Goal: Task Accomplishment & Management: Complete application form

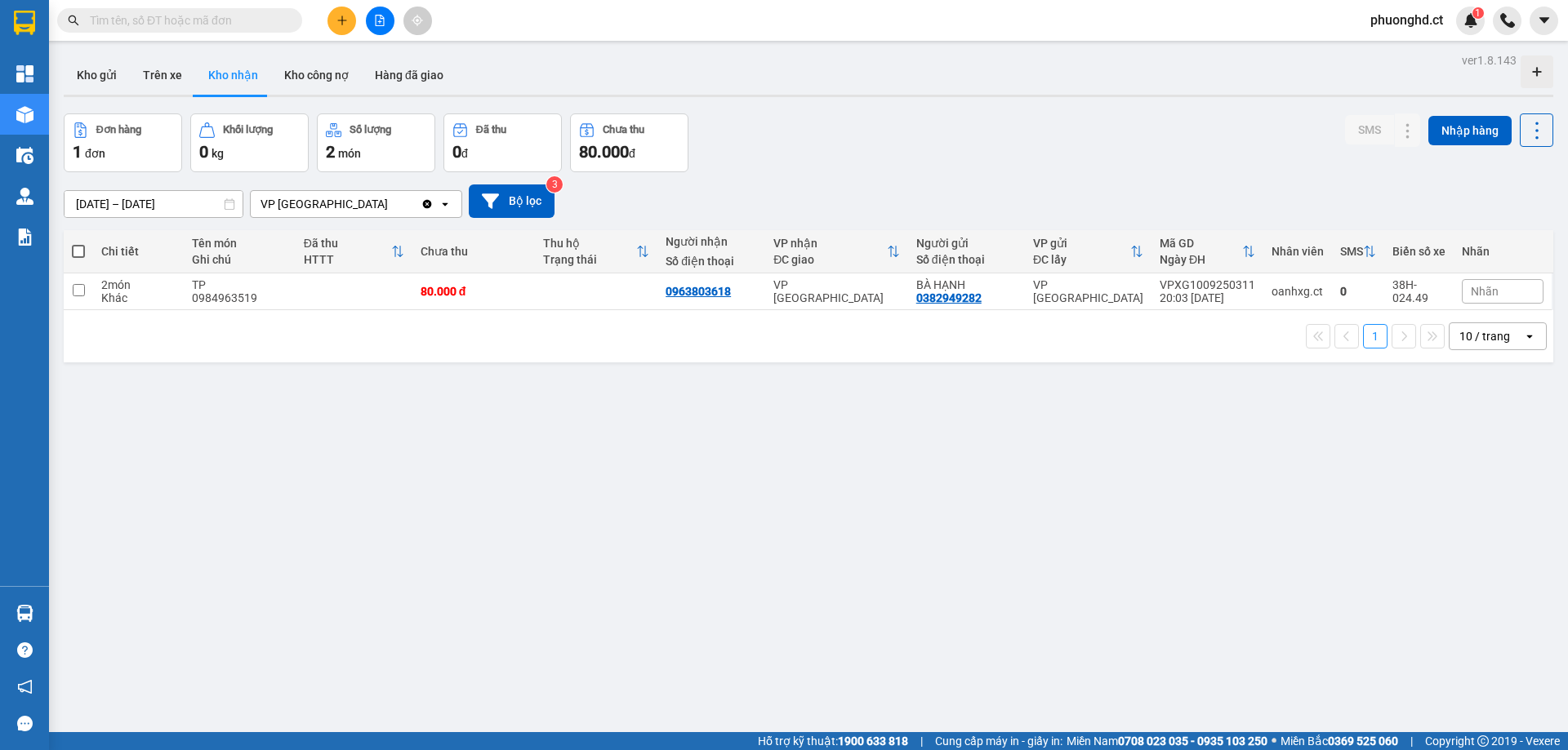
click at [1399, 26] on span "phuonghd.ct" at bounding box center [1406, 20] width 98 height 21
click at [1390, 43] on span "Đăng xuất" at bounding box center [1415, 50] width 69 height 18
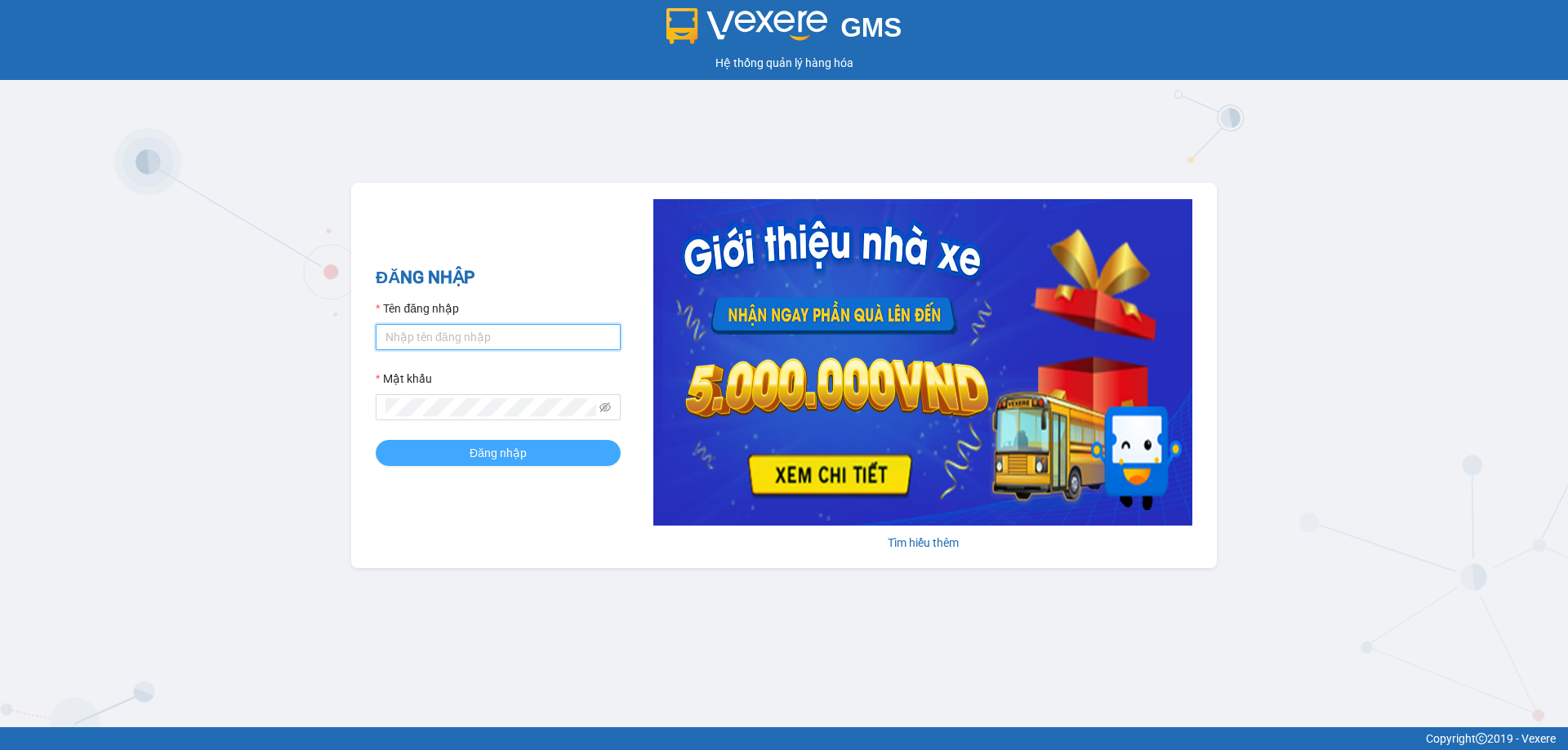
type input "phuonghd.ct"
click at [493, 452] on span "Đăng nhập" at bounding box center [498, 453] width 57 height 18
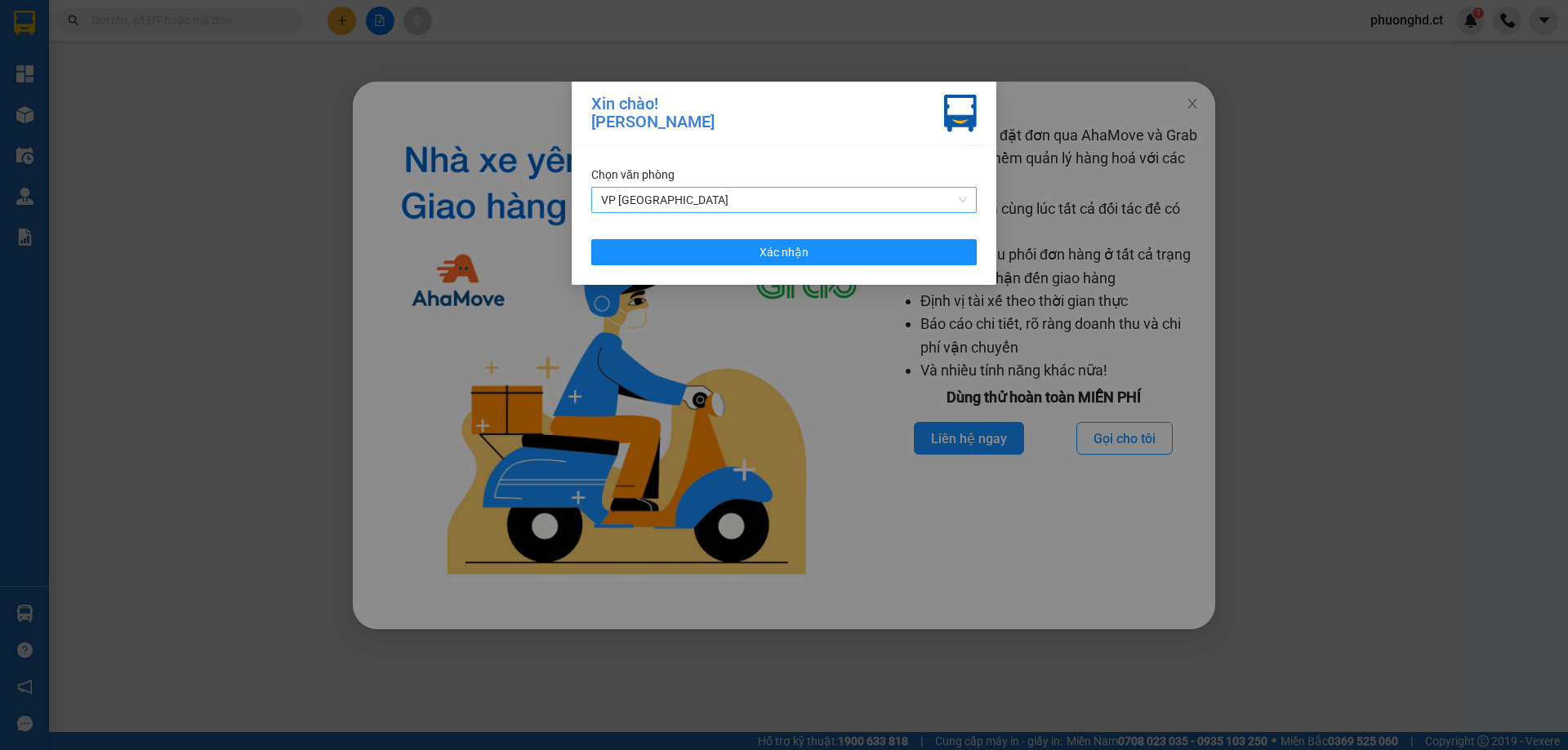
click at [801, 196] on span "VP [GEOGRAPHIC_DATA]" at bounding box center [784, 200] width 366 height 25
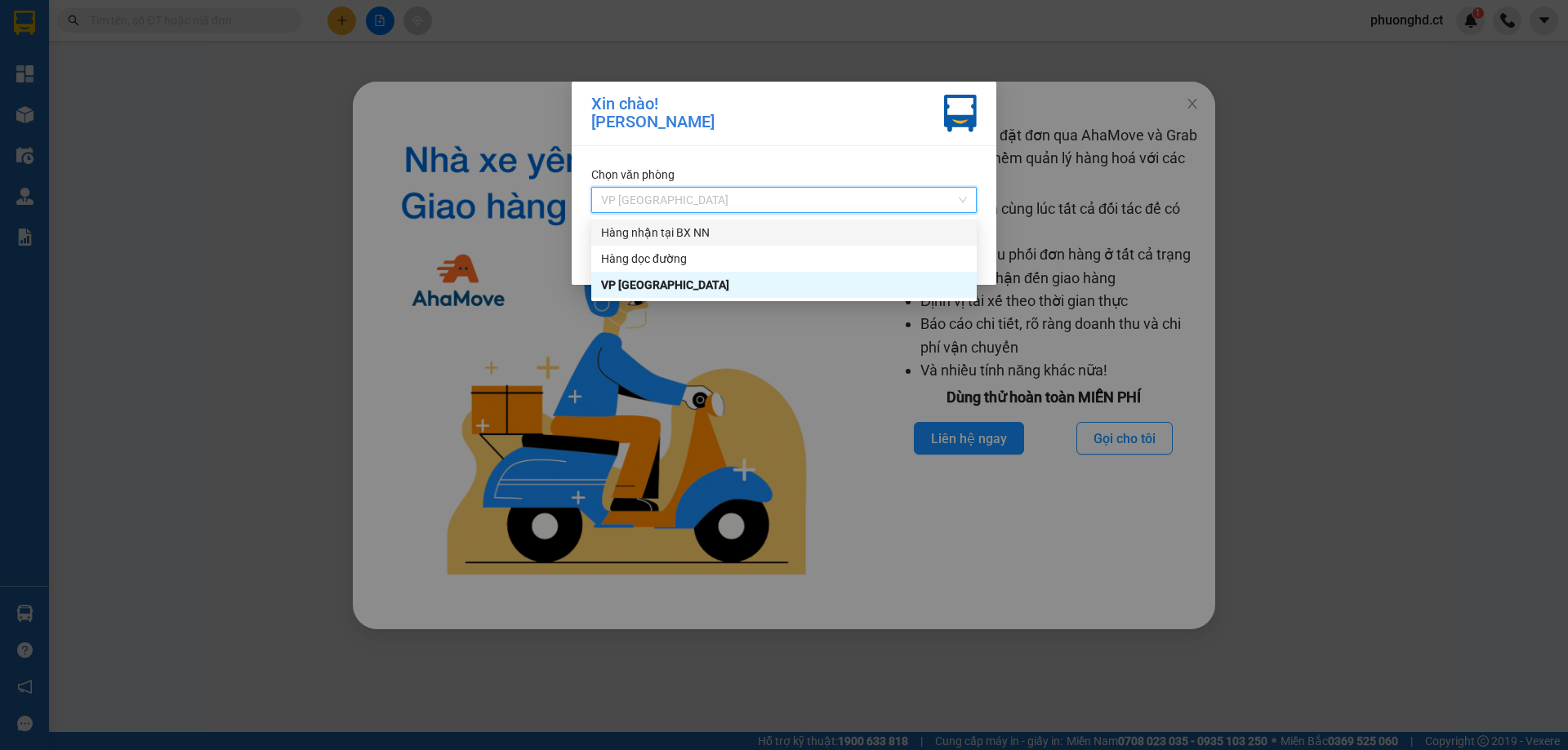
click at [785, 224] on div "Hàng nhận tại BX NN" at bounding box center [784, 233] width 366 height 18
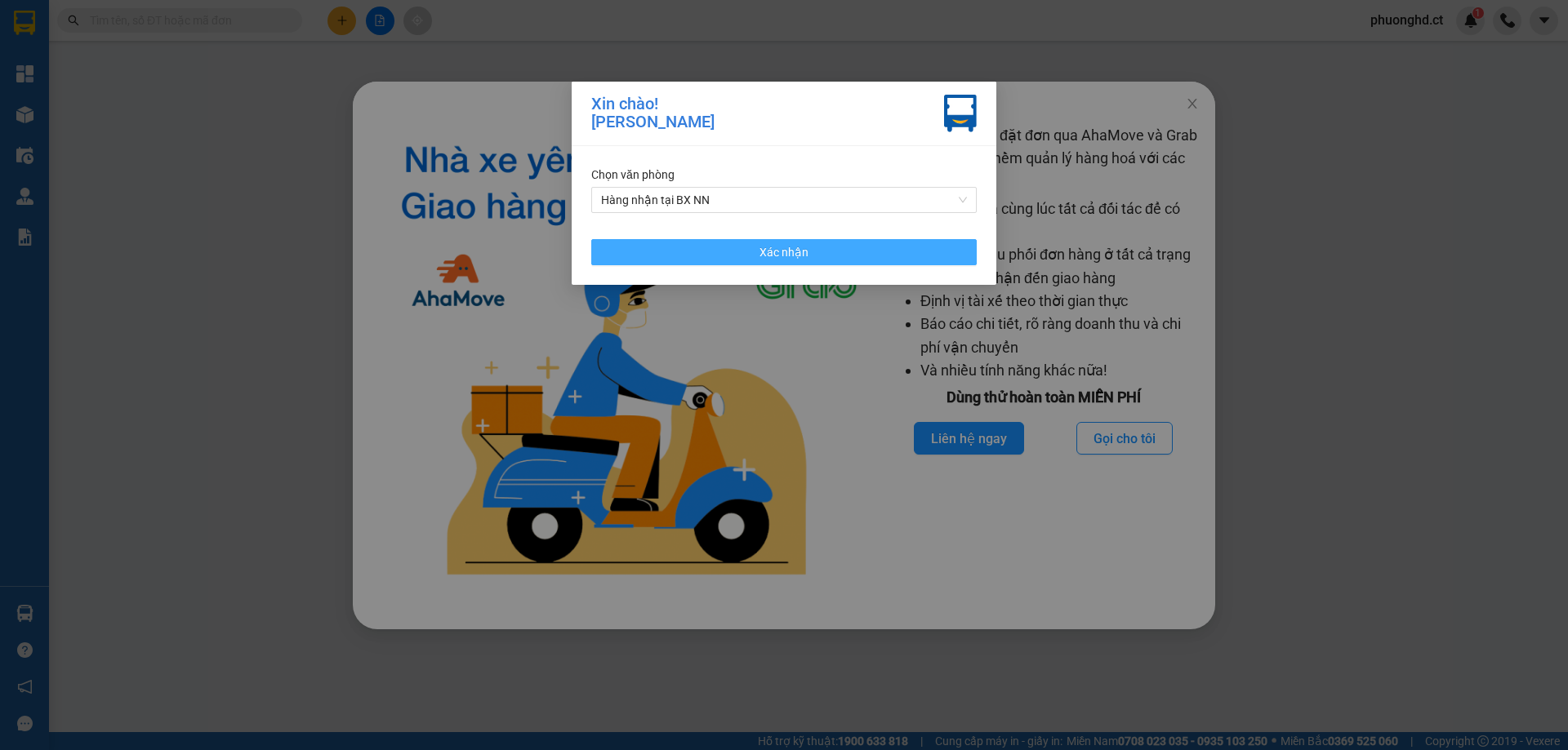
click at [788, 248] on span "Xác nhận" at bounding box center [784, 253] width 49 height 18
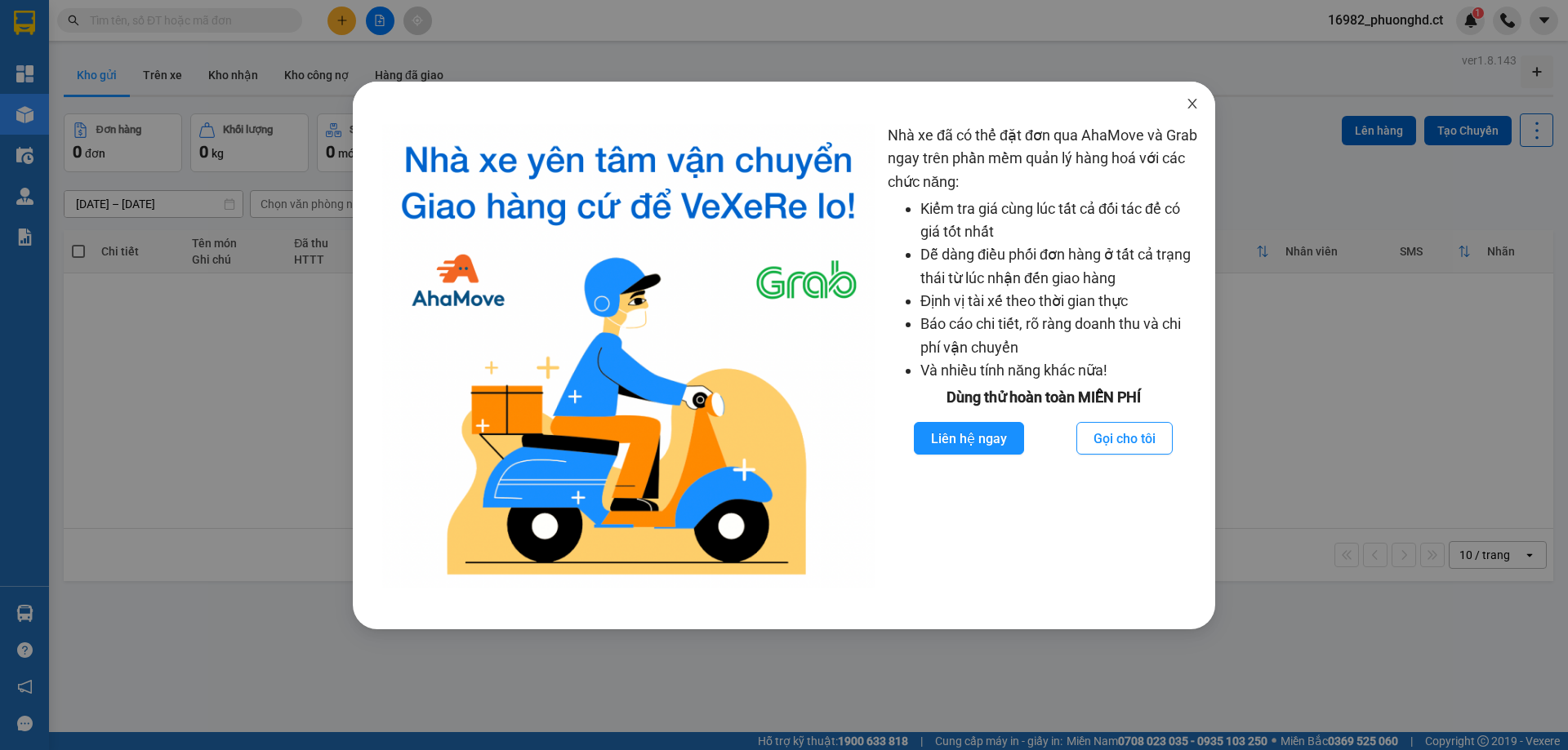
click at [1192, 88] on span "Close" at bounding box center [1191, 104] width 46 height 46
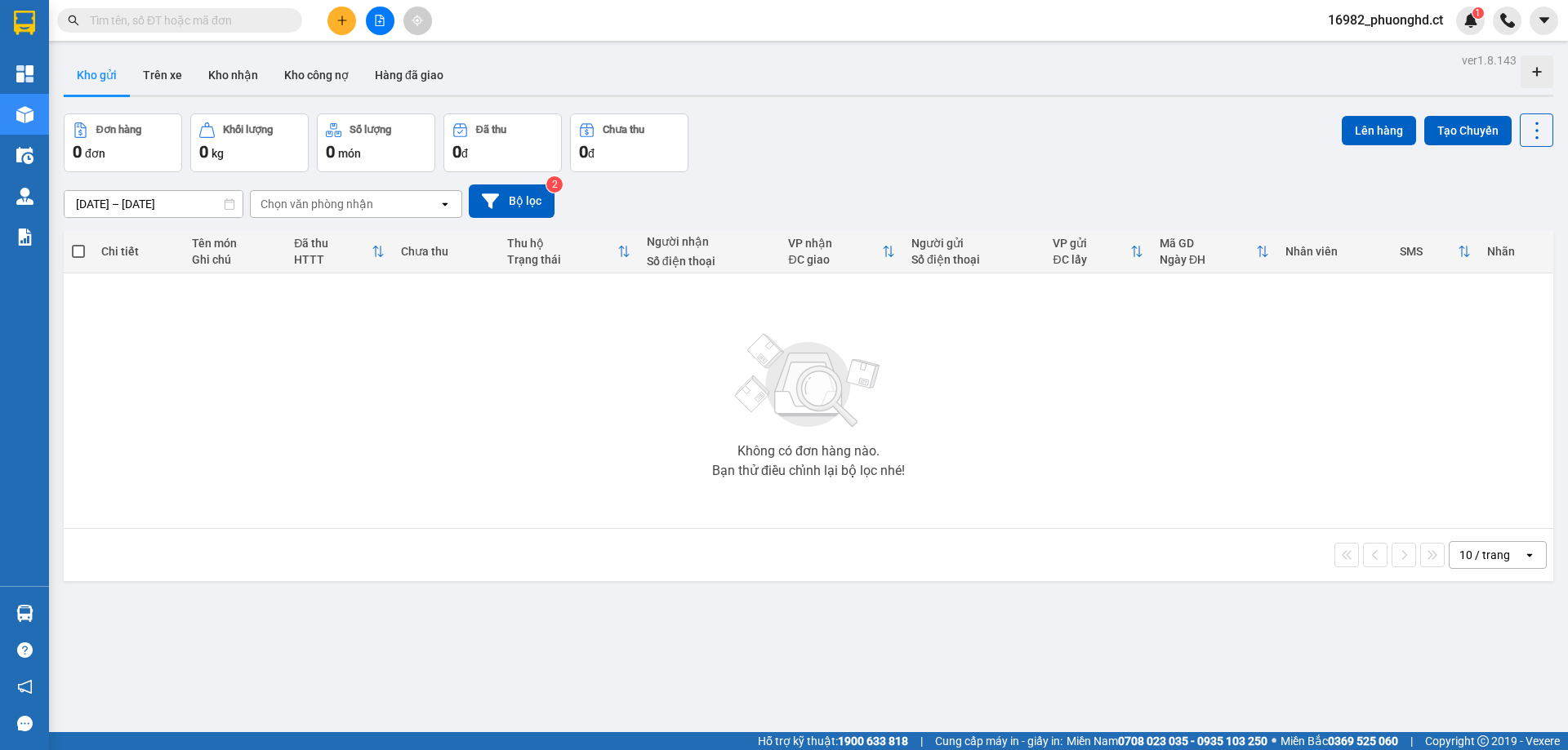
click at [382, 18] on icon "file-add" at bounding box center [379, 21] width 12 height 12
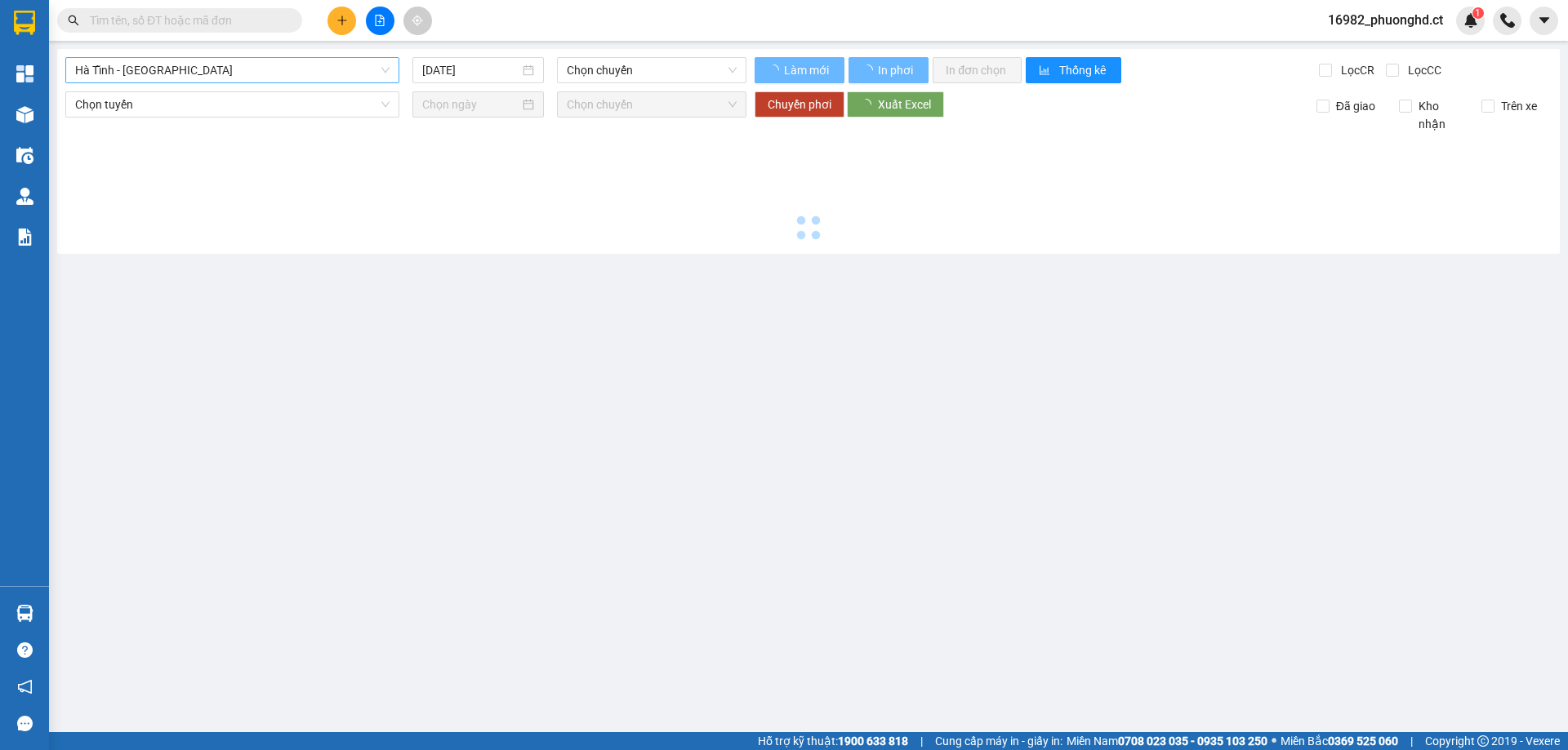
click at [292, 80] on span "Hà Tĩnh - Hà Nội" at bounding box center [232, 70] width 315 height 25
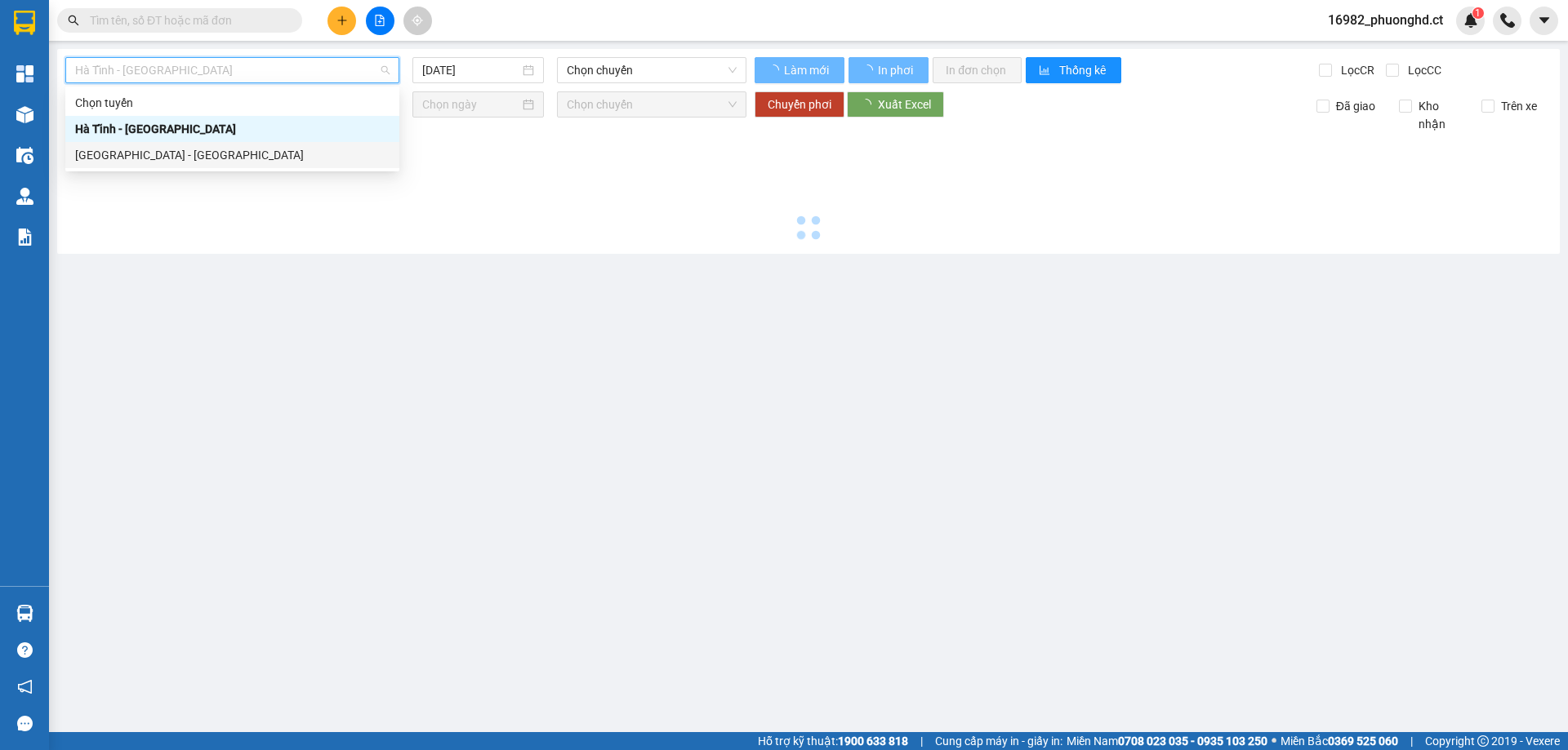
click at [219, 151] on div "Hà Nội - Hà Tĩnh" at bounding box center [232, 155] width 315 height 18
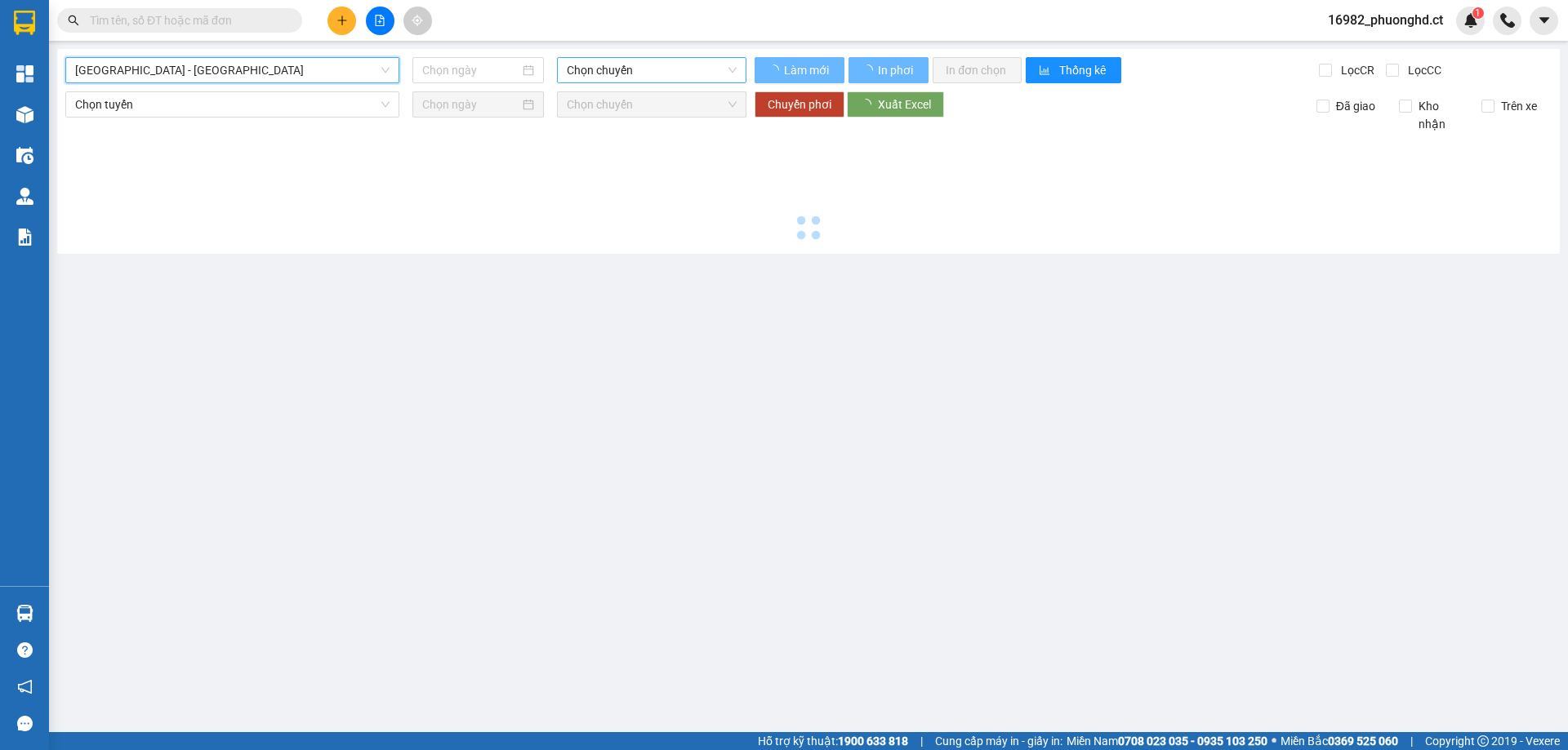
click at [693, 71] on span "Chọn chuyến" at bounding box center [651, 70] width 170 height 25
type input "11/09/2025"
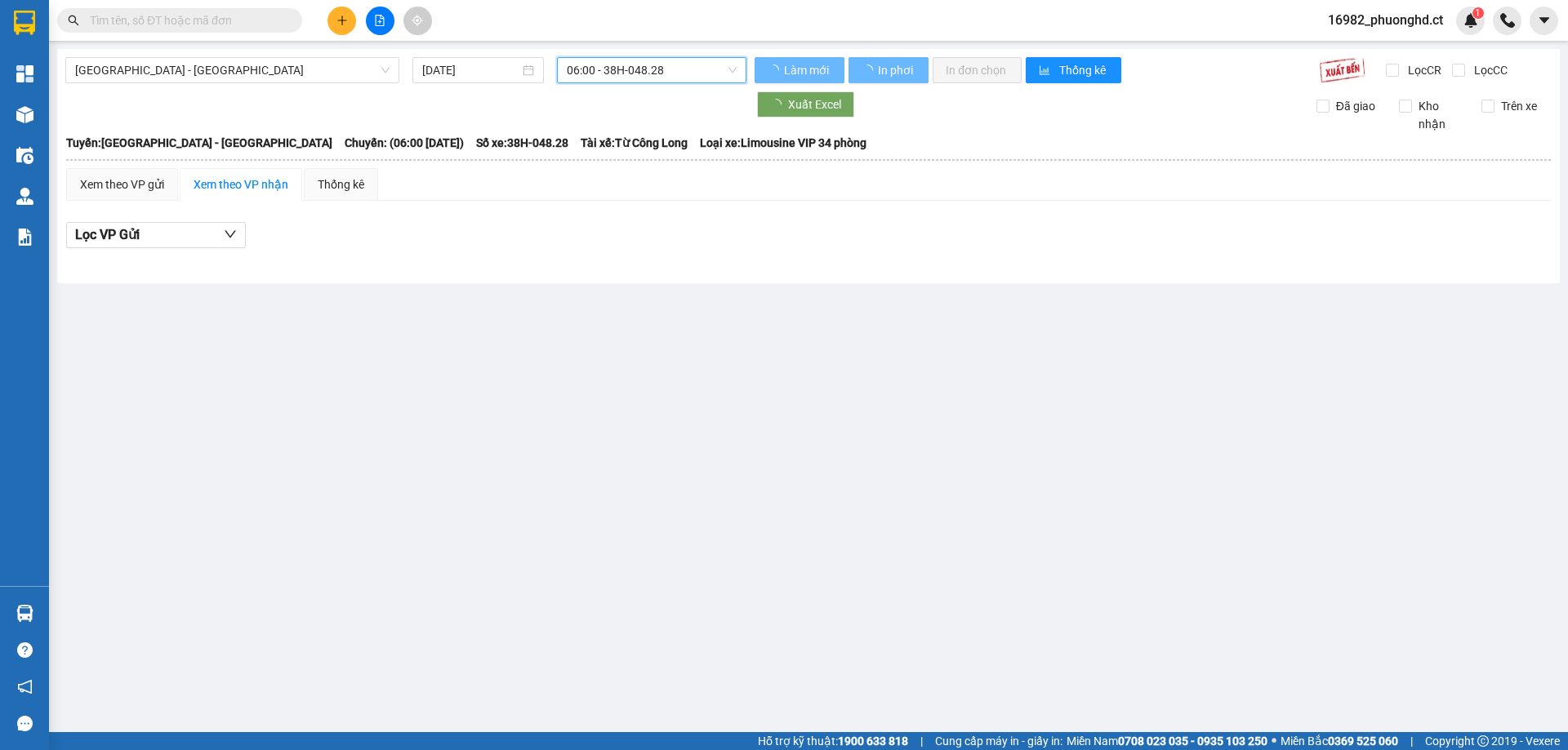
click at [625, 71] on span "06:00 - 38H-048.28" at bounding box center [651, 70] width 170 height 25
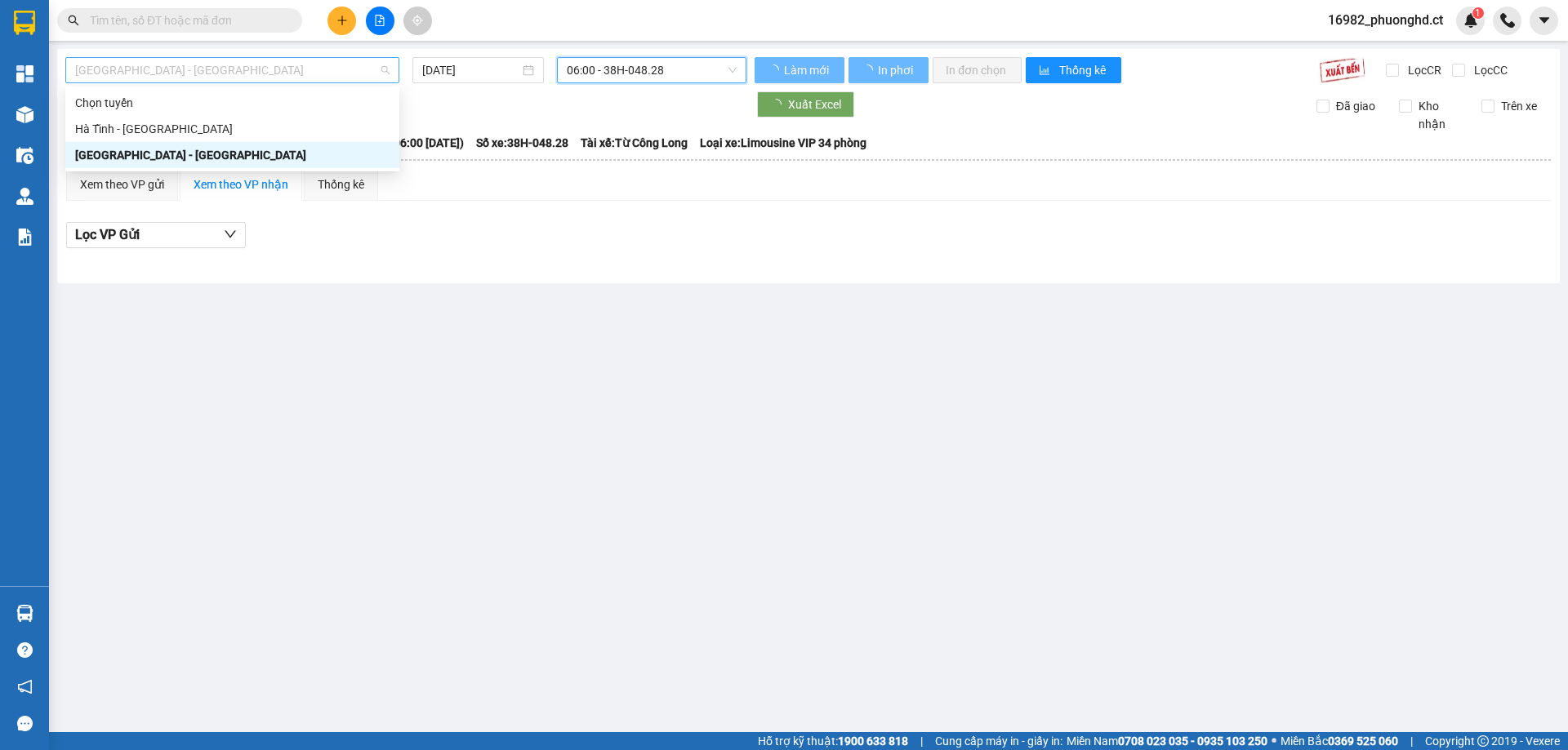
click at [149, 70] on span "Hà Nội - Hà Tĩnh" at bounding box center [232, 70] width 315 height 25
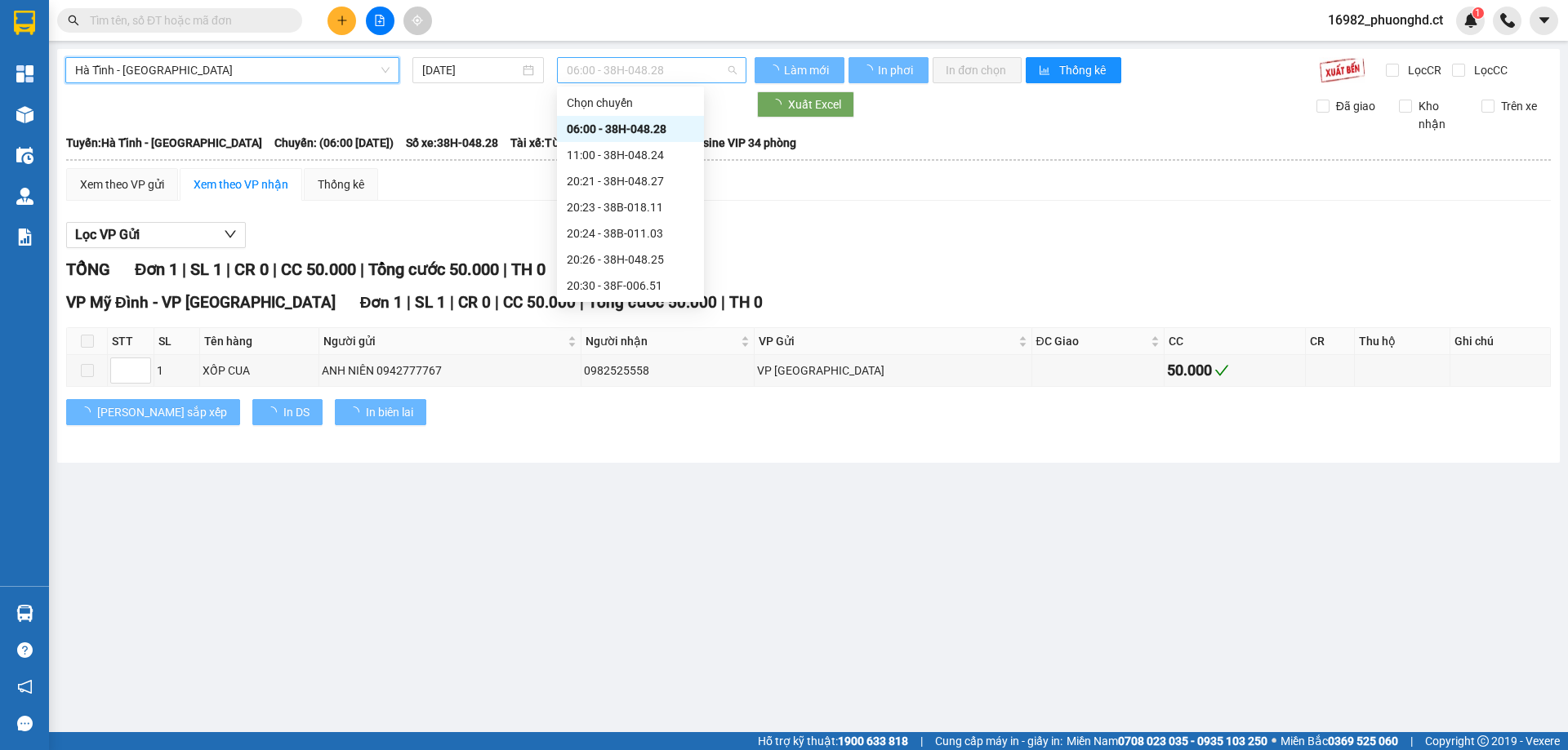
click at [600, 65] on span "06:00 - 38H-048.28" at bounding box center [651, 70] width 170 height 25
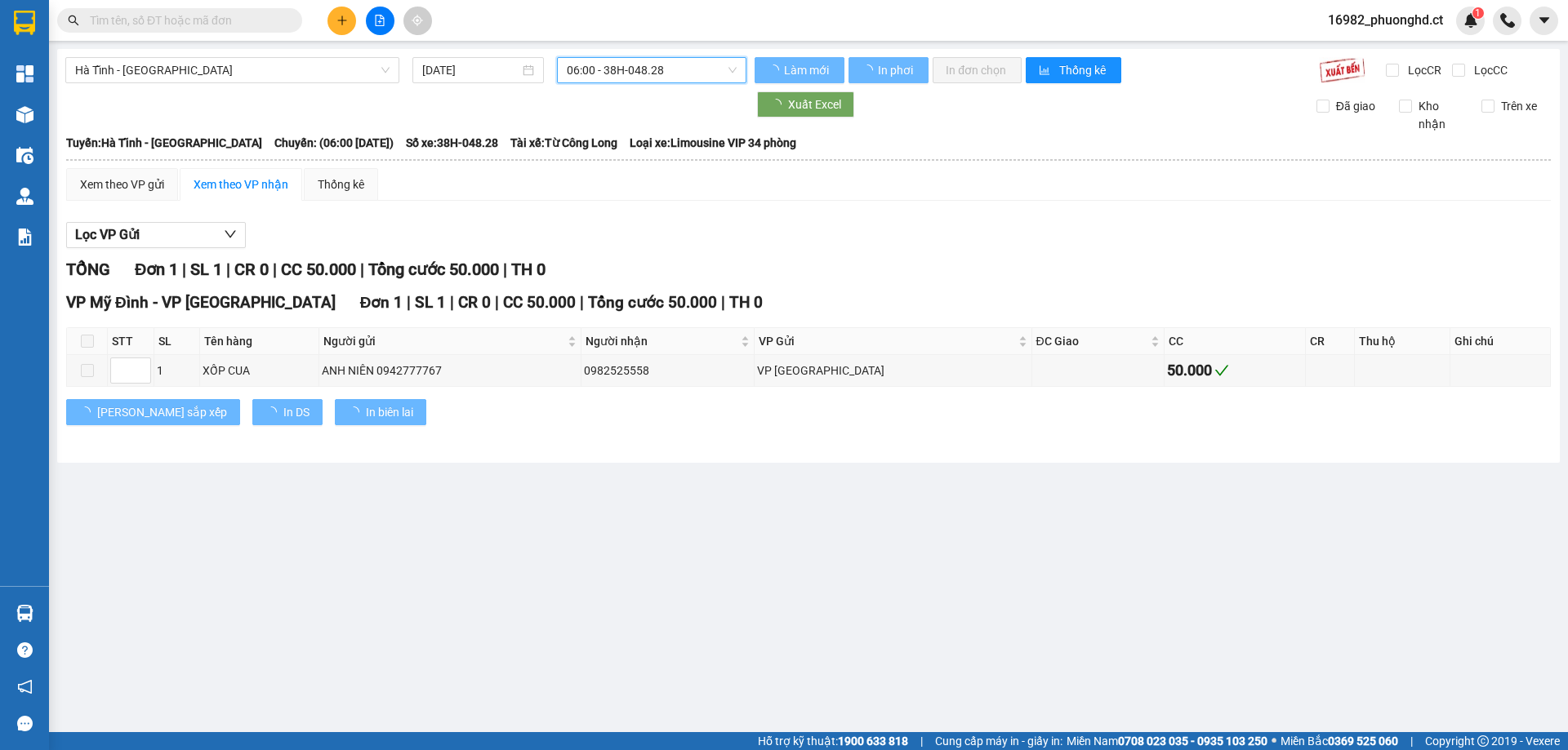
click at [450, 119] on div "Xuất Excel Đã giao Kho nhận Trên xe" at bounding box center [808, 112] width 1486 height 41
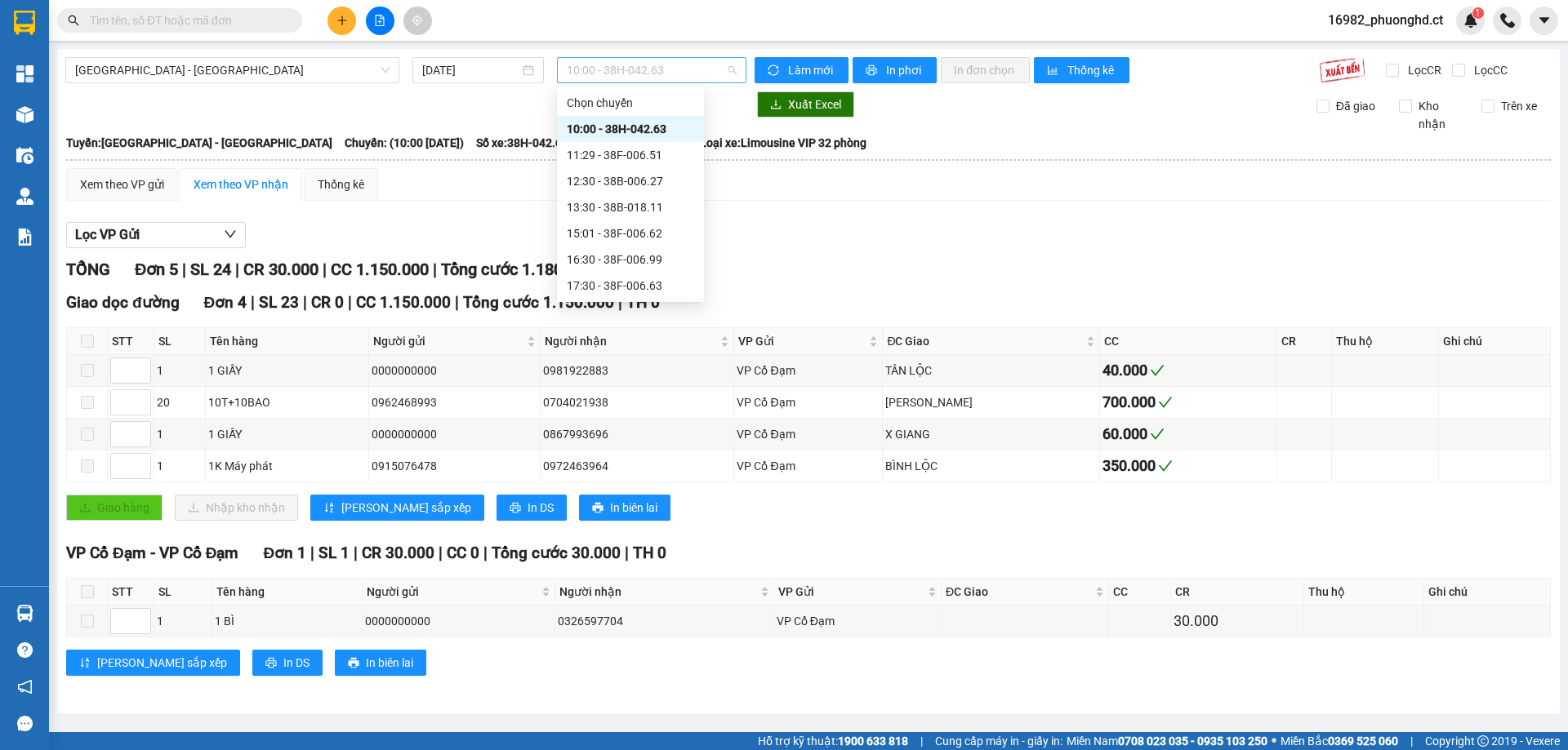
click at [585, 71] on span "10:00 - 38H-042.63" at bounding box center [651, 70] width 170 height 25
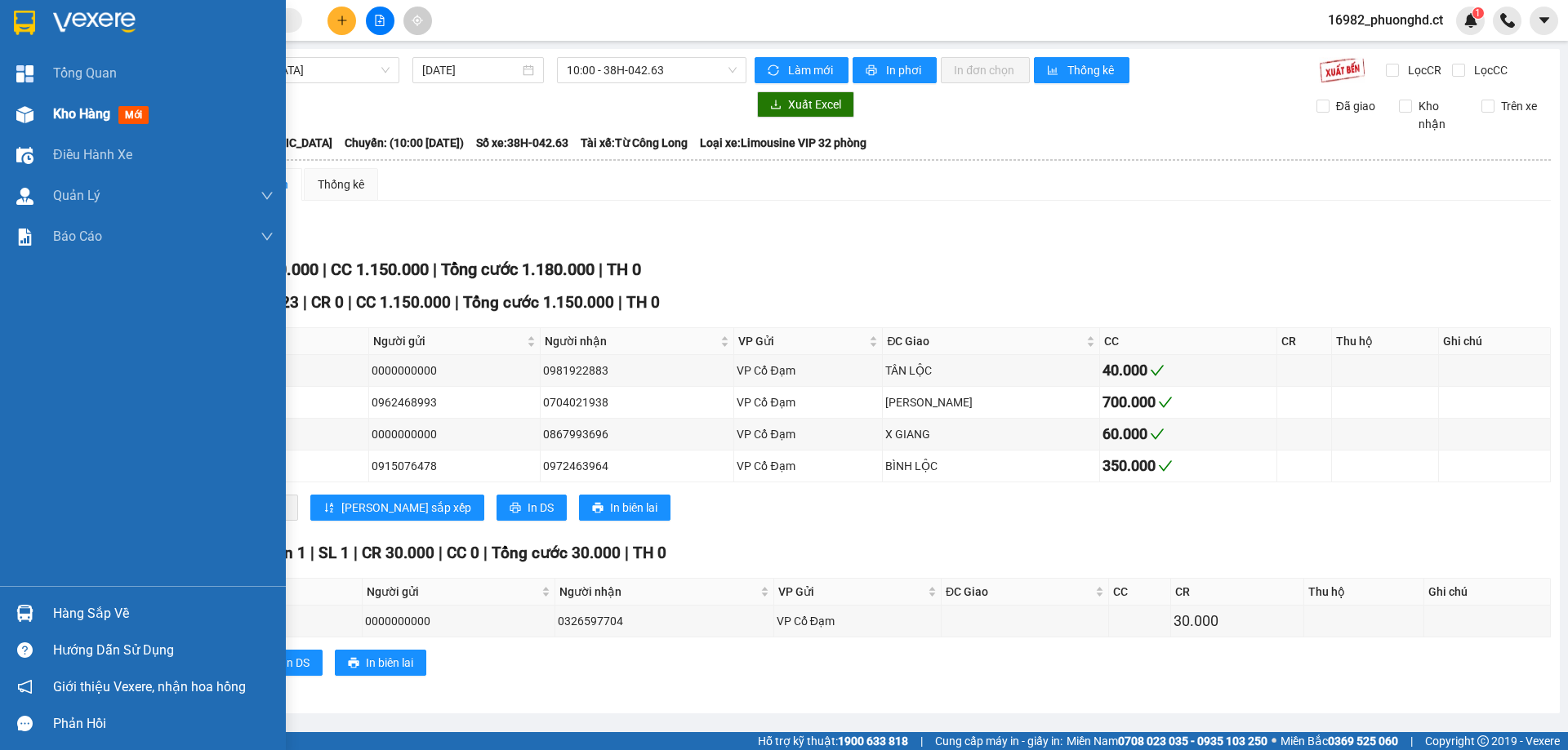
click at [23, 108] on img at bounding box center [25, 114] width 17 height 17
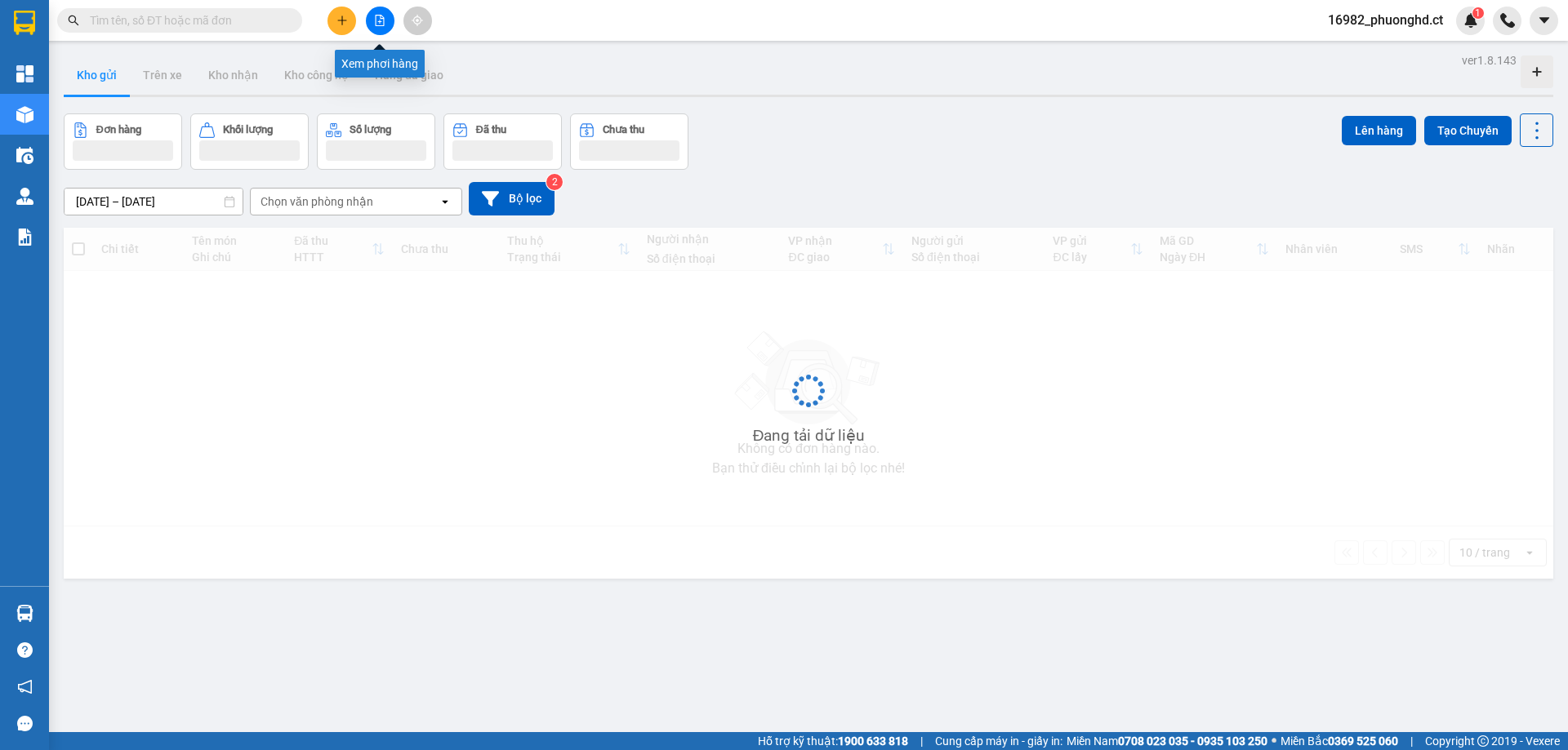
click at [383, 23] on icon "file-add" at bounding box center [379, 21] width 12 height 12
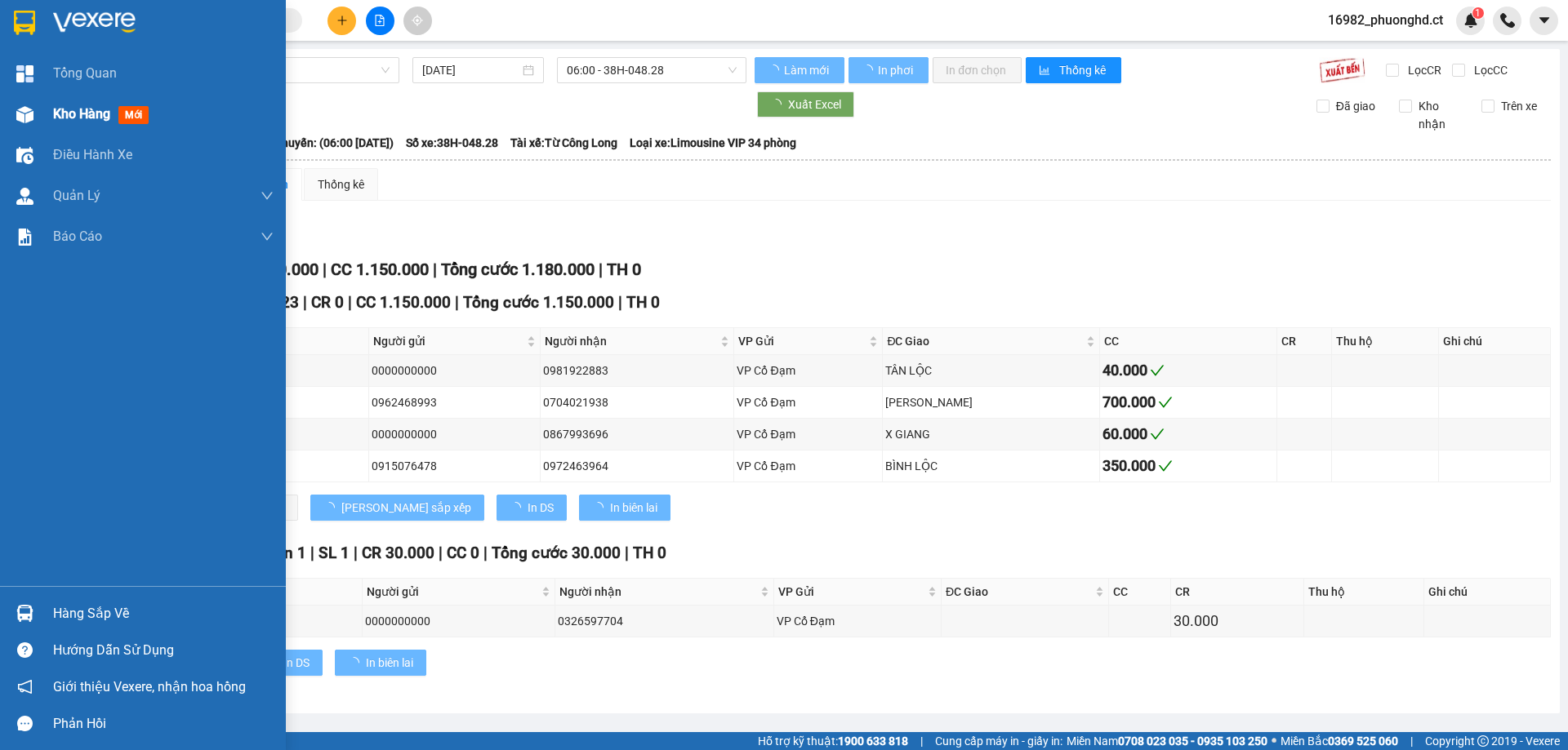
click at [72, 108] on span "Kho hàng" at bounding box center [82, 114] width 57 height 16
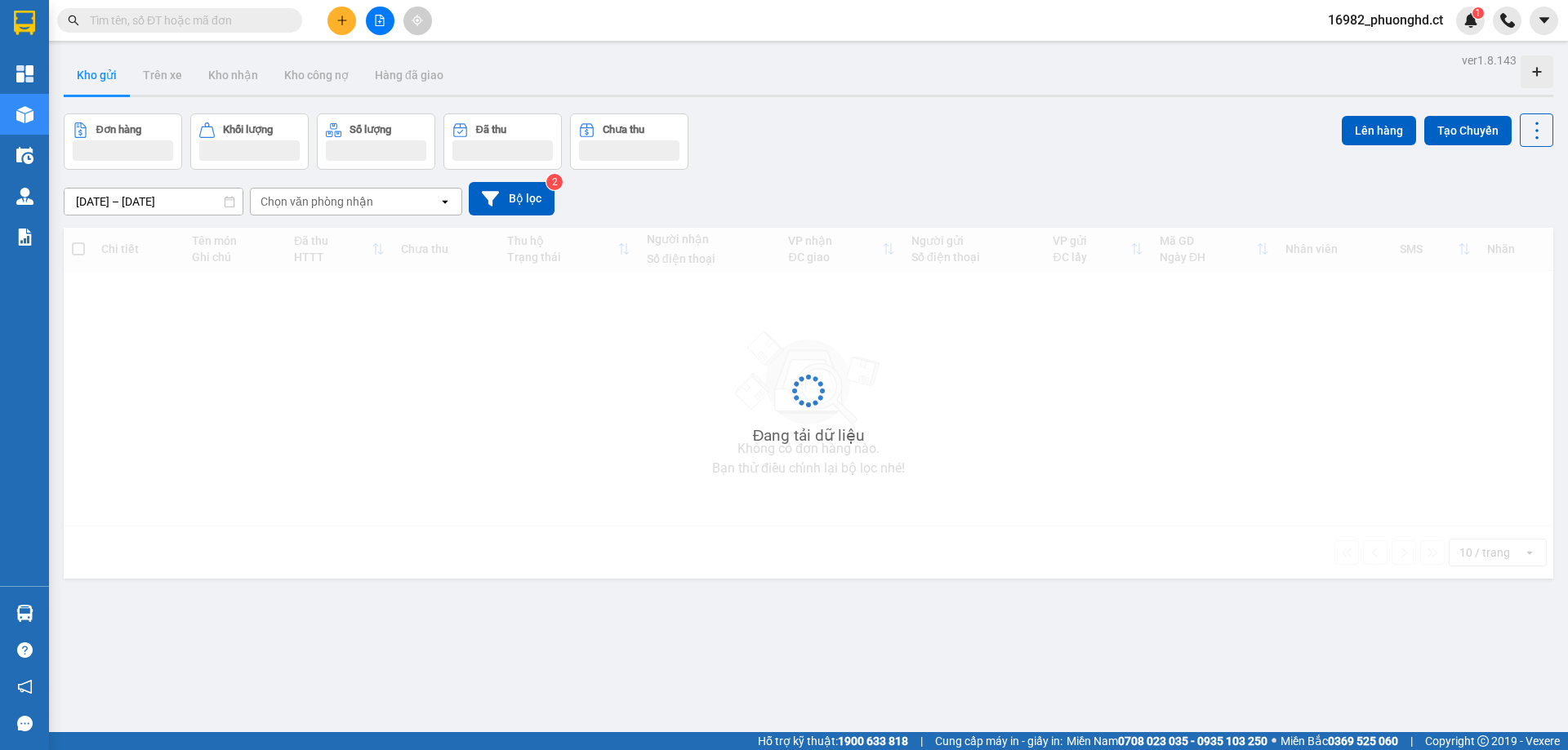
click at [350, 22] on button at bounding box center [341, 21] width 29 height 29
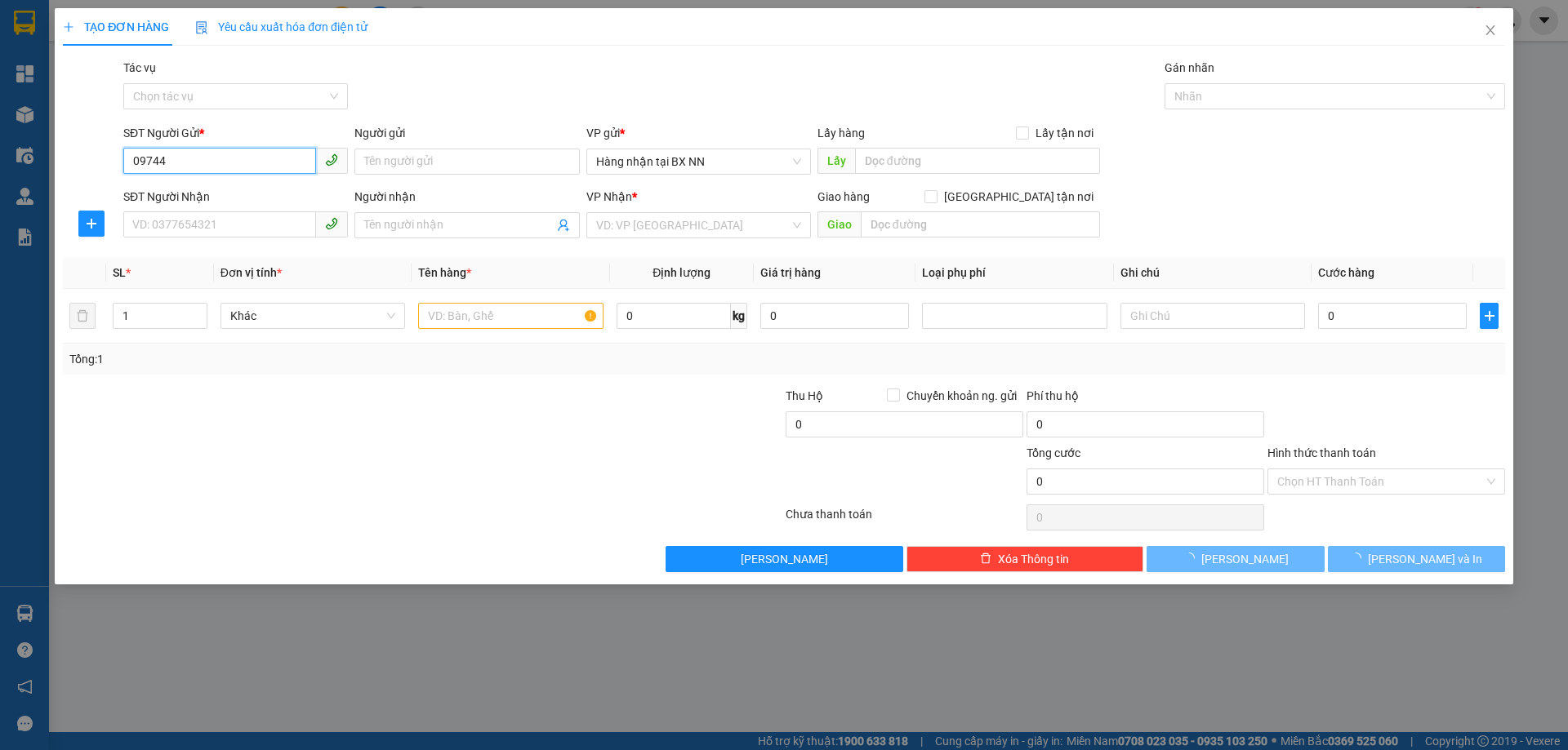
type input "097447"
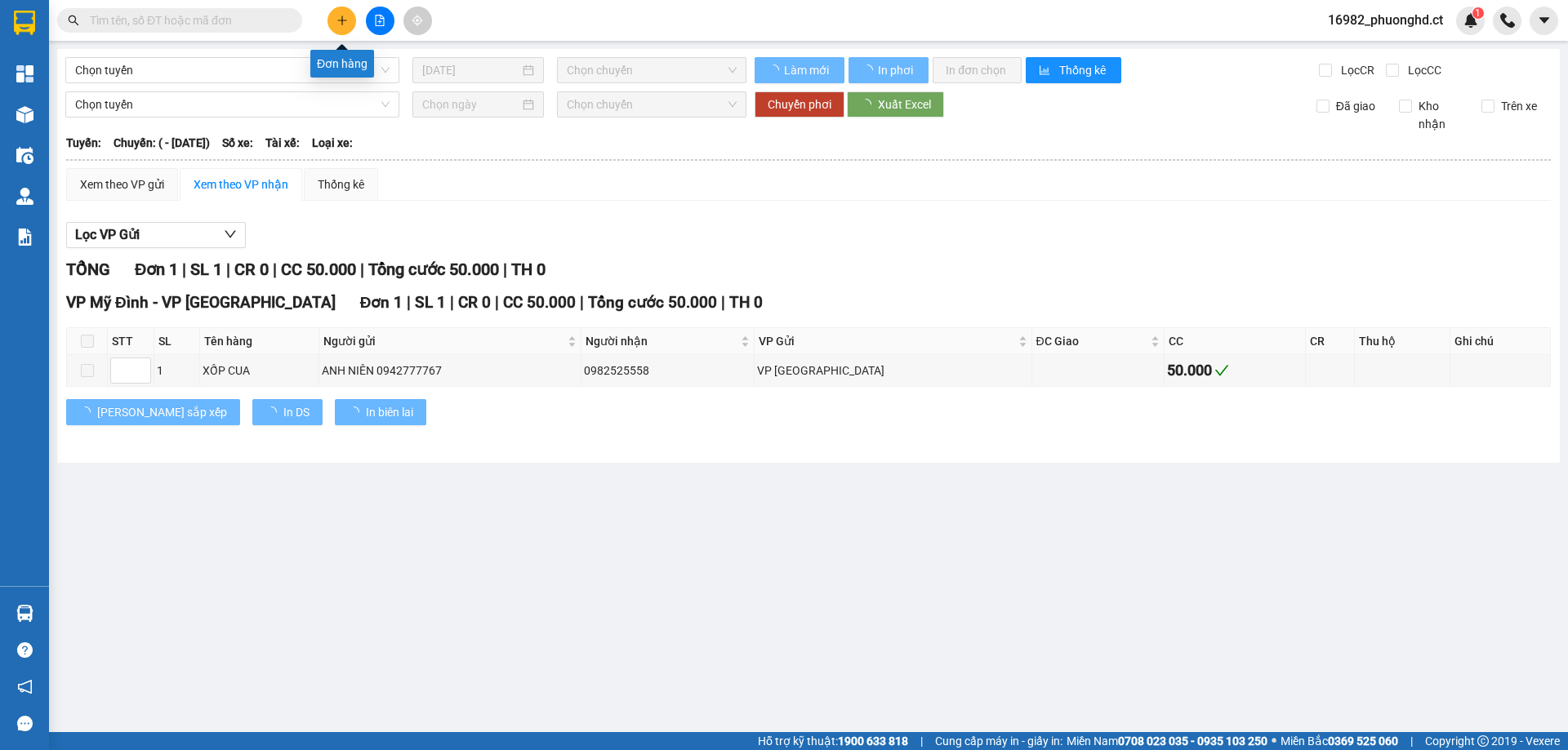
click at [344, 32] on button at bounding box center [341, 21] width 29 height 29
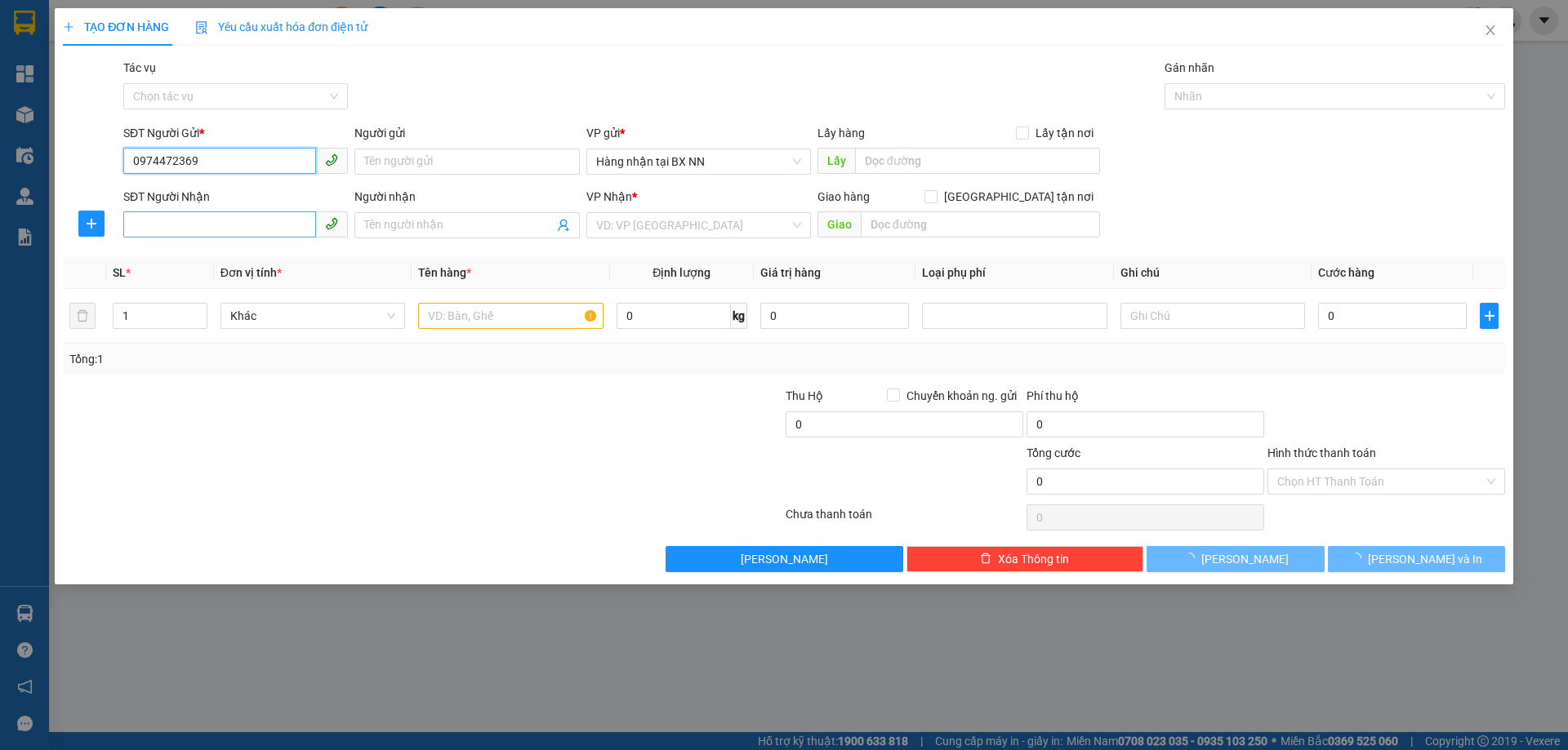
type input "0974472369"
click at [204, 224] on input "SĐT Người Nhận" at bounding box center [219, 224] width 193 height 27
type input "0868587579"
click at [754, 228] on input "search" at bounding box center [692, 225] width 194 height 25
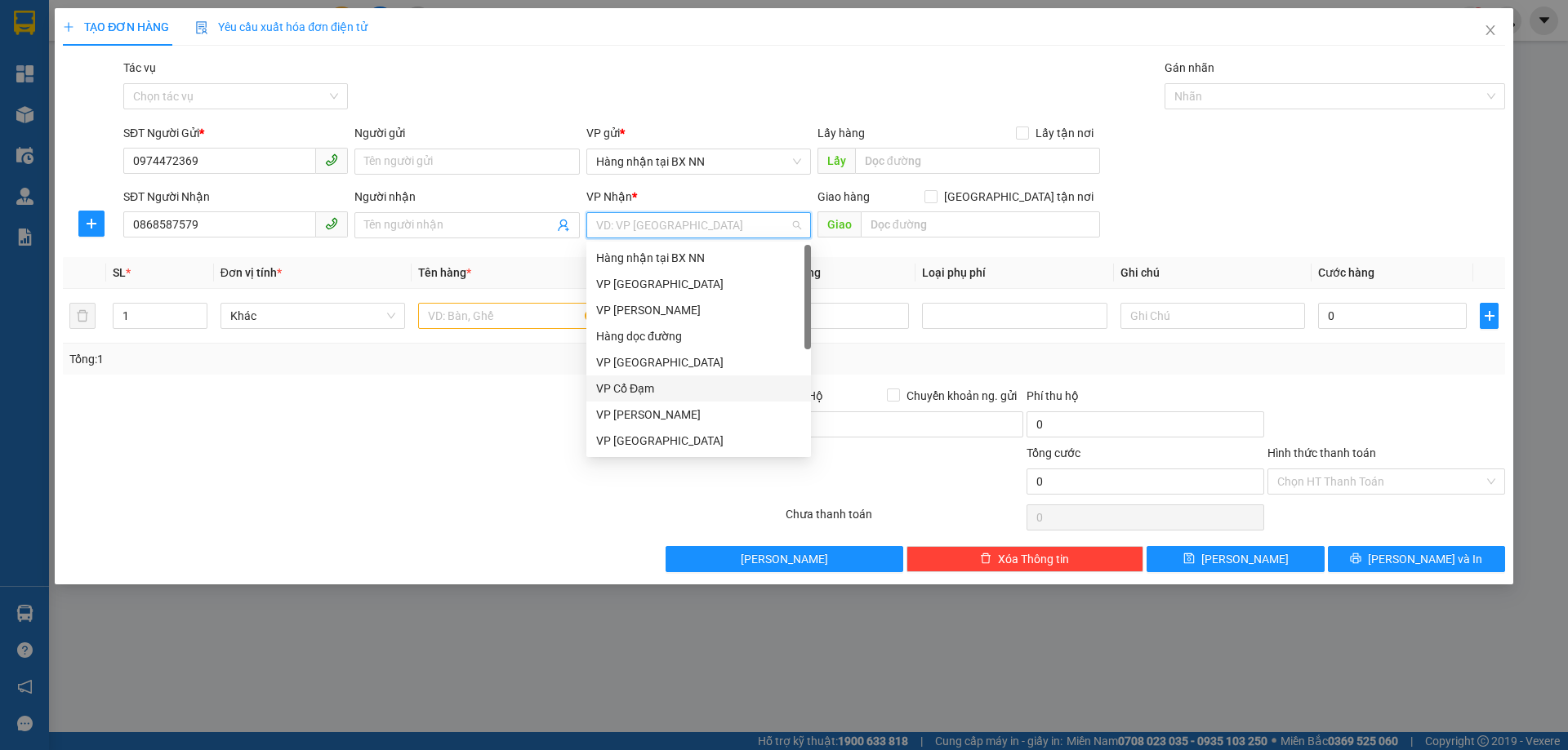
click at [711, 384] on div "VP Cổ Đạm" at bounding box center [698, 388] width 204 height 18
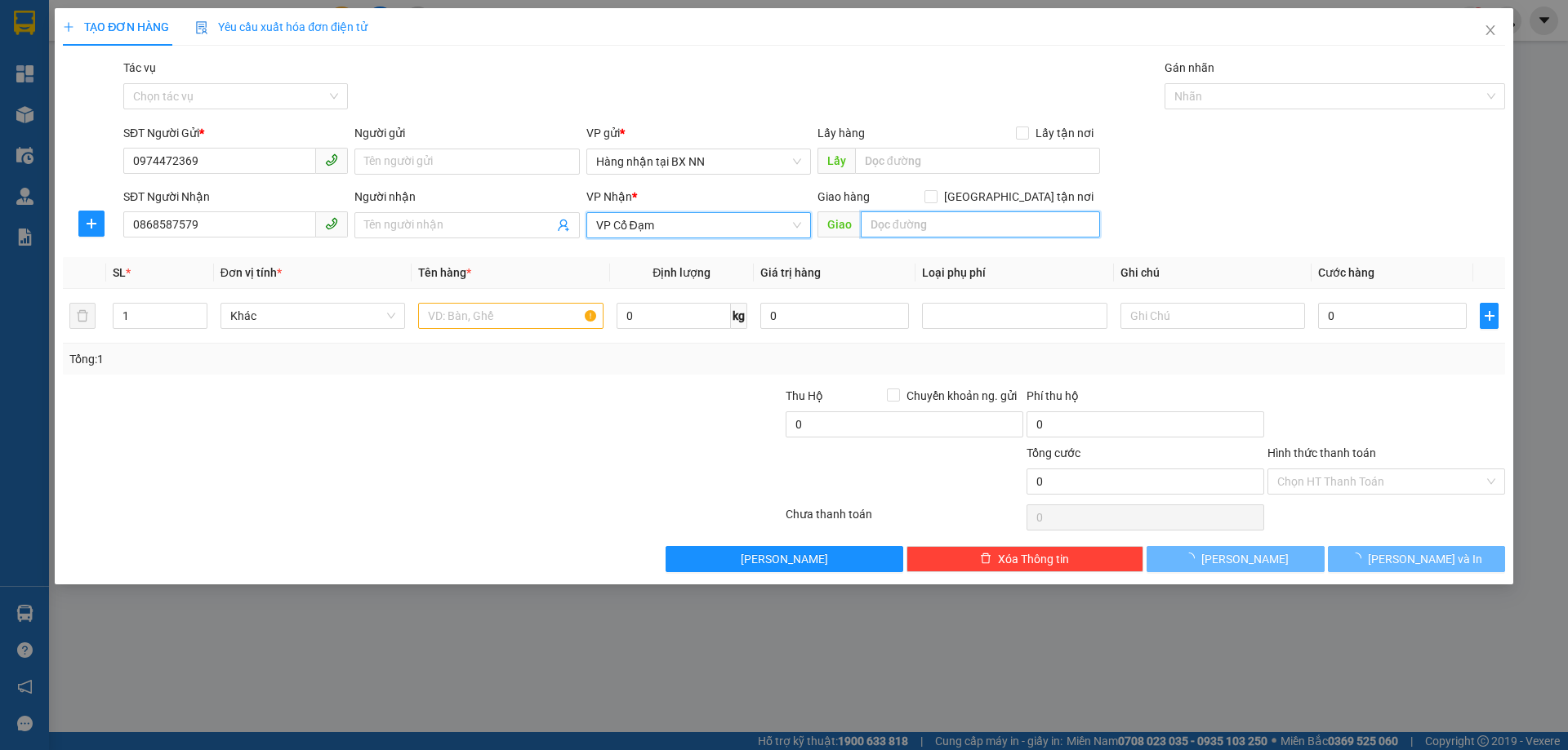
click at [941, 236] on input "text" at bounding box center [979, 224] width 239 height 27
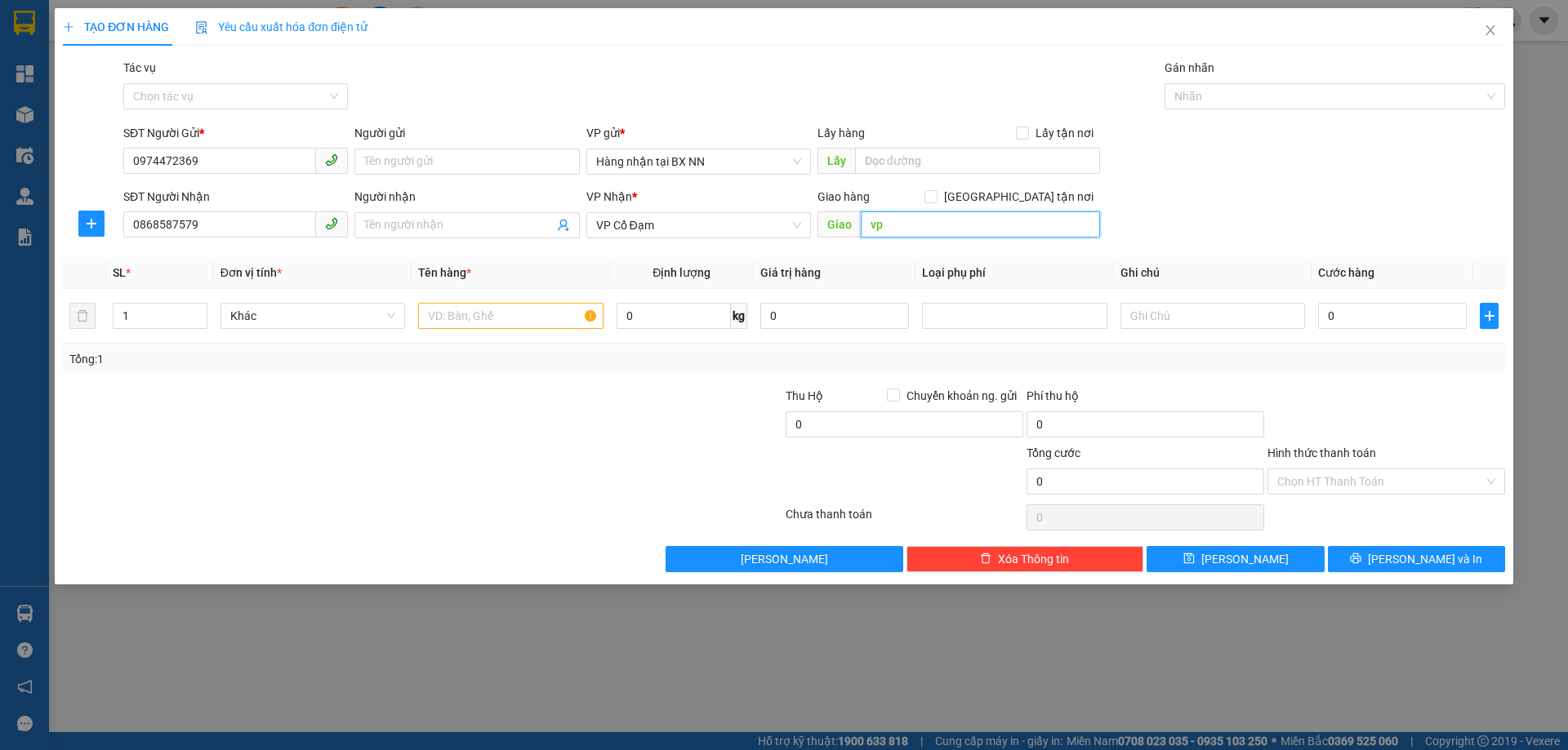
type input "v"
type input "VP XUÂN HOA"
type input "2"
click at [198, 308] on span "up" at bounding box center [199, 312] width 10 height 10
click at [459, 317] on input "text" at bounding box center [510, 316] width 185 height 27
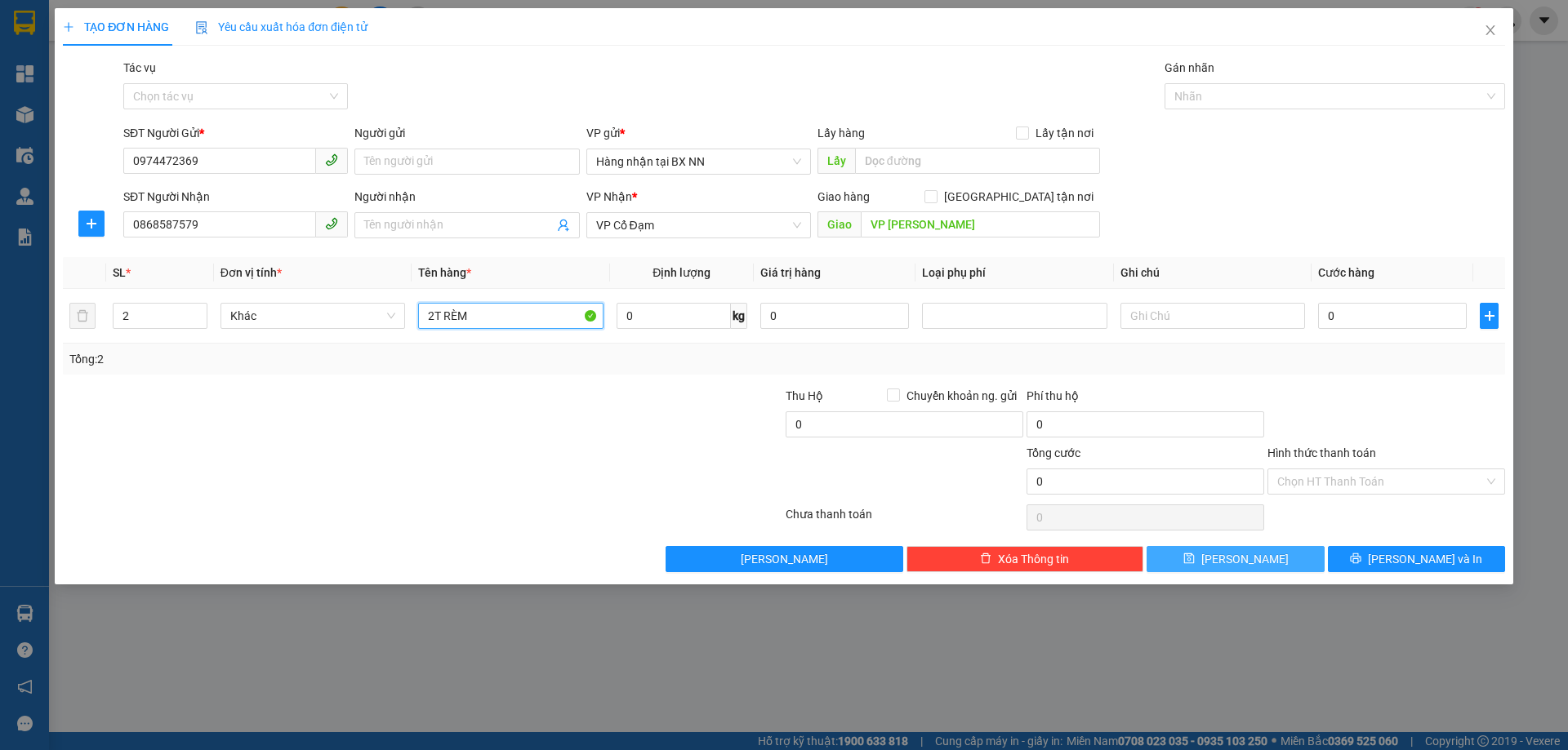
type input "2T RÈM"
click at [1224, 551] on button "[PERSON_NAME]" at bounding box center [1235, 559] width 177 height 27
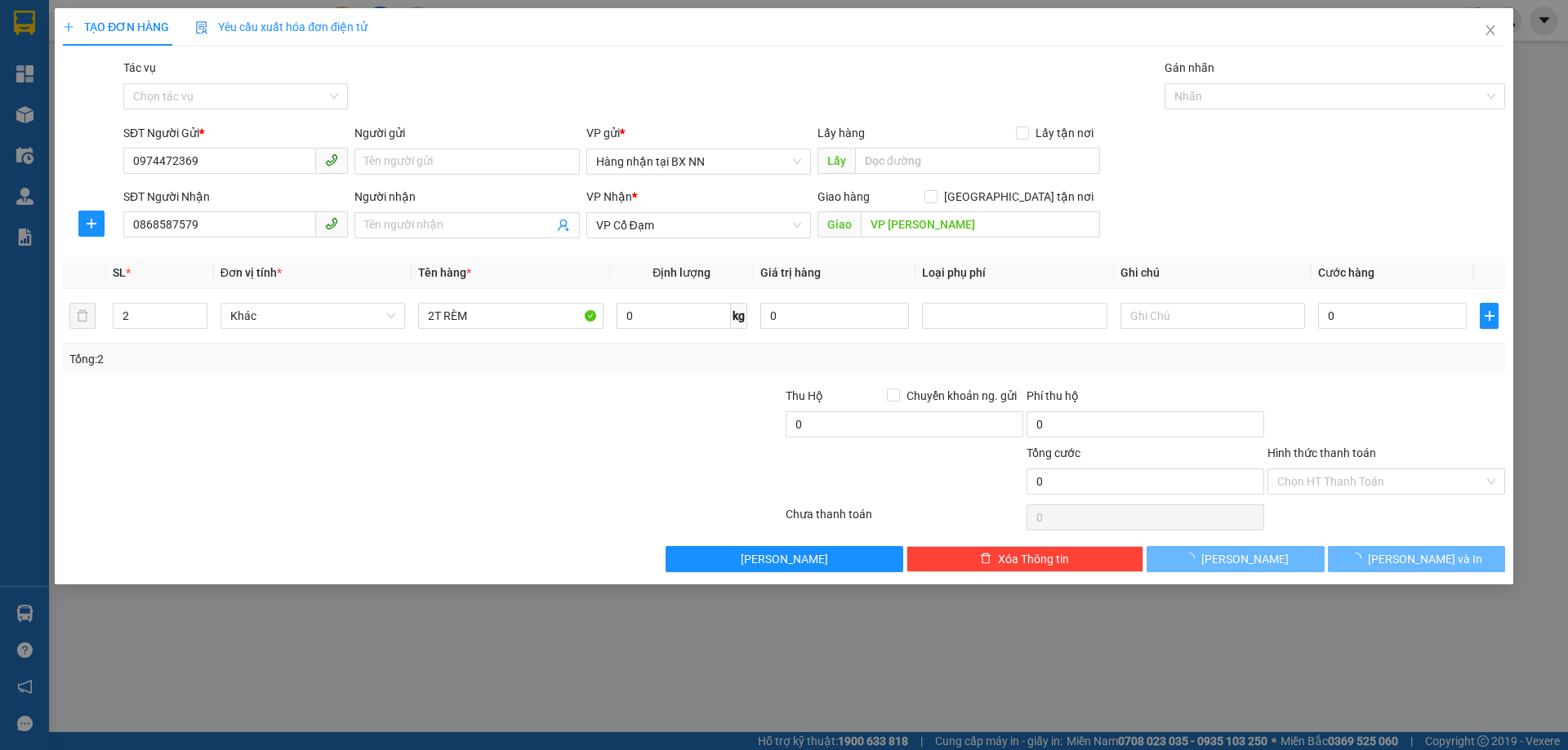
type input "1"
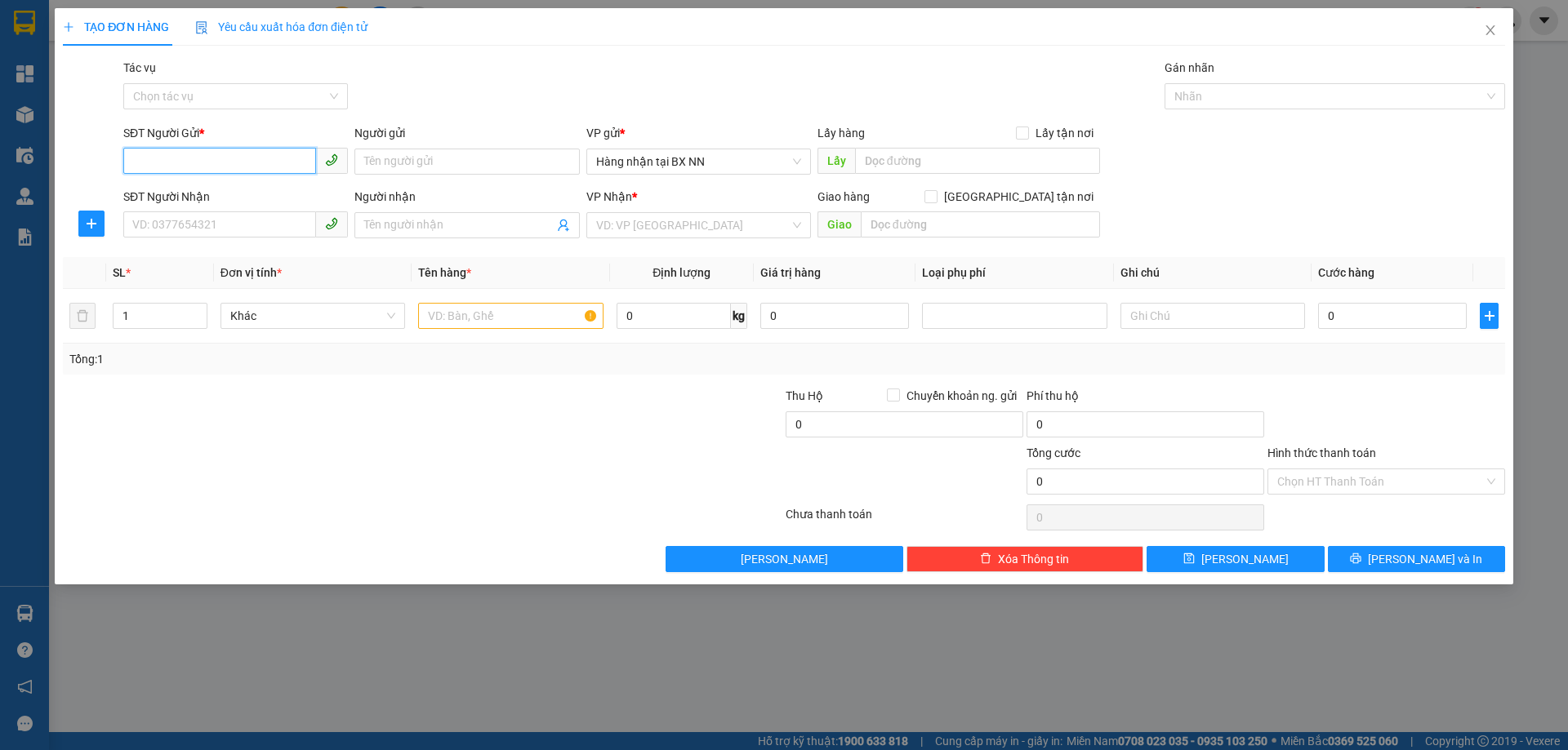
click at [247, 155] on input "SĐT Người Gửi *" at bounding box center [219, 160] width 193 height 27
type input "097447"
click at [1486, 34] on icon "close" at bounding box center [1489, 29] width 13 height 13
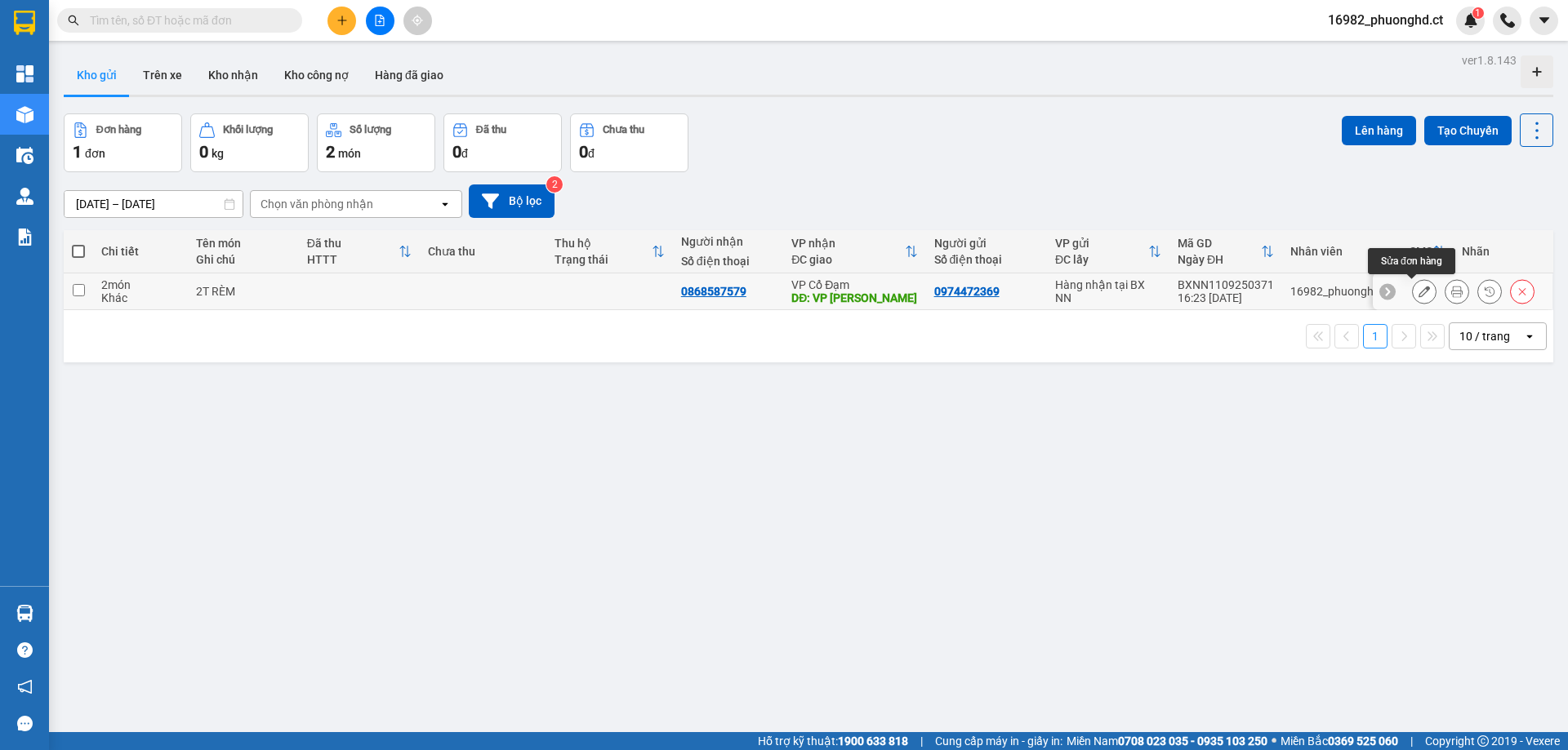
click at [1419, 293] on button at bounding box center [1423, 291] width 23 height 29
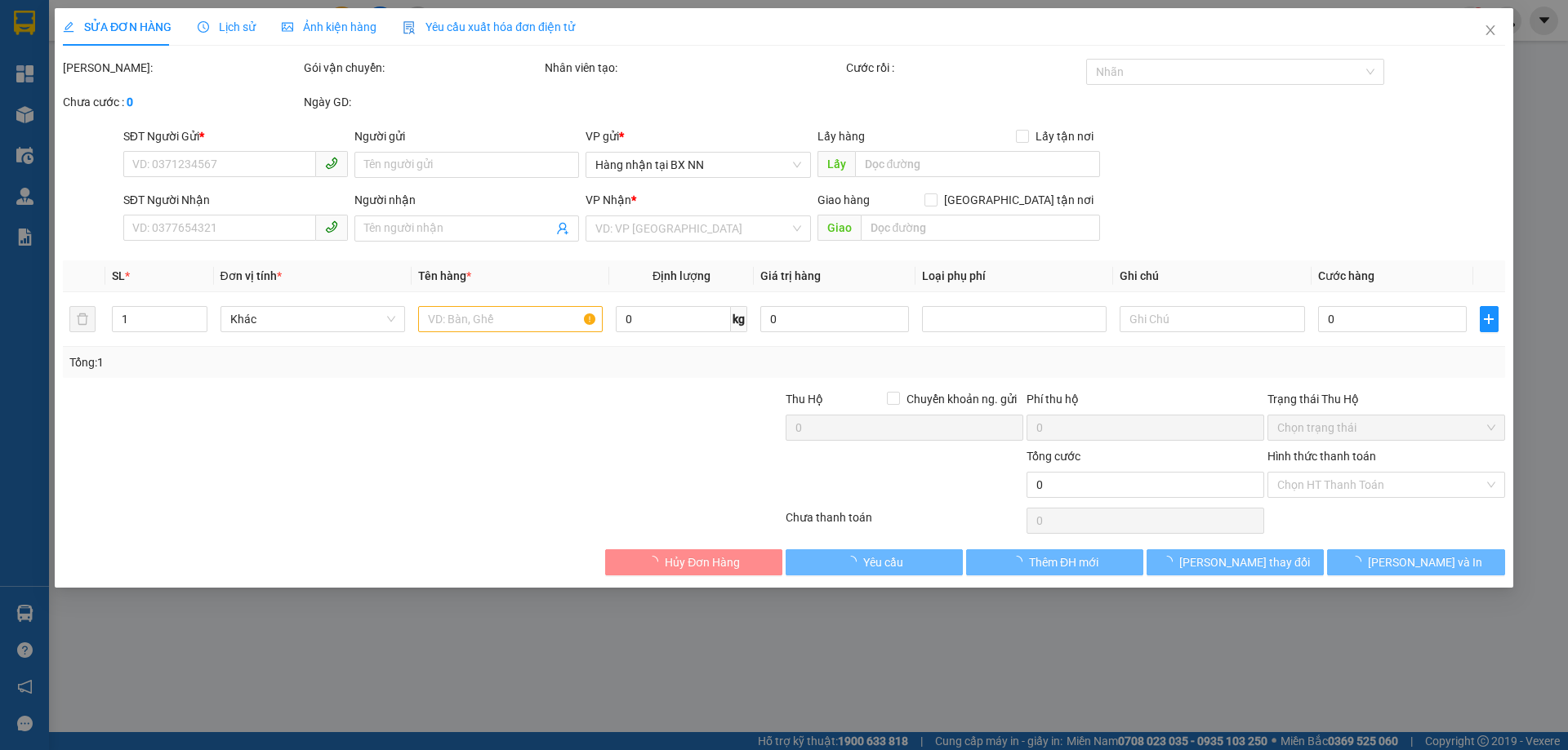
type input "0974472369"
type input "0868587579"
type input "VP XUÂN HOA"
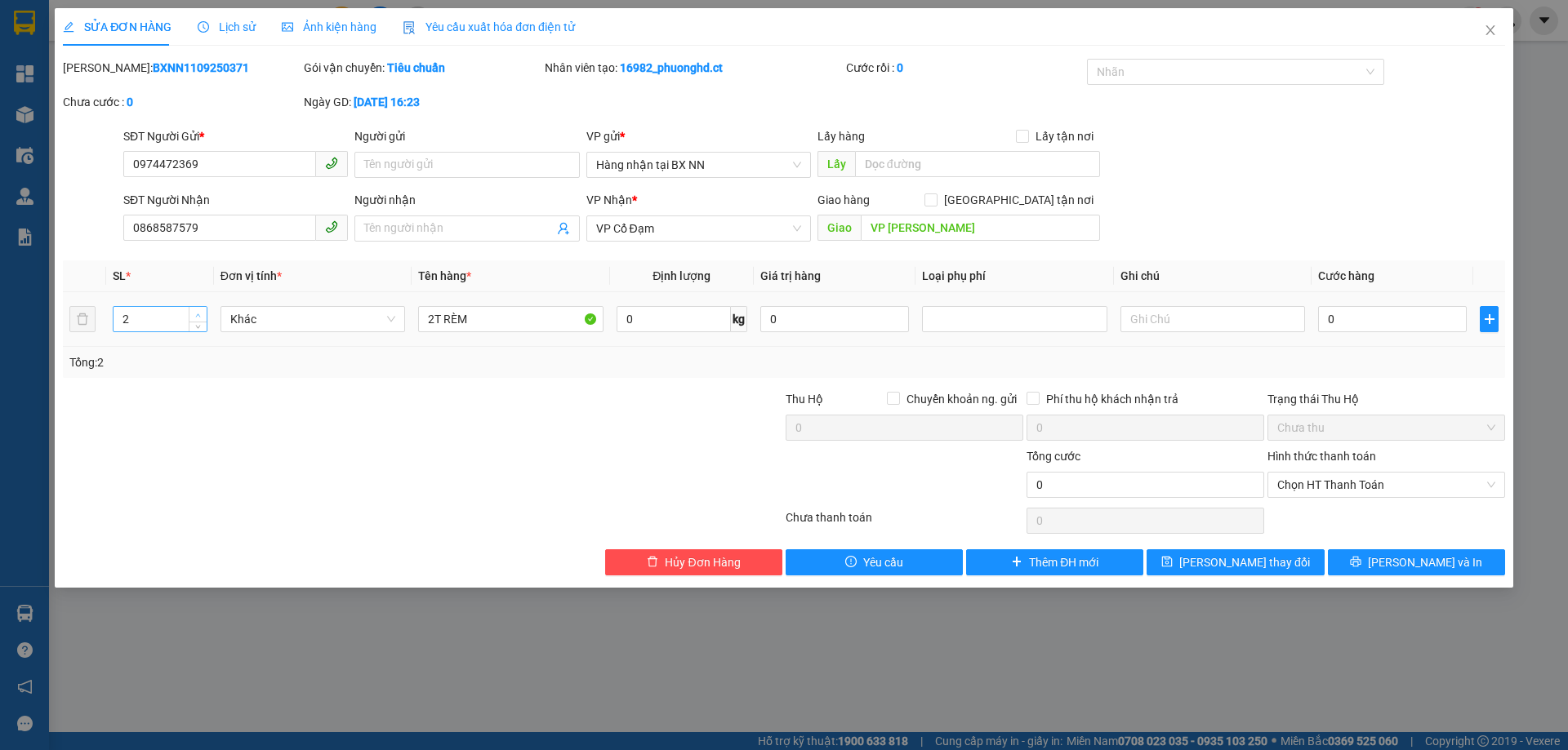
type input "3"
click at [199, 316] on icon "up" at bounding box center [198, 316] width 6 height 6
click at [493, 319] on input "2T RÈM" at bounding box center [510, 318] width 185 height 27
type input "2T RÈM + 1 TÚI BẠT"
click at [1277, 556] on button "Lưu thay đổi" at bounding box center [1235, 562] width 177 height 27
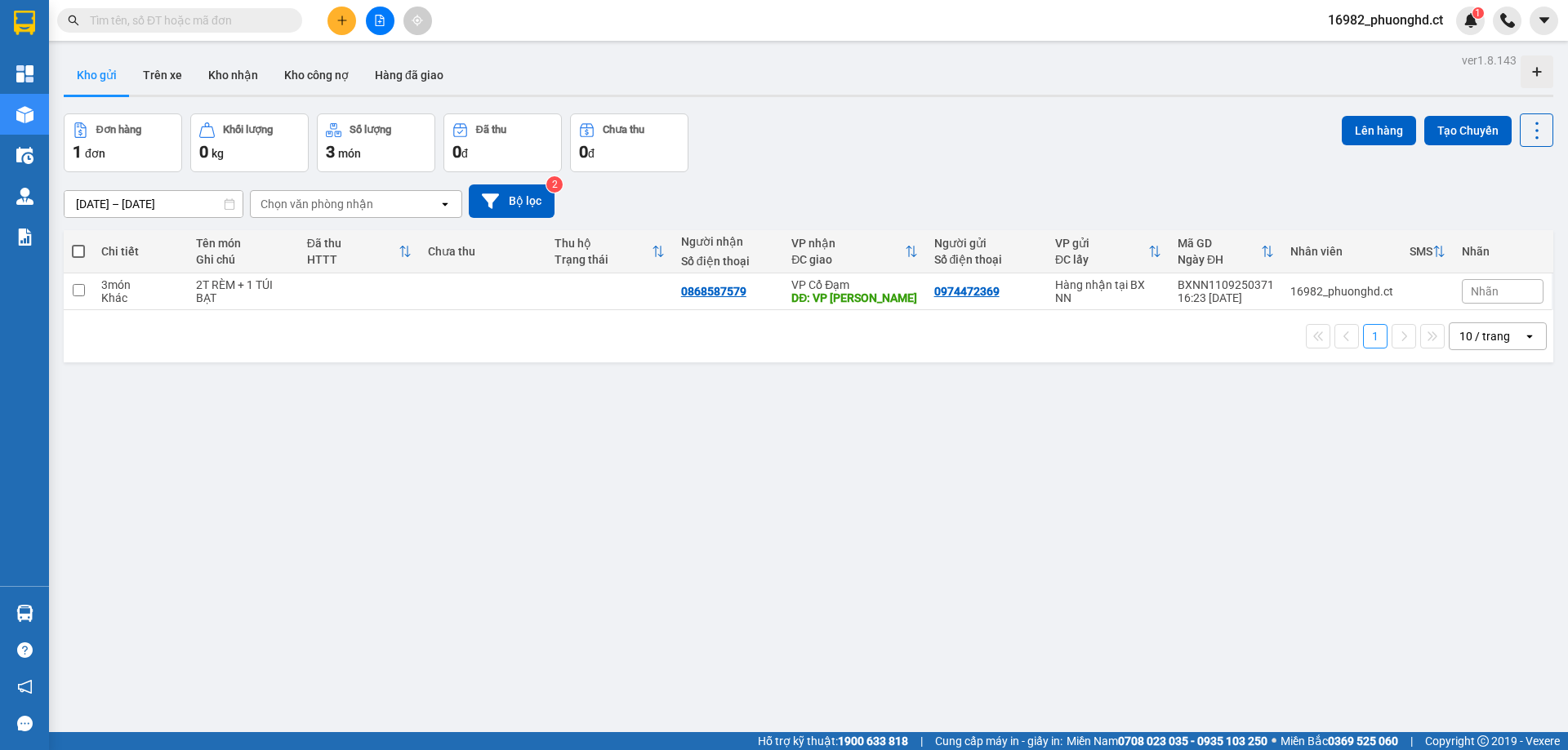
click at [334, 35] on div "Kết quả tìm kiếm ( 0 ) Bộ lọc No Data 16982_phuonghd.ct 1" at bounding box center [784, 21] width 1568 height 41
click at [335, 33] on button at bounding box center [341, 21] width 29 height 29
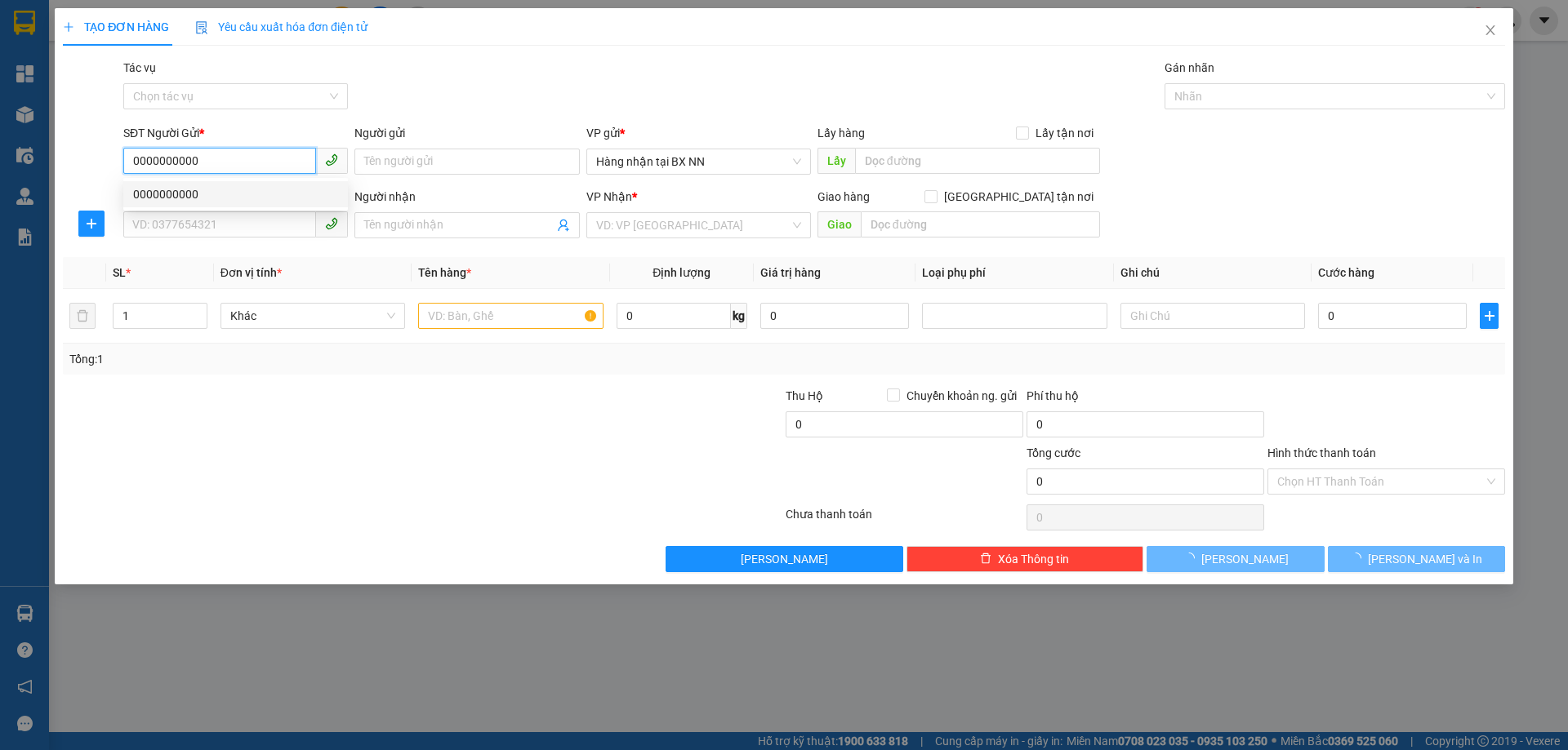
drag, startPoint x: 229, startPoint y: 155, endPoint x: 0, endPoint y: 171, distance: 229.6
click at [0, 171] on div "TẠO ĐƠN HÀNG Yêu cầu xuất hóa đơn điện tử Transit Pickup Surcharge Ids Transit …" at bounding box center [784, 375] width 1568 height 750
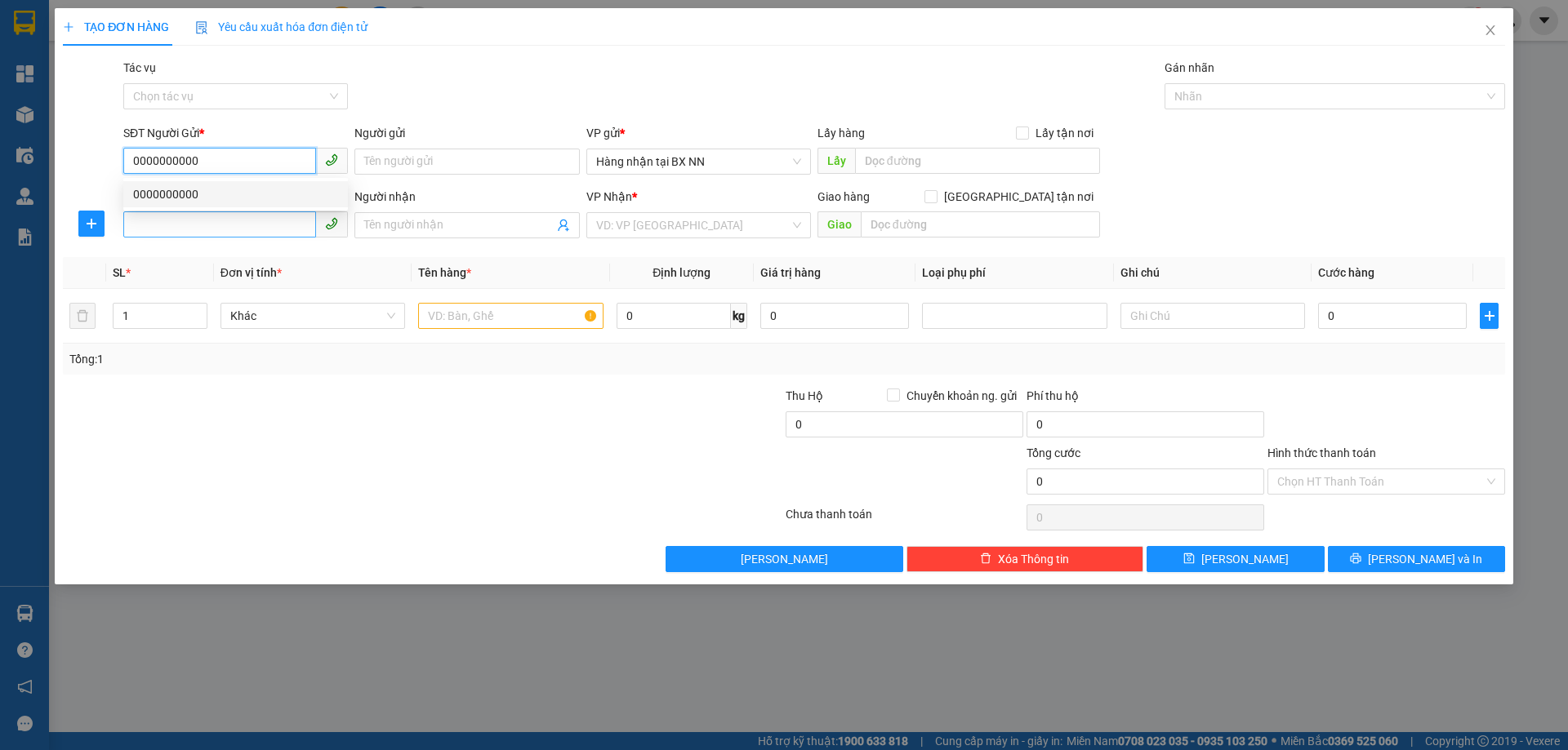
type input "0000000000"
click at [145, 229] on input "SĐT Người Nhận" at bounding box center [219, 224] width 193 height 27
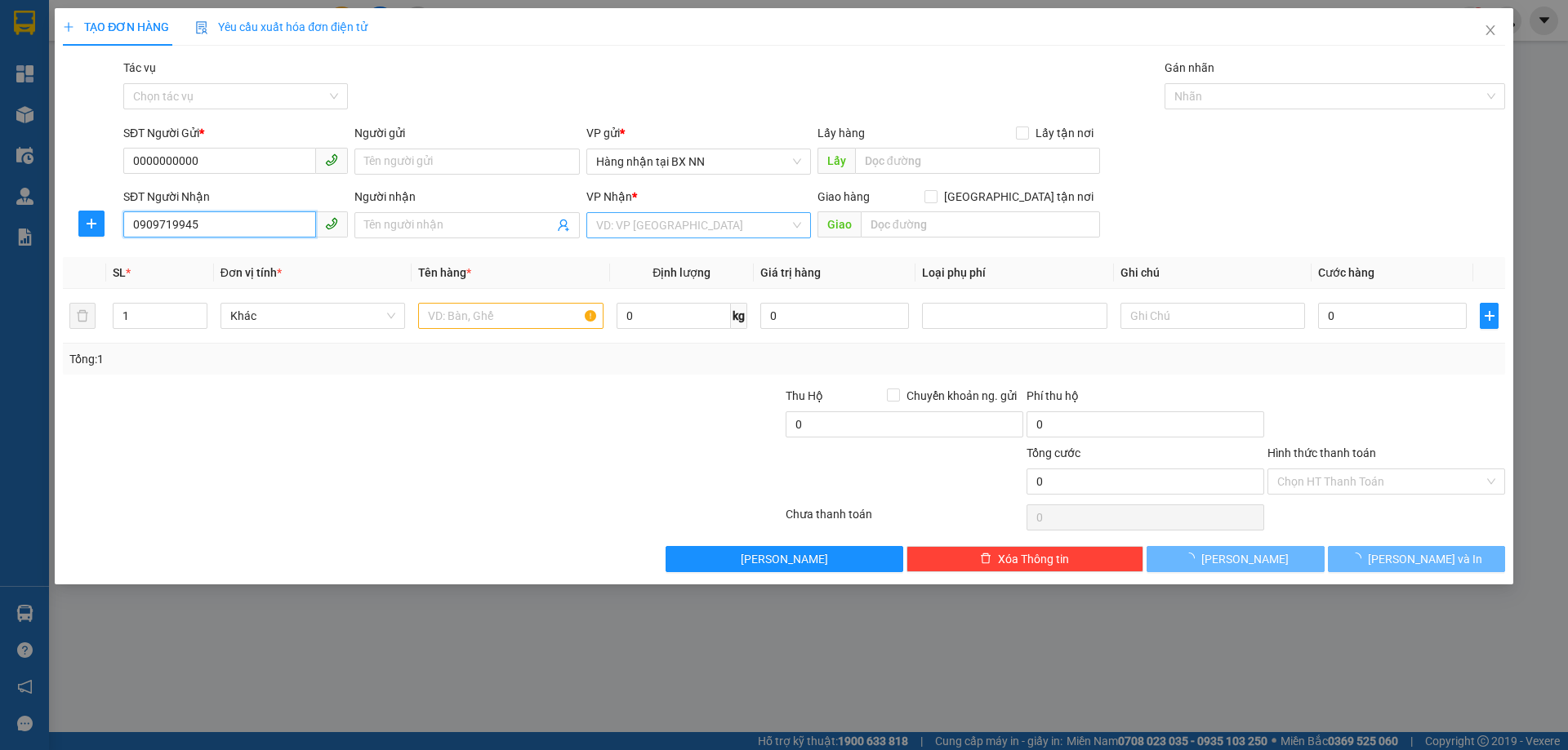
type input "0909719945"
click at [721, 220] on input "search" at bounding box center [692, 225] width 194 height 25
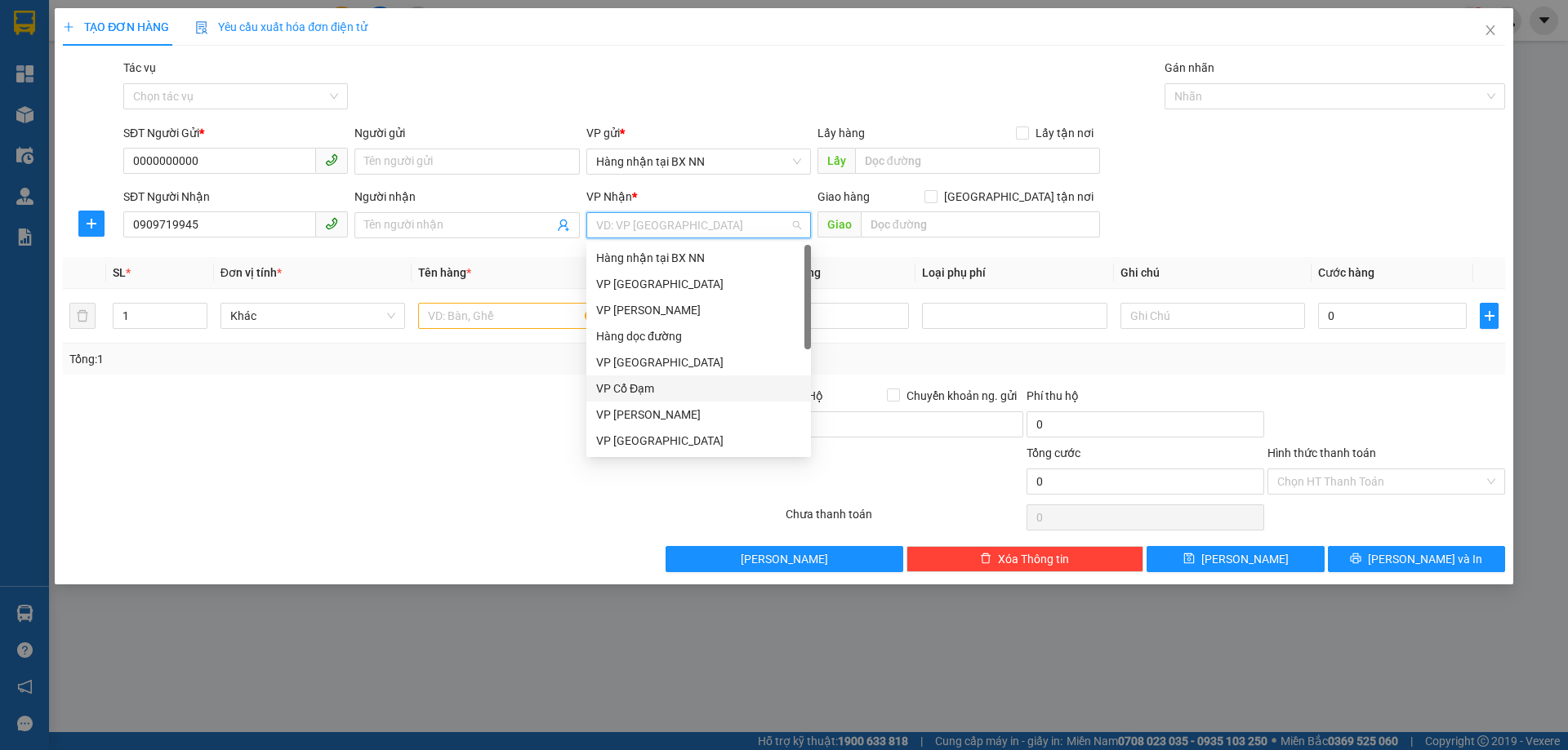
click at [660, 378] on div "VP Cổ Đạm" at bounding box center [698, 388] width 224 height 27
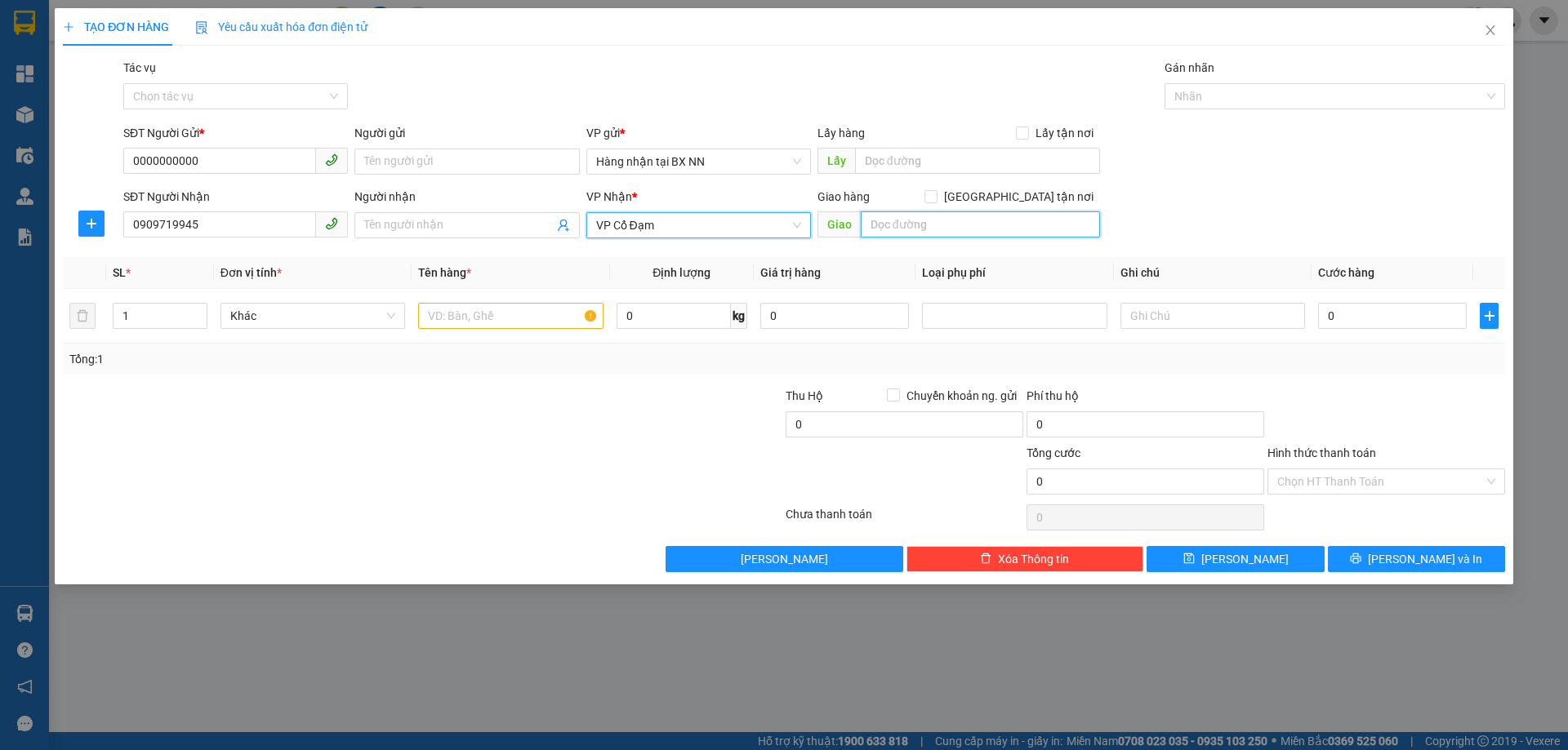
click at [1016, 226] on input "text" at bounding box center [979, 224] width 239 height 27
type input "GIA LÁCH"
click at [498, 323] on input "text" at bounding box center [510, 316] width 185 height 27
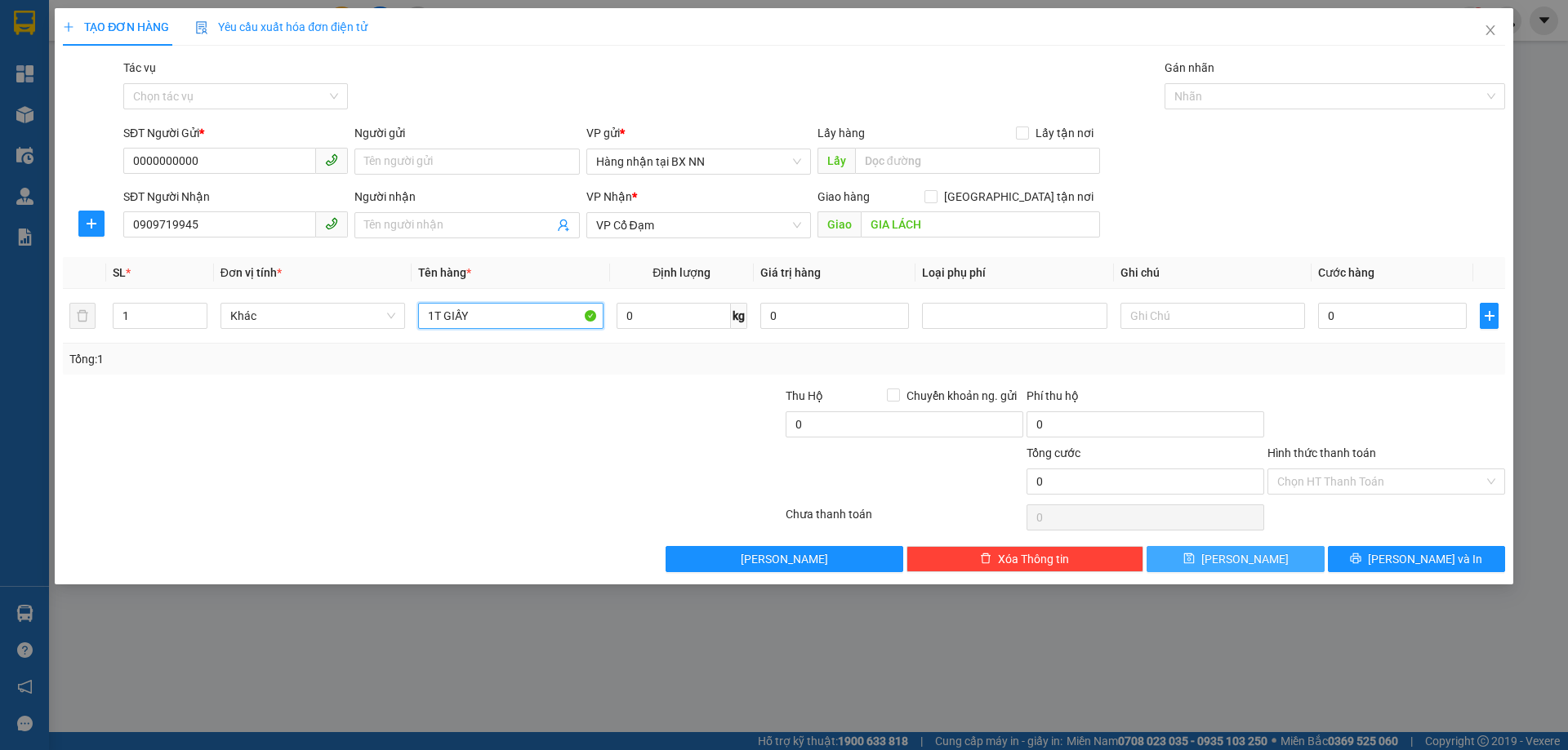
type input "1T GIẤY"
click at [1248, 548] on button "[PERSON_NAME]" at bounding box center [1235, 559] width 177 height 27
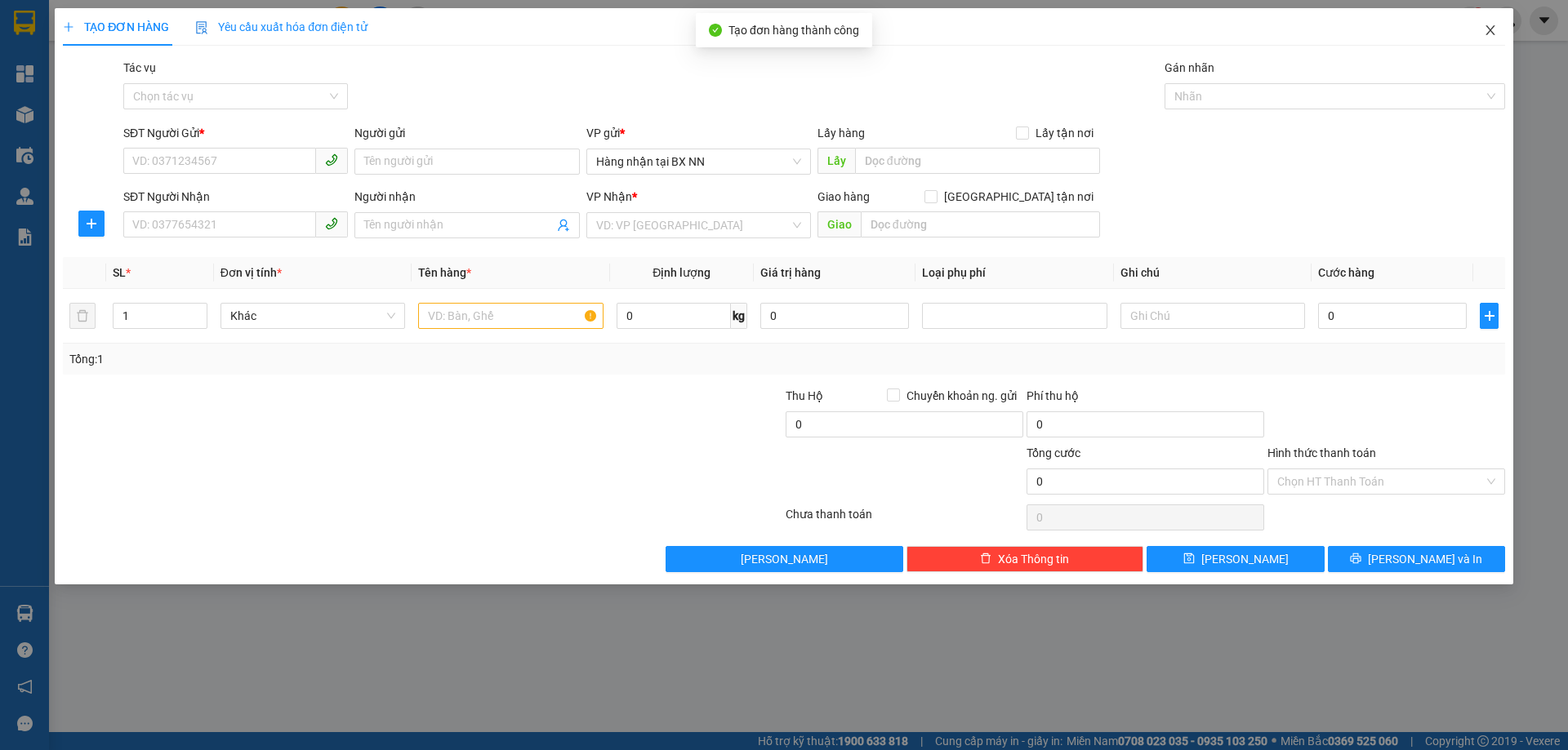
click at [1489, 22] on span "Close" at bounding box center [1489, 30] width 46 height 46
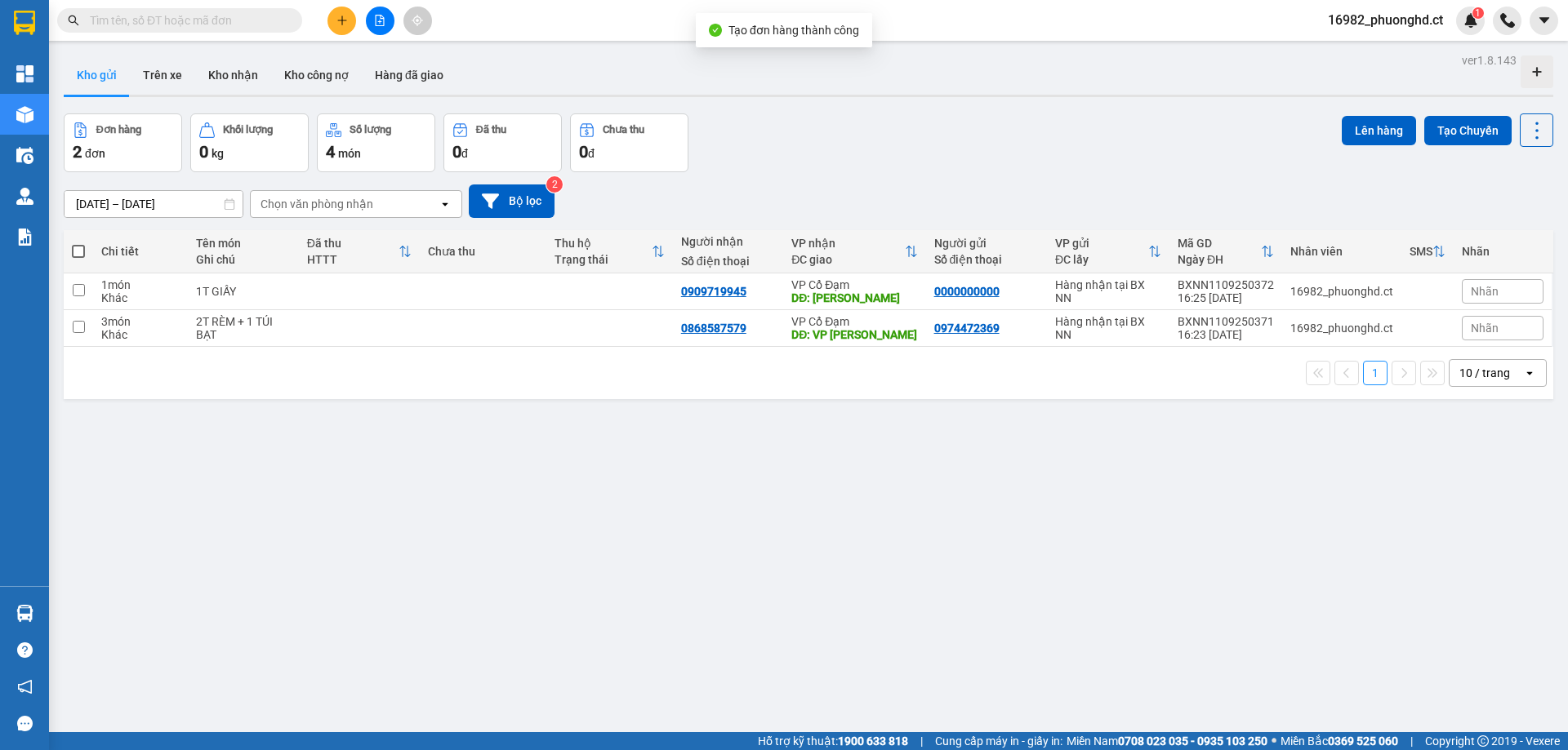
click at [73, 252] on span at bounding box center [78, 251] width 13 height 13
click at [79, 244] on input "checkbox" at bounding box center [79, 244] width 0 height 0
checkbox input "true"
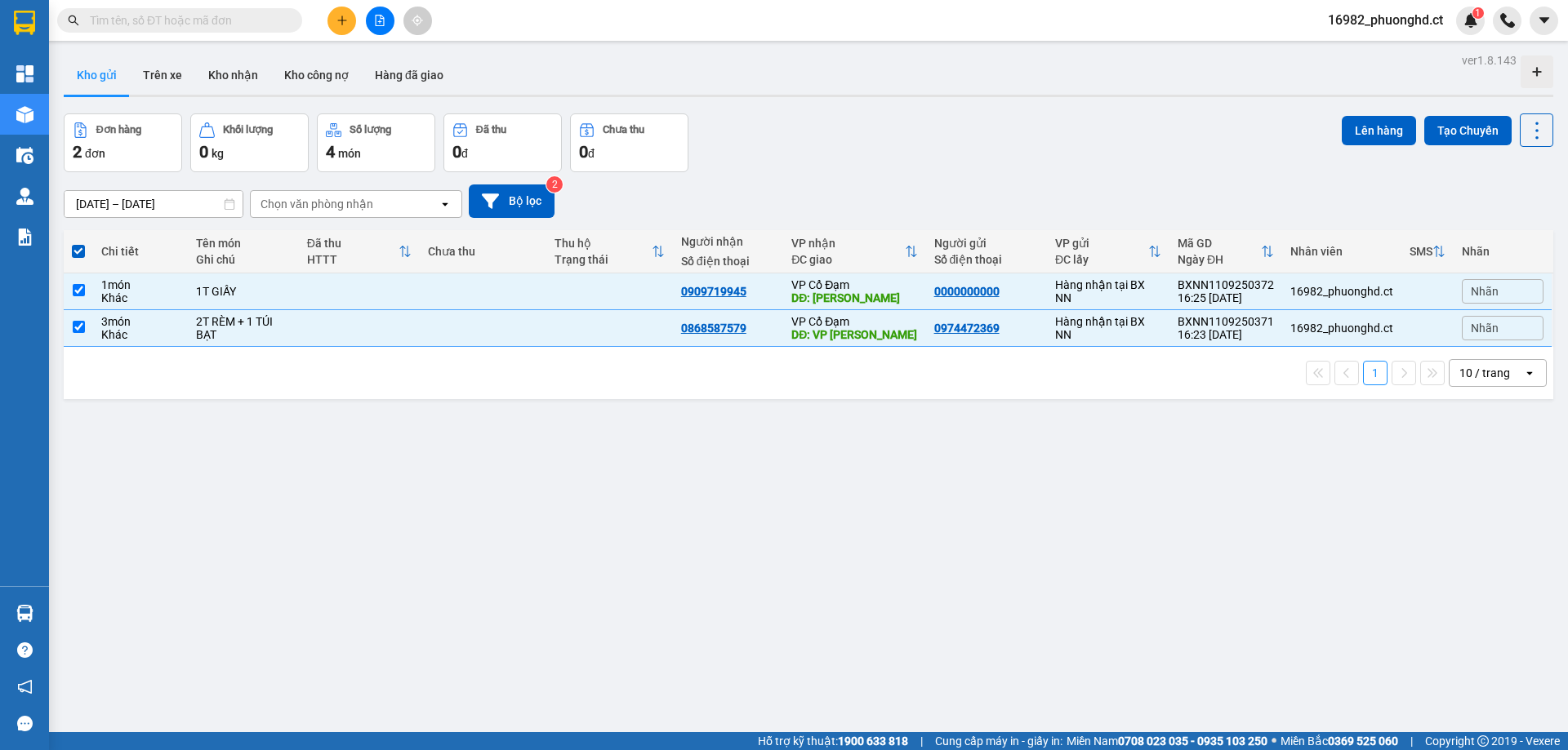
click at [1383, 114] on div "Lên hàng Tạo Chuyến" at bounding box center [1447, 130] width 211 height 33
click at [1382, 121] on button "Lên hàng" at bounding box center [1379, 131] width 75 height 29
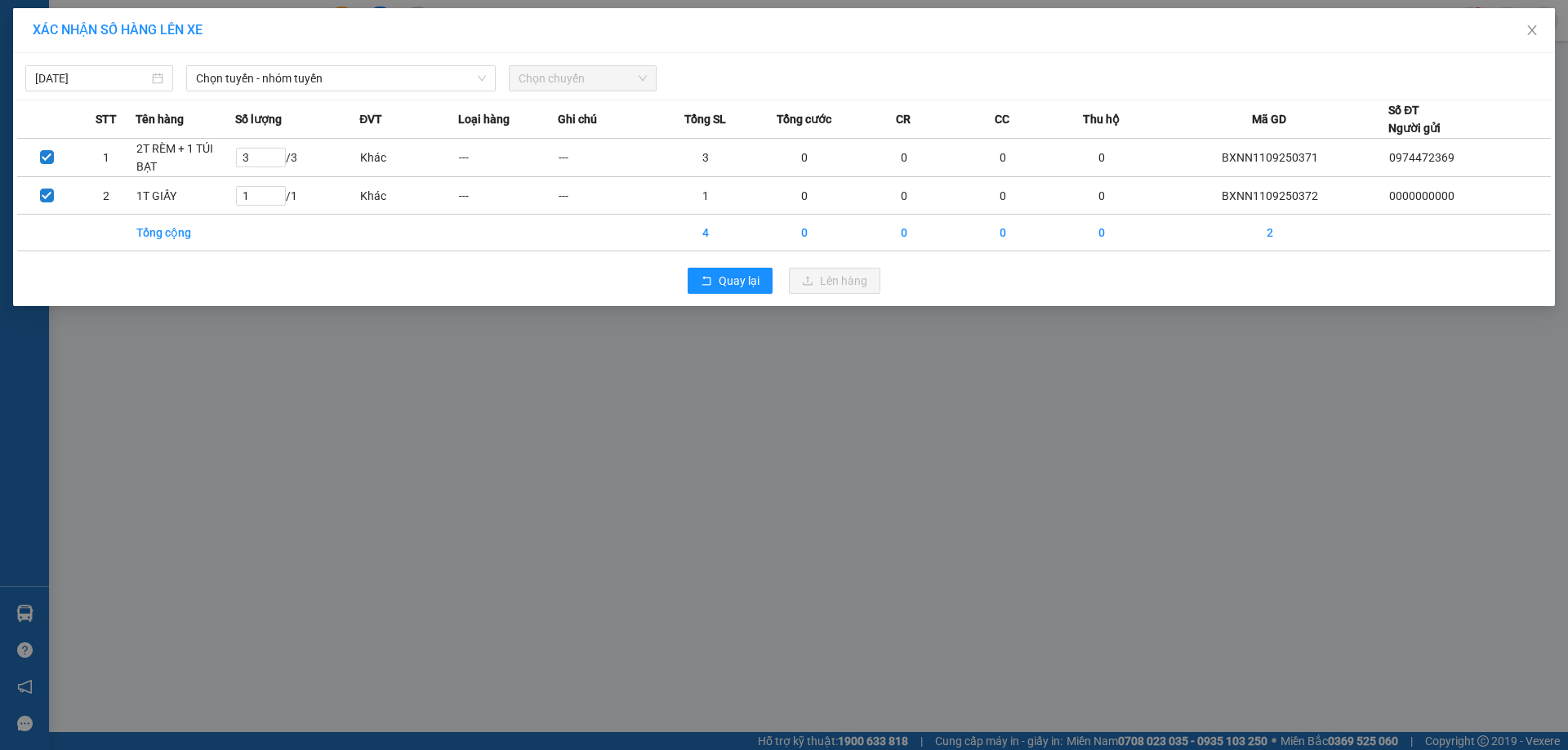
click at [597, 75] on span "Chọn chuyến" at bounding box center [582, 78] width 128 height 25
click at [440, 87] on span "Chọn tuyến - nhóm tuyến" at bounding box center [340, 78] width 290 height 25
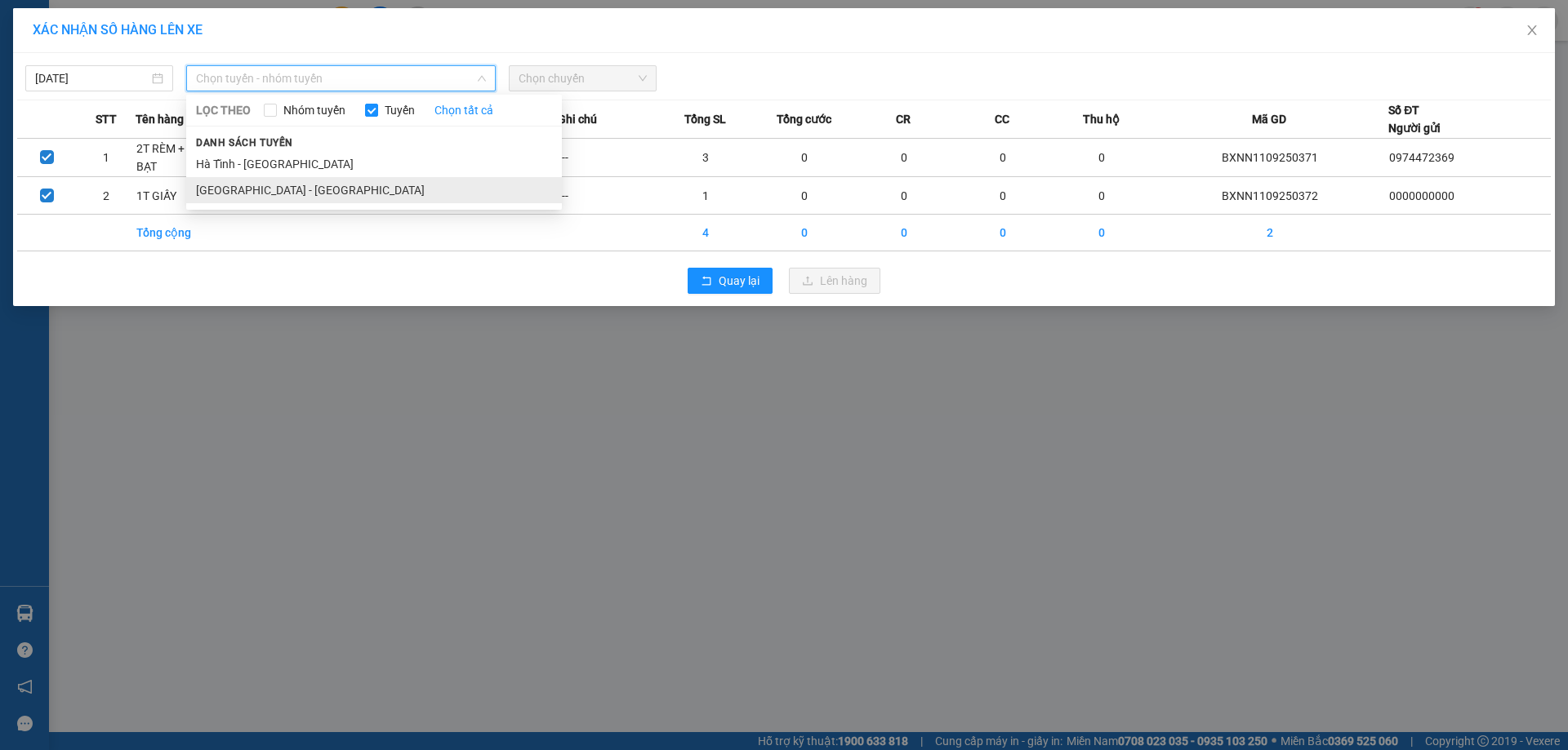
click at [383, 185] on li "Hà Nội - Hà Tĩnh" at bounding box center [374, 190] width 376 height 27
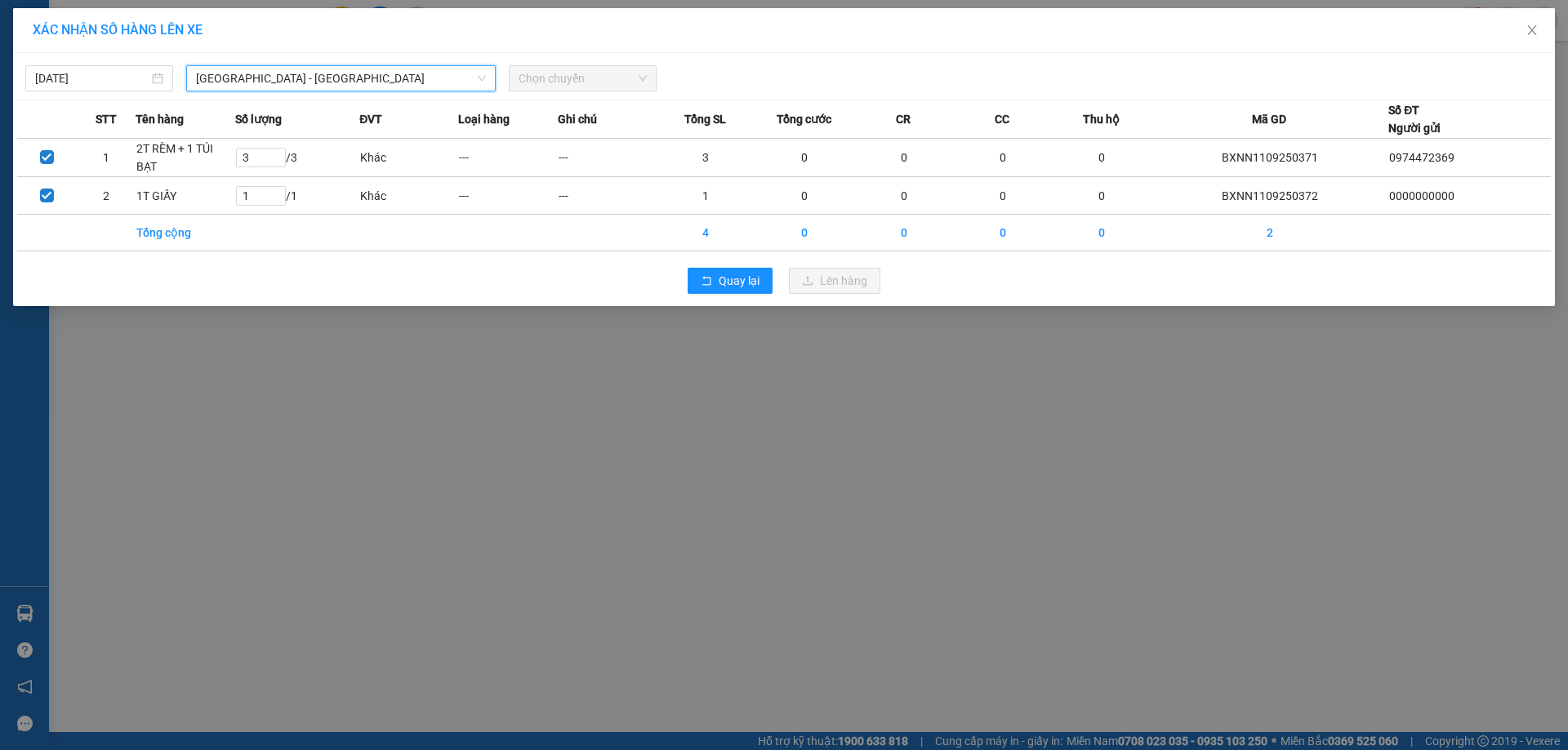
click at [631, 87] on span "Chọn chuyến" at bounding box center [582, 78] width 128 height 25
click at [541, 80] on span "Chọn chuyến" at bounding box center [582, 78] width 128 height 25
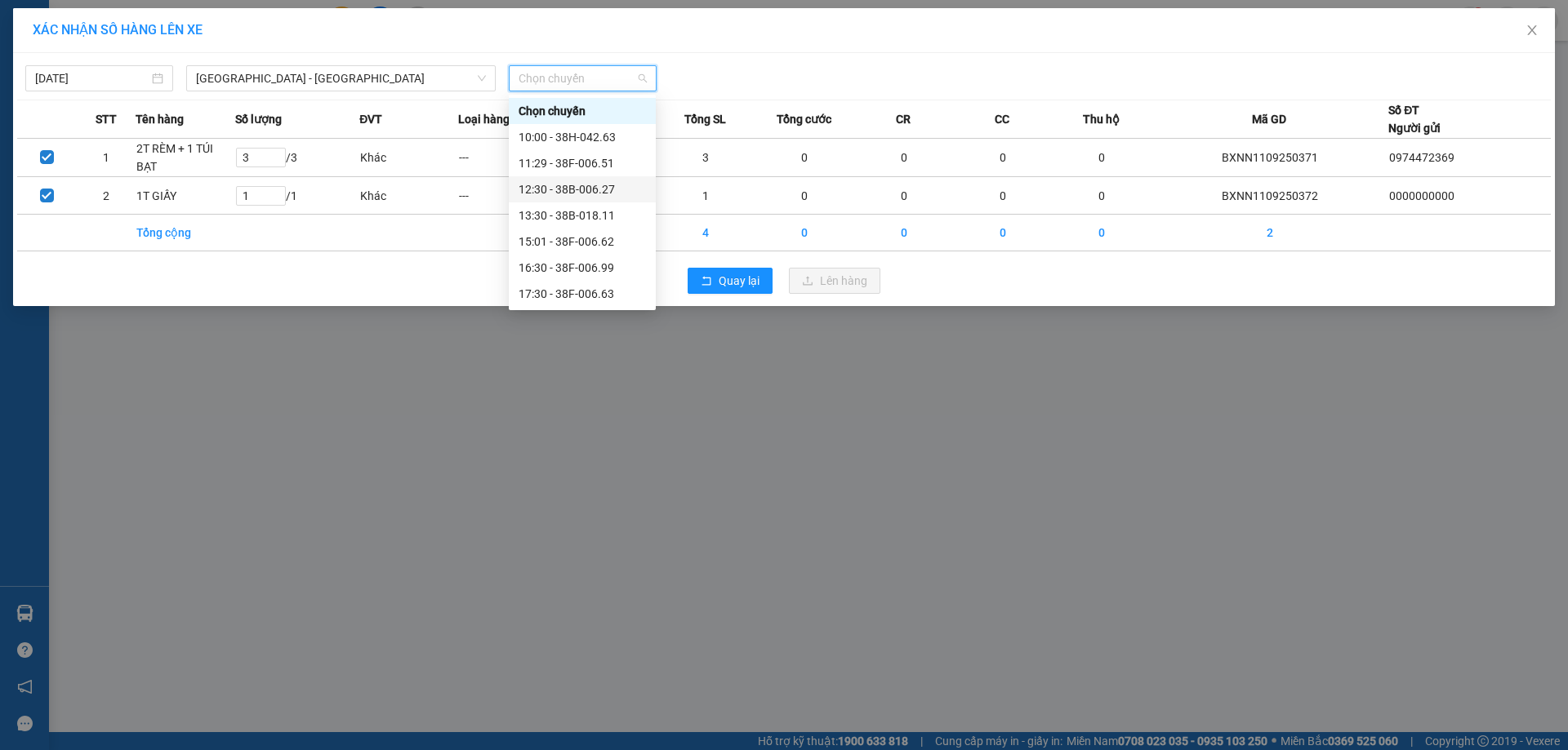
click at [595, 191] on div "12:30 - 38B-006.27" at bounding box center [582, 190] width 128 height 18
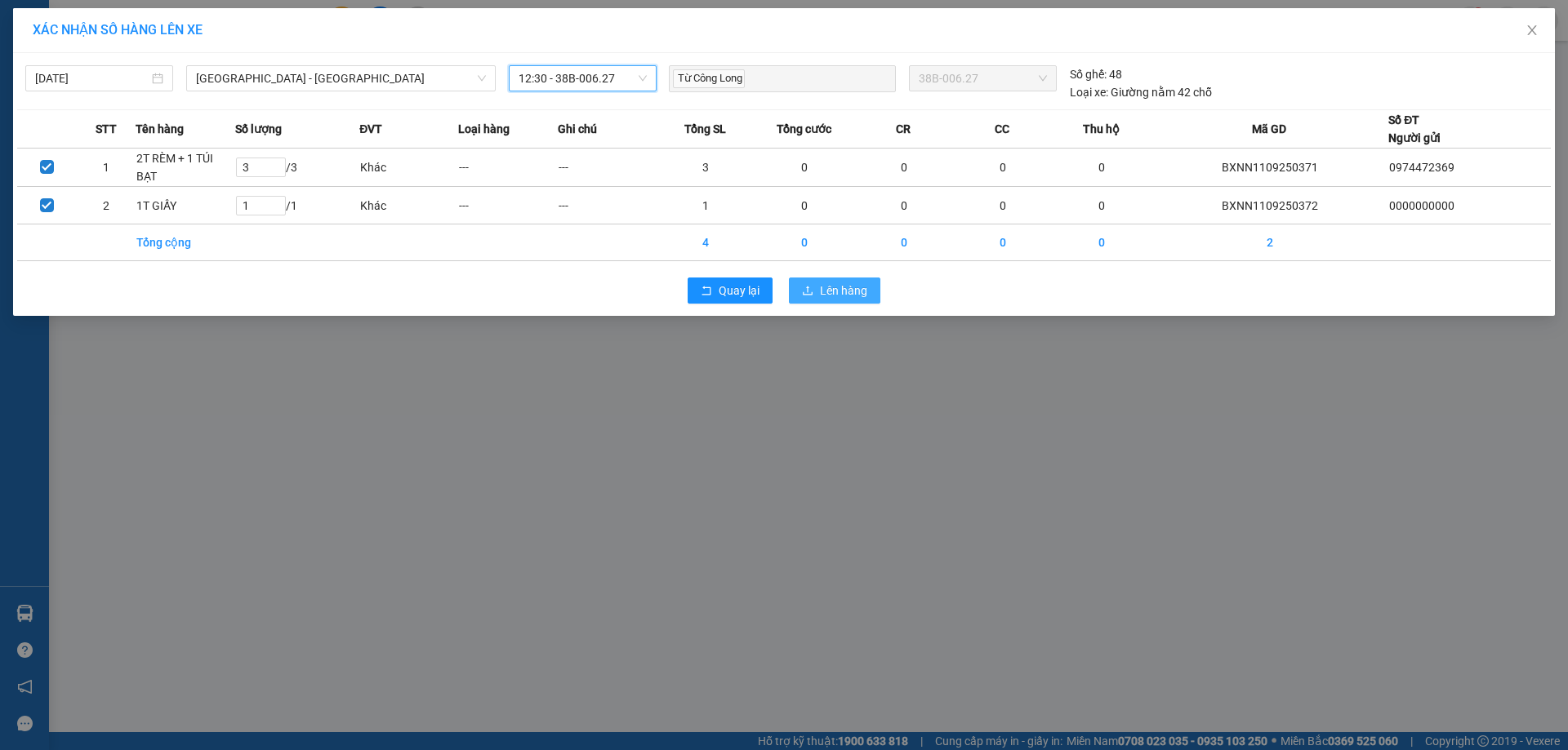
click at [865, 288] on span "Lên hàng" at bounding box center [843, 291] width 47 height 18
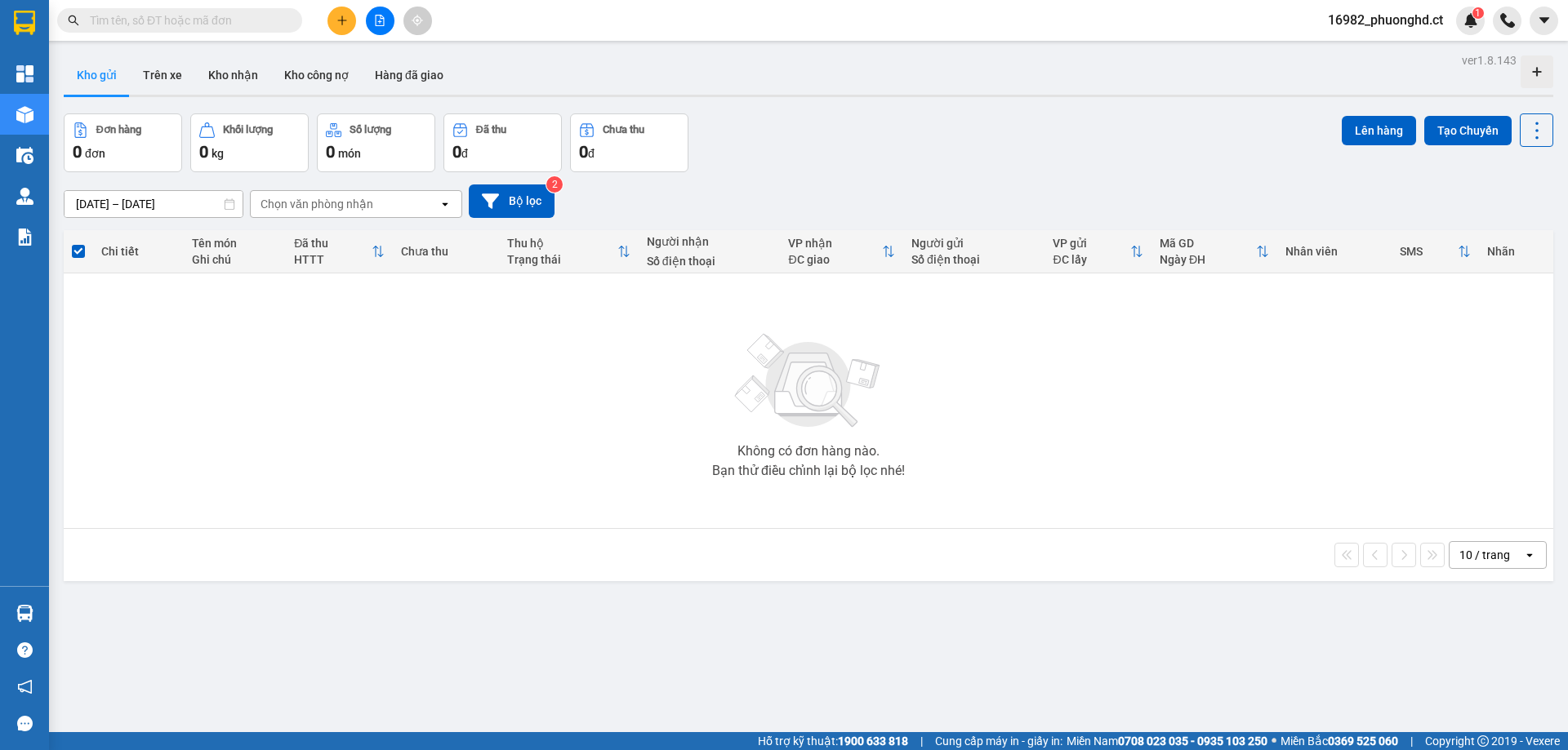
click at [354, 21] on button at bounding box center [341, 21] width 29 height 29
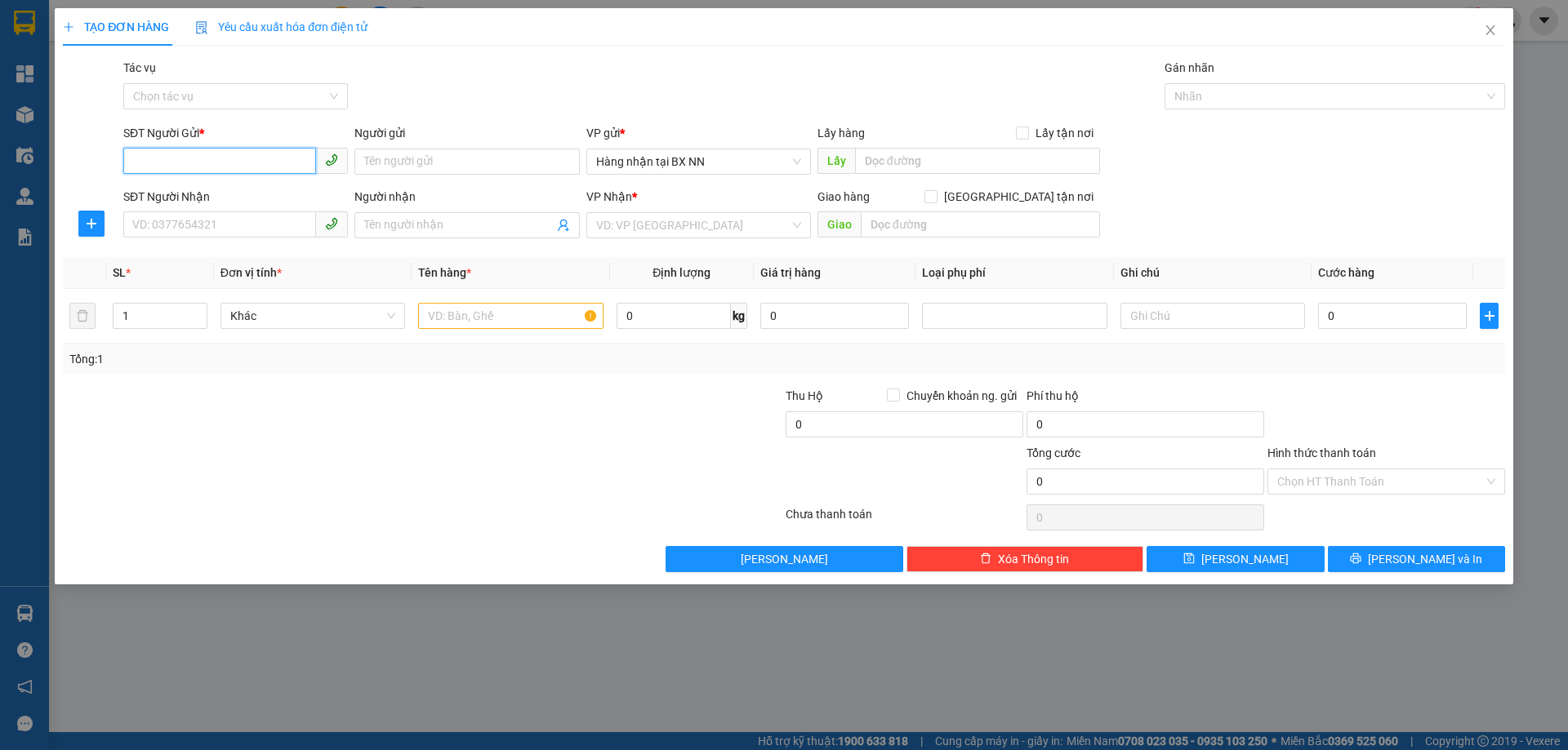
paste input "0000000000"
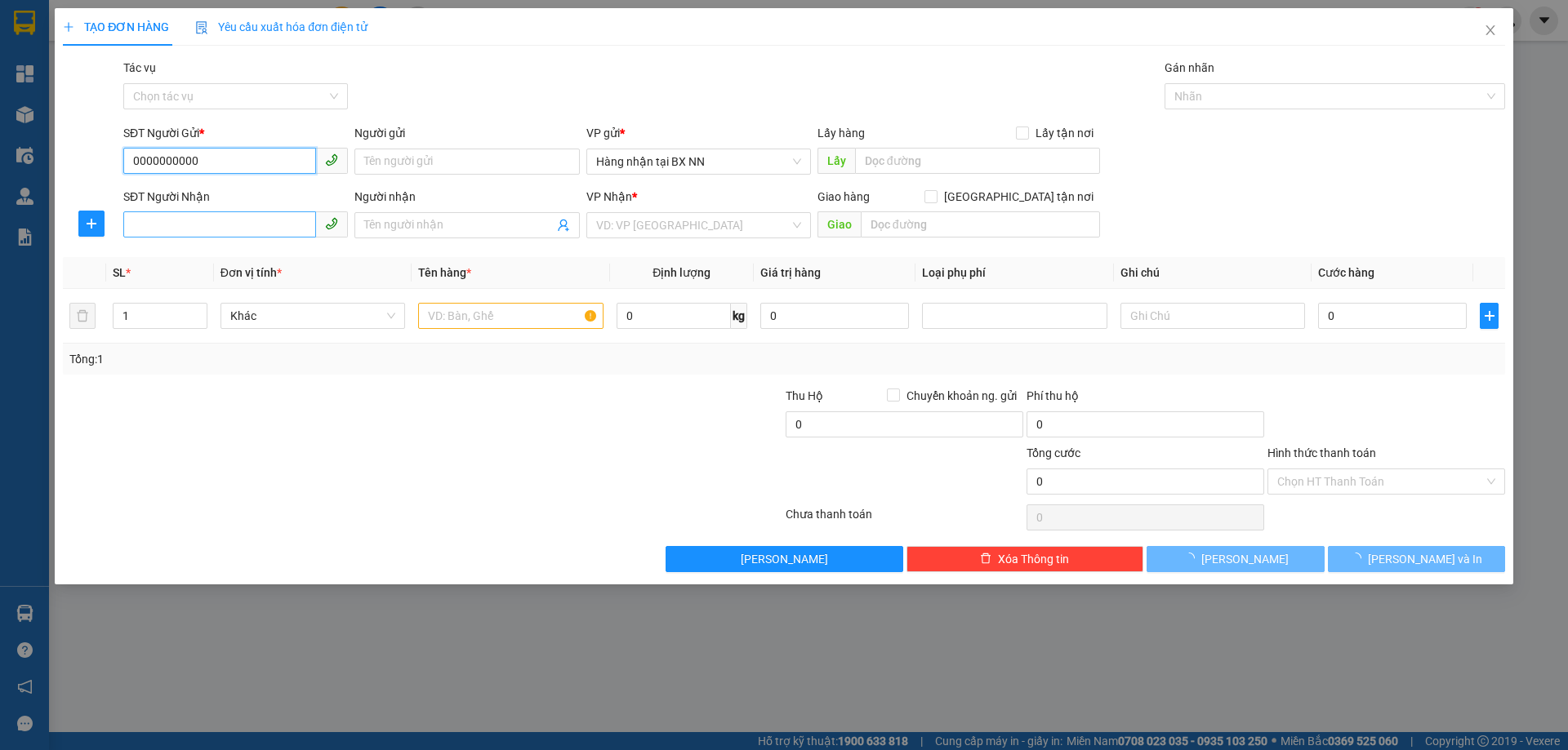
type input "0000000000"
click at [307, 219] on input "SĐT Người Nhận" at bounding box center [219, 224] width 193 height 27
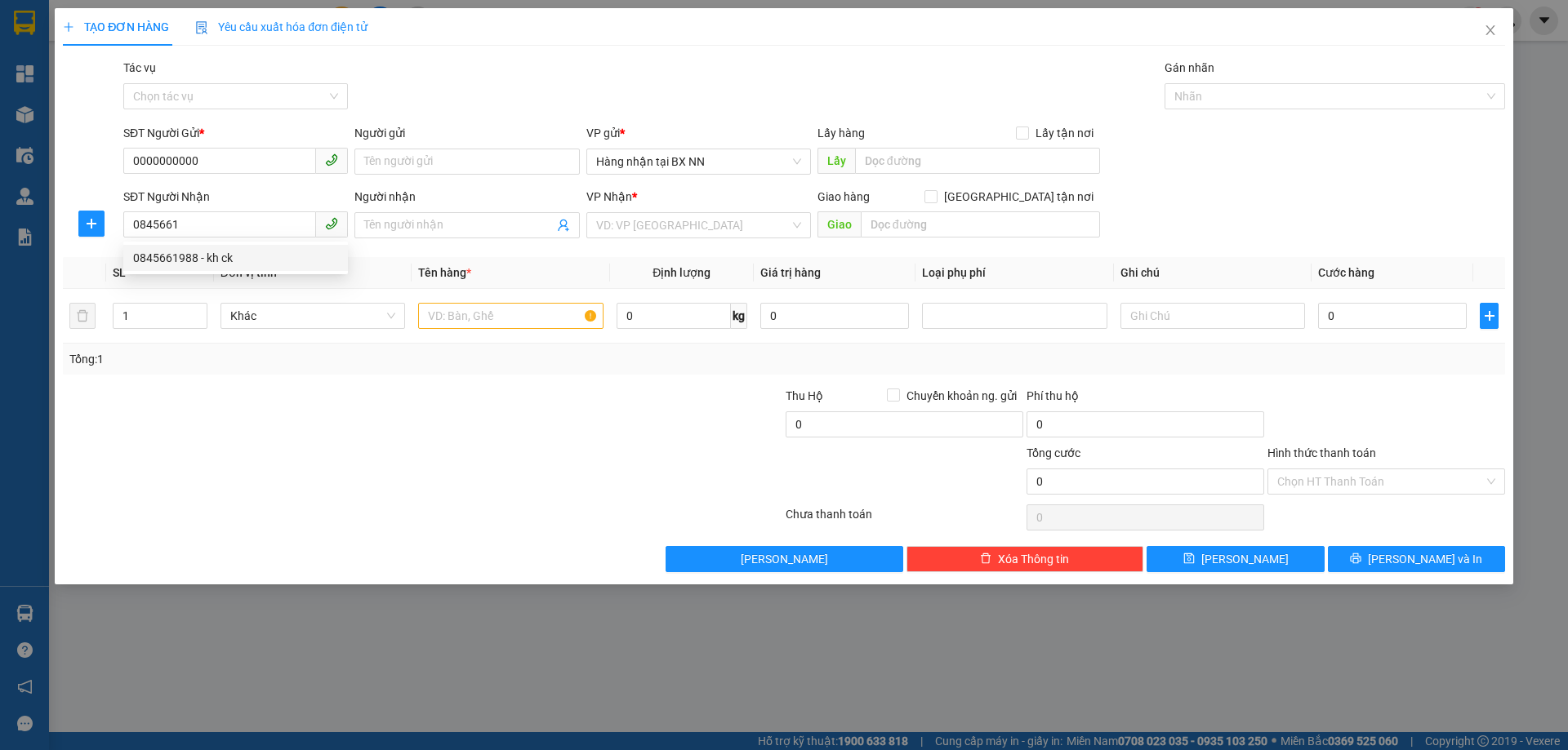
click at [351, 251] on div "Transit Pickup Surcharge Ids Transit Deliver Surcharge Ids Transit Deliver Surc…" at bounding box center [784, 316] width 1442 height 513
click at [282, 222] on input "0845661" at bounding box center [219, 224] width 193 height 27
click at [256, 256] on div "0845661988 - kh ck" at bounding box center [235, 258] width 204 height 18
type input "0845661988"
type input "kh ck"
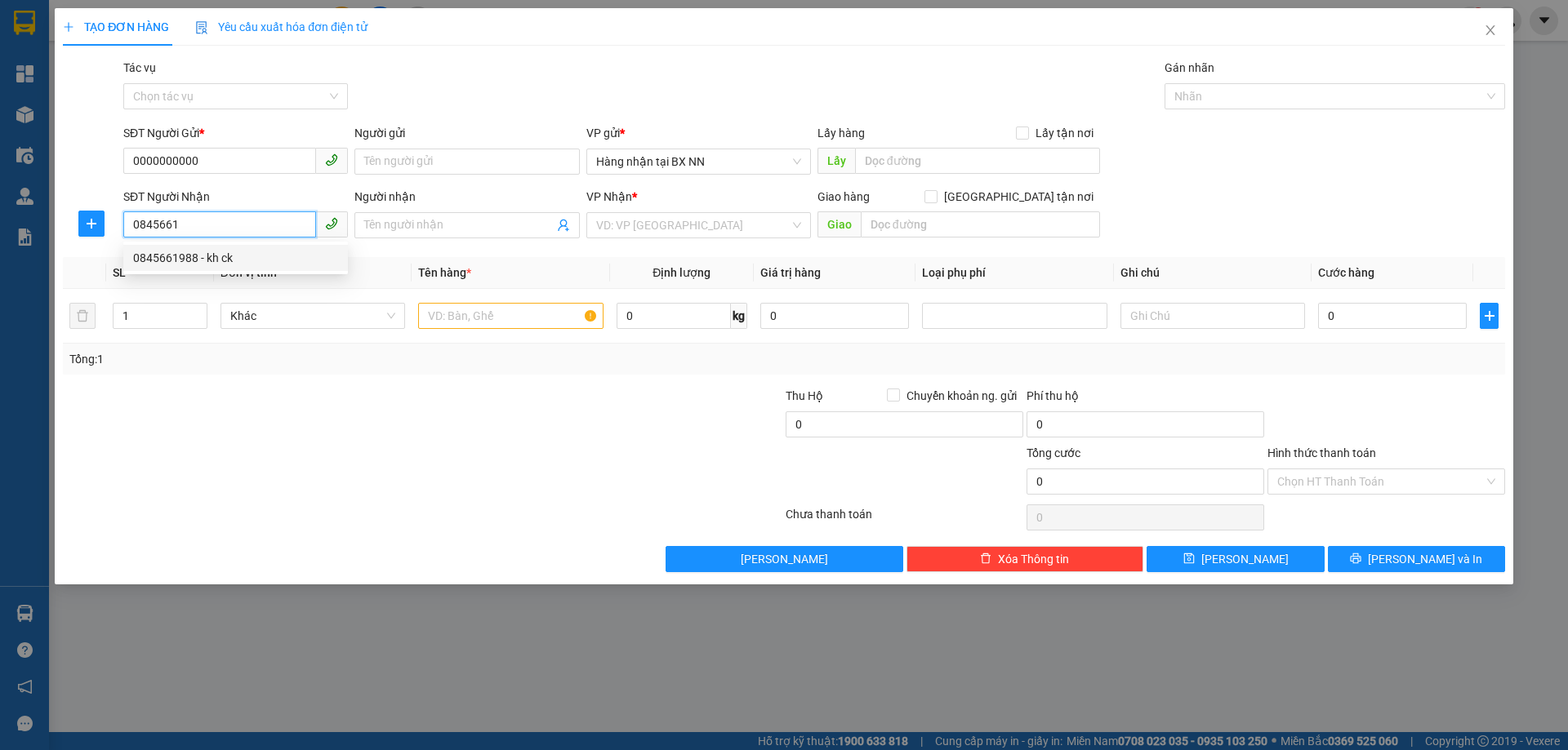
type input "NGUYỄN DU"
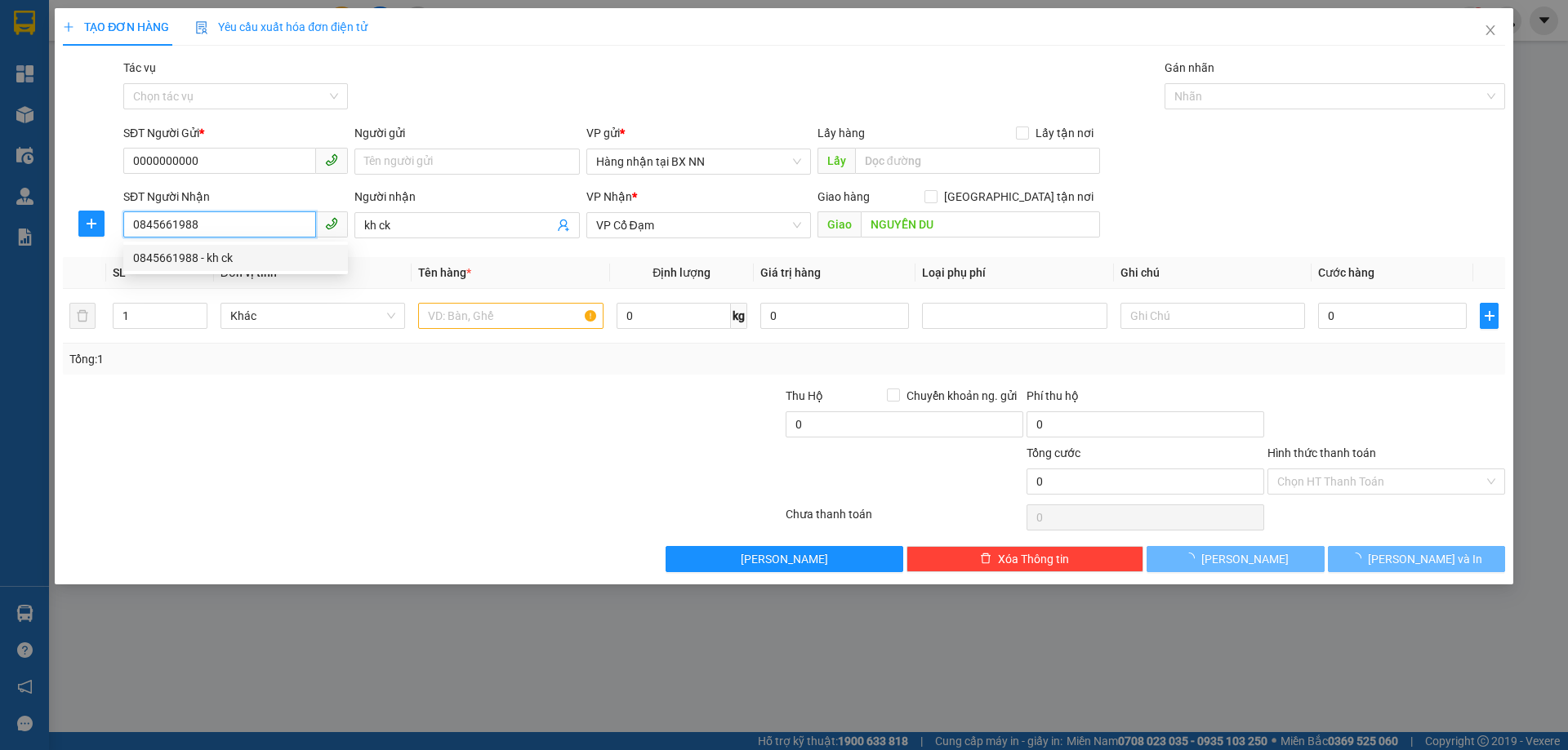
type input "40.000"
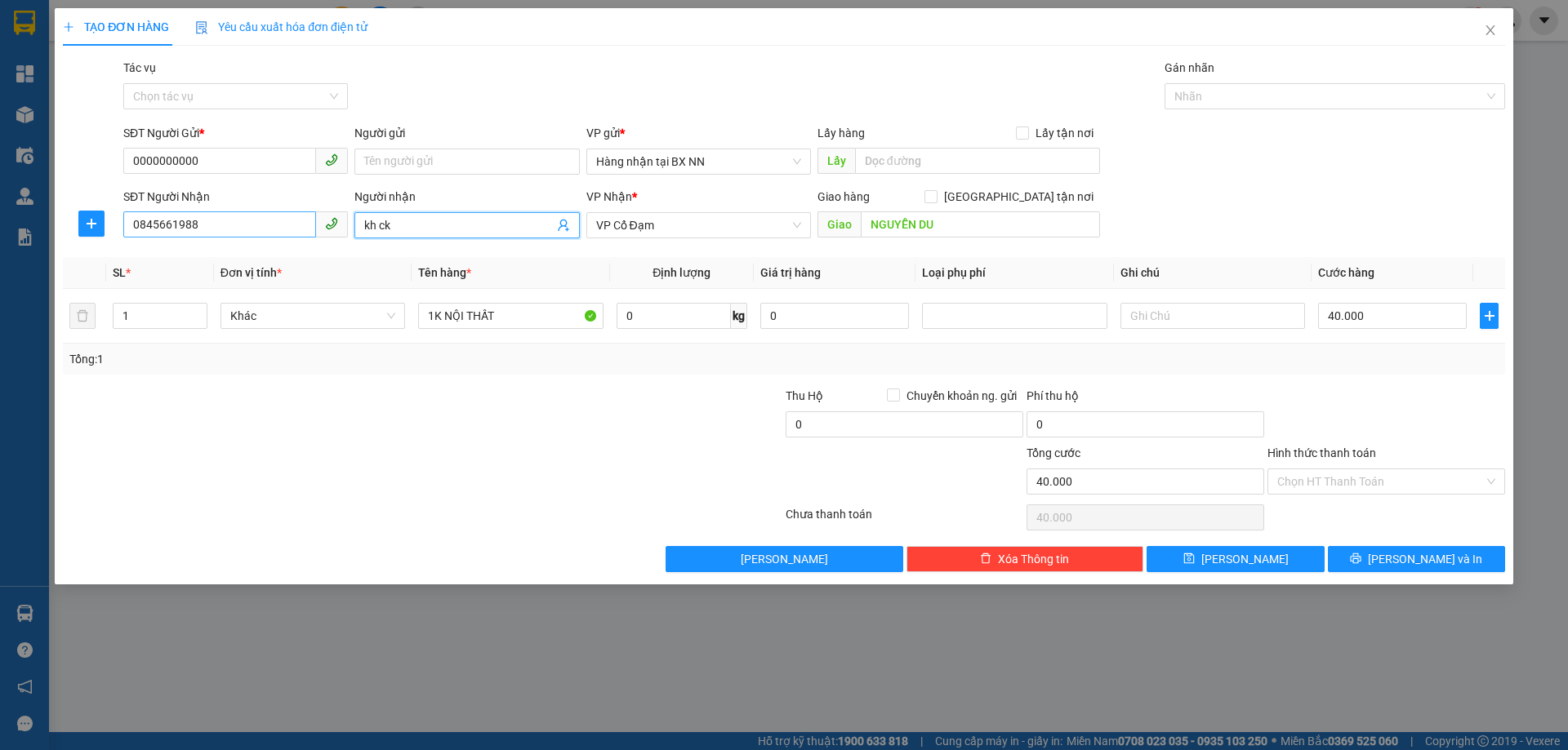
drag, startPoint x: 490, startPoint y: 220, endPoint x: 219, endPoint y: 232, distance: 271.3
click at [220, 232] on div "SĐT Người Nhận 0845661988 Người nhận kh ck kh ck VP Nhận * VP Cổ Đạm Giao hàng …" at bounding box center [814, 216] width 1388 height 57
type input "TIÊN ĐIỀN"
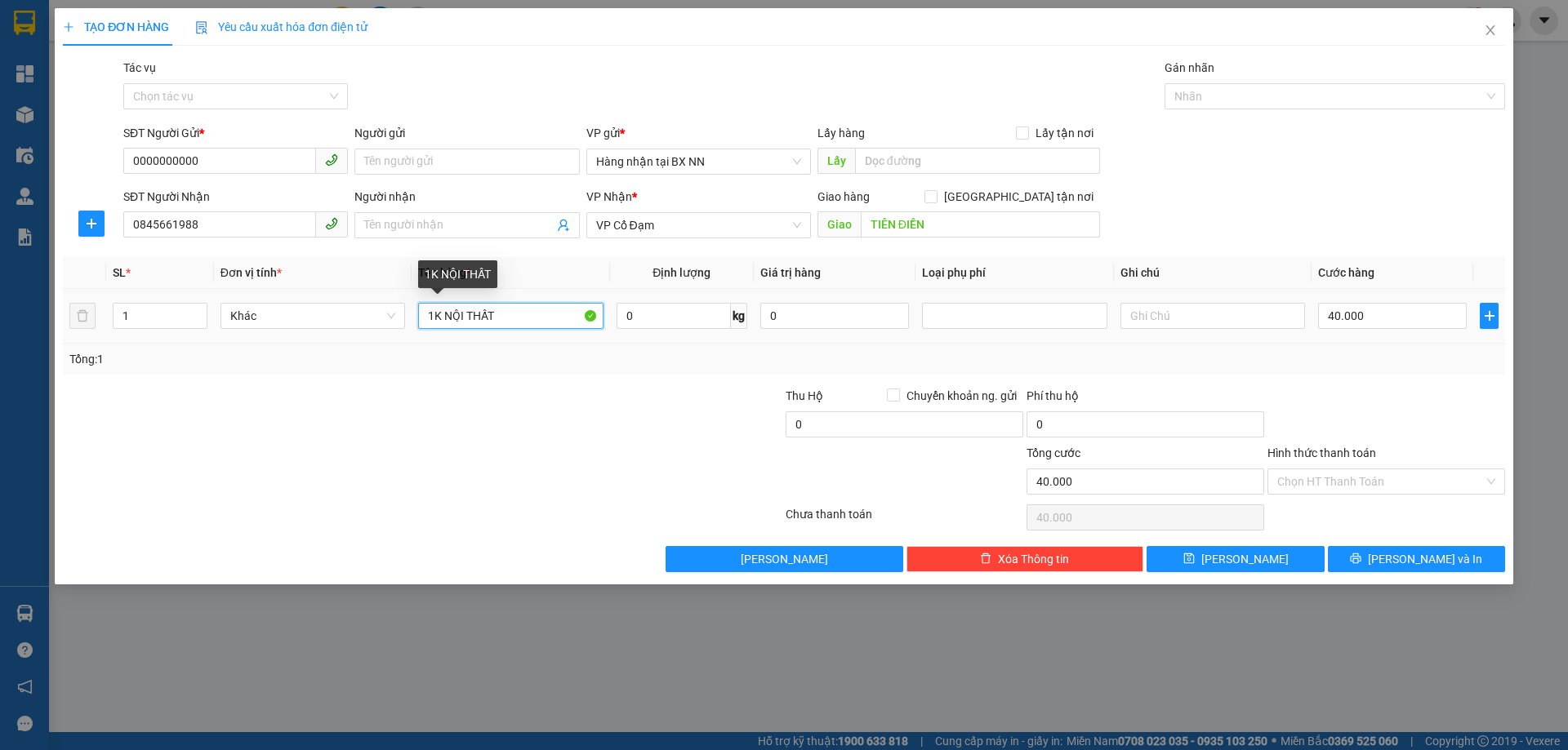
drag, startPoint x: 498, startPoint y: 316, endPoint x: 438, endPoint y: 314, distance: 60.0
click at [436, 315] on input "1K NỘI THẤT" at bounding box center [510, 316] width 185 height 27
type input "1T GIẤY"
click at [1418, 313] on input "40.000" at bounding box center [1391, 316] width 148 height 27
type input "5"
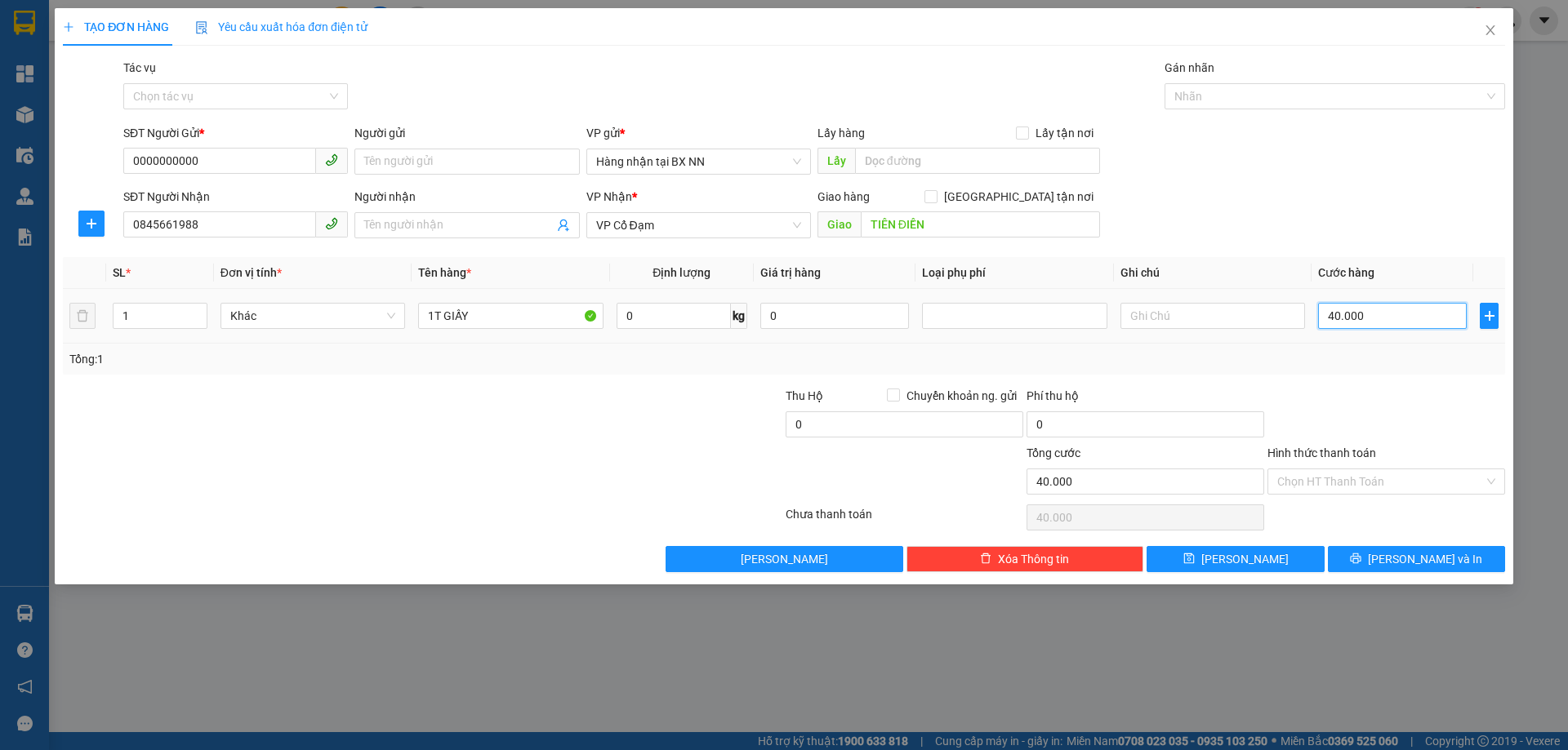
type input "5"
type input "50"
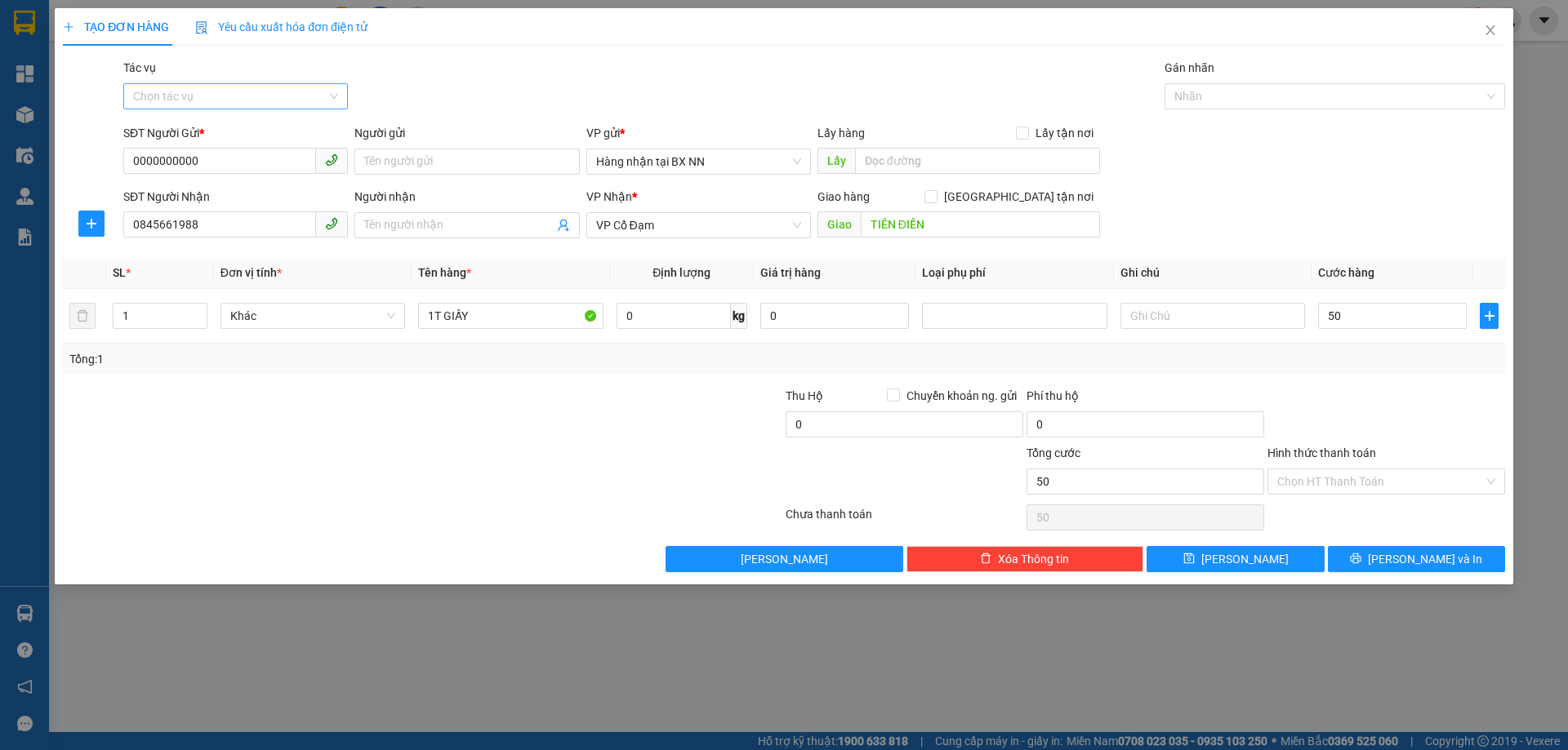
type input "50.000"
click at [285, 89] on input "Tác vụ" at bounding box center [229, 96] width 194 height 25
click at [234, 124] on div "Nhập hàng lên xe" at bounding box center [235, 129] width 204 height 18
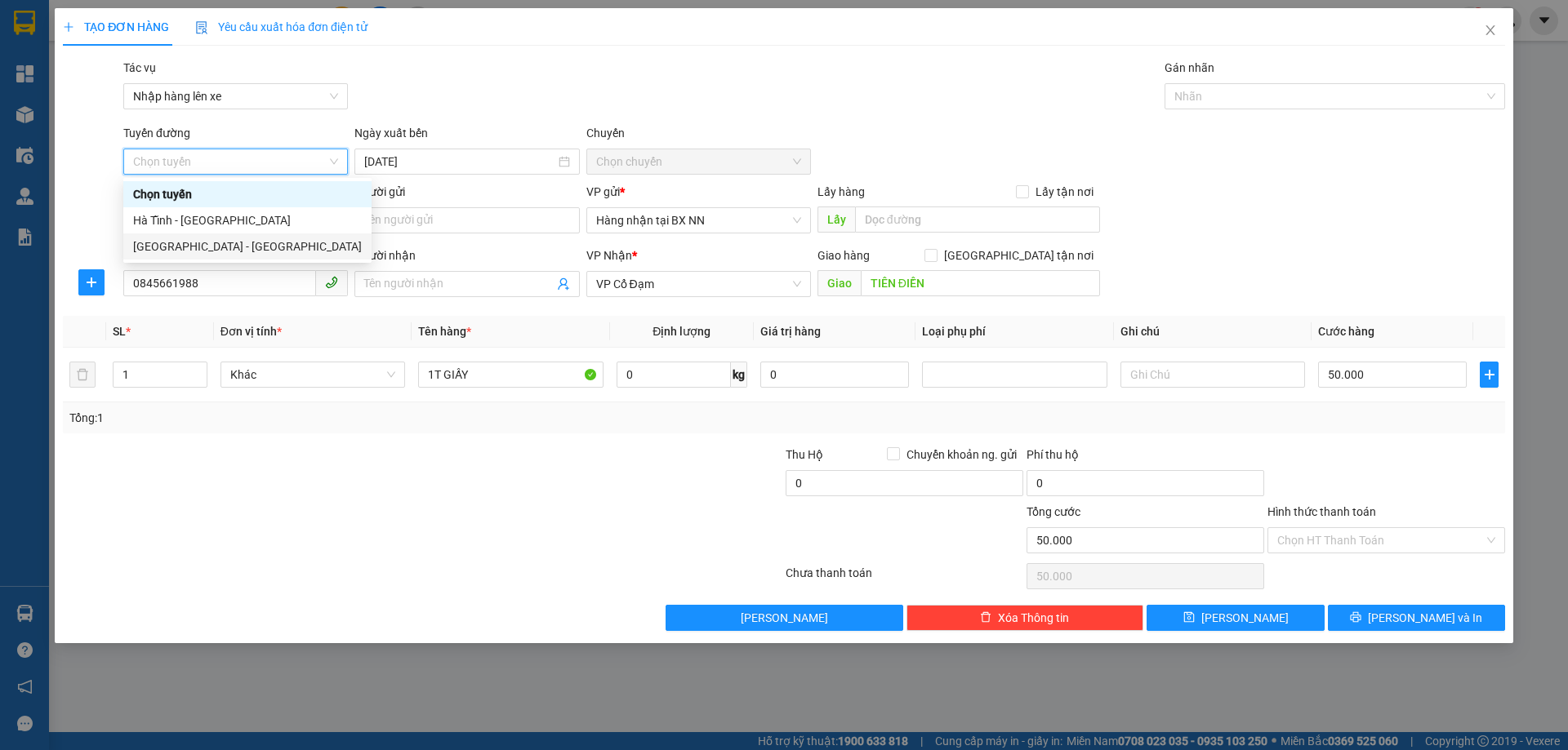
click at [197, 248] on div "Hà Nội - Hà Tĩnh" at bounding box center [247, 247] width 229 height 18
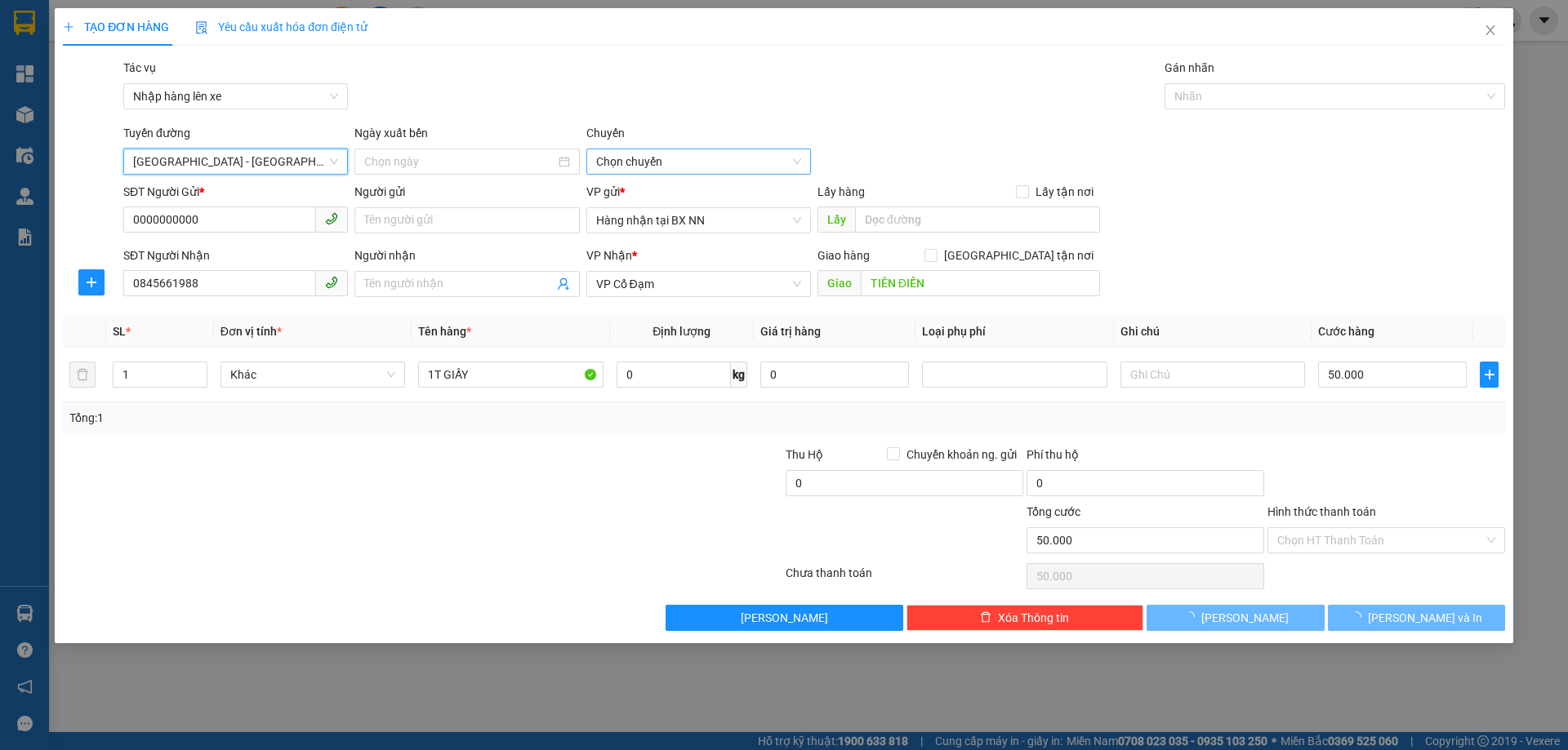
type input "11/09/2025"
click at [653, 160] on span "Chọn chuyến" at bounding box center [698, 161] width 204 height 25
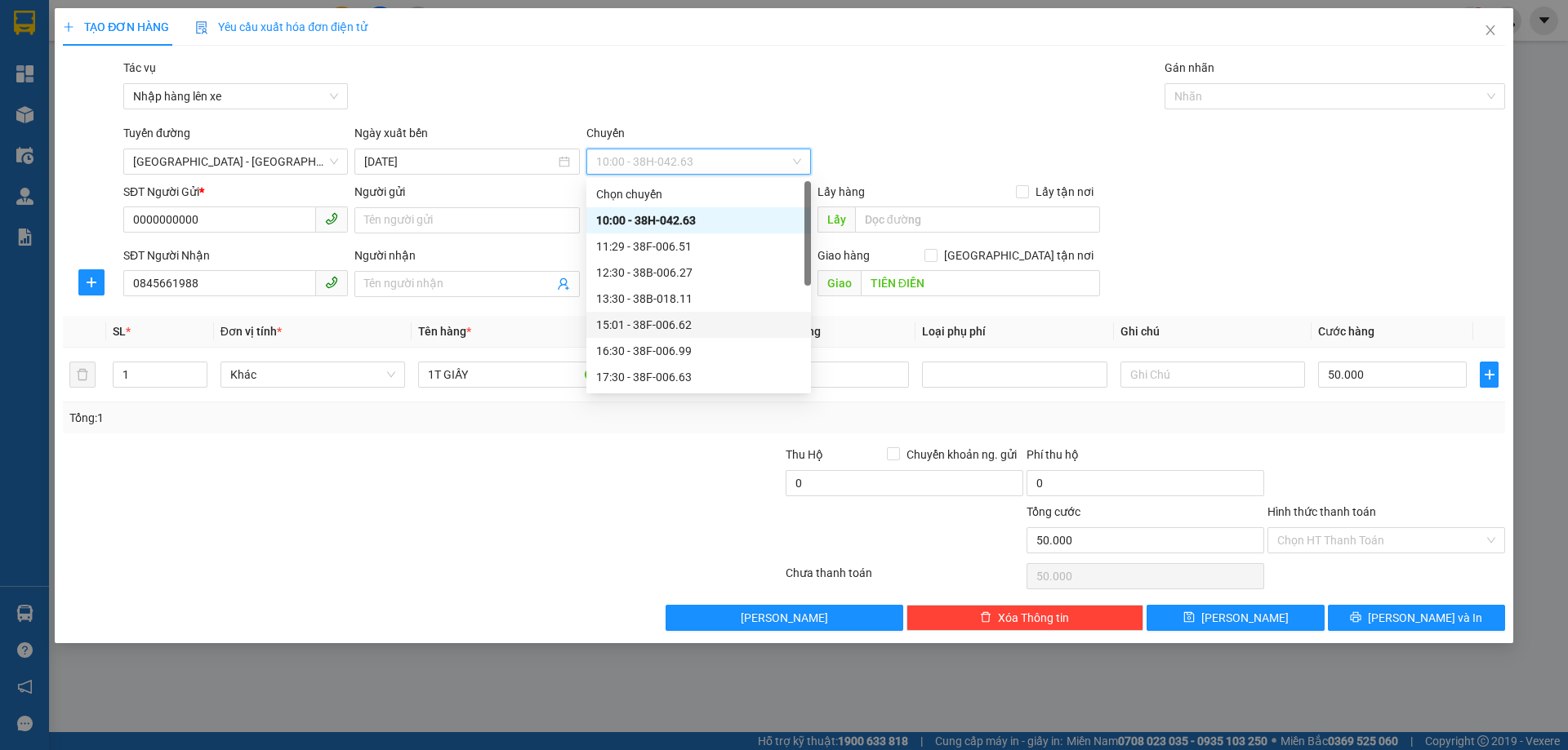
click at [668, 332] on div "15:01 - 38F-006.62" at bounding box center [698, 324] width 204 height 18
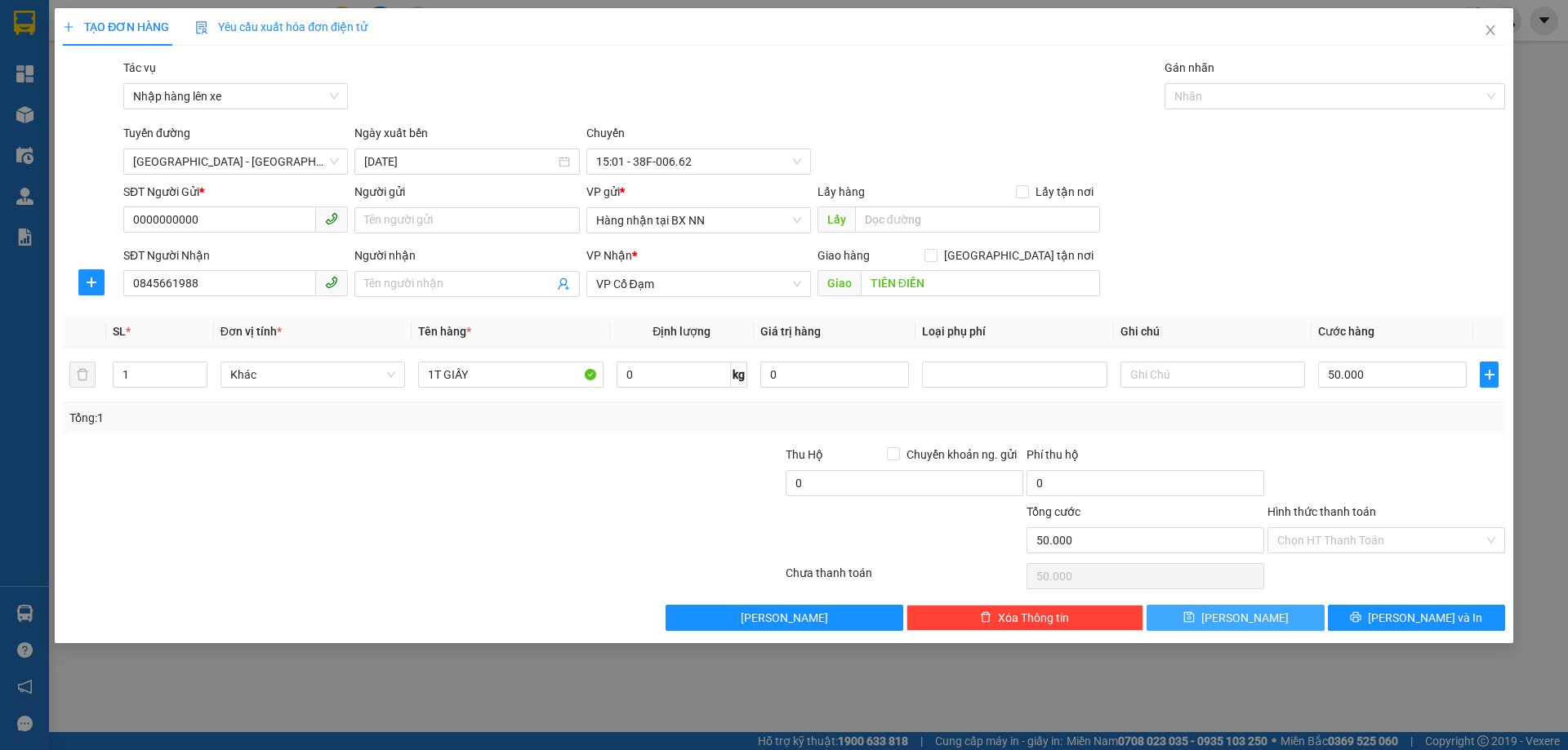
click at [1249, 630] on button "[PERSON_NAME]" at bounding box center [1235, 617] width 177 height 27
type input "0"
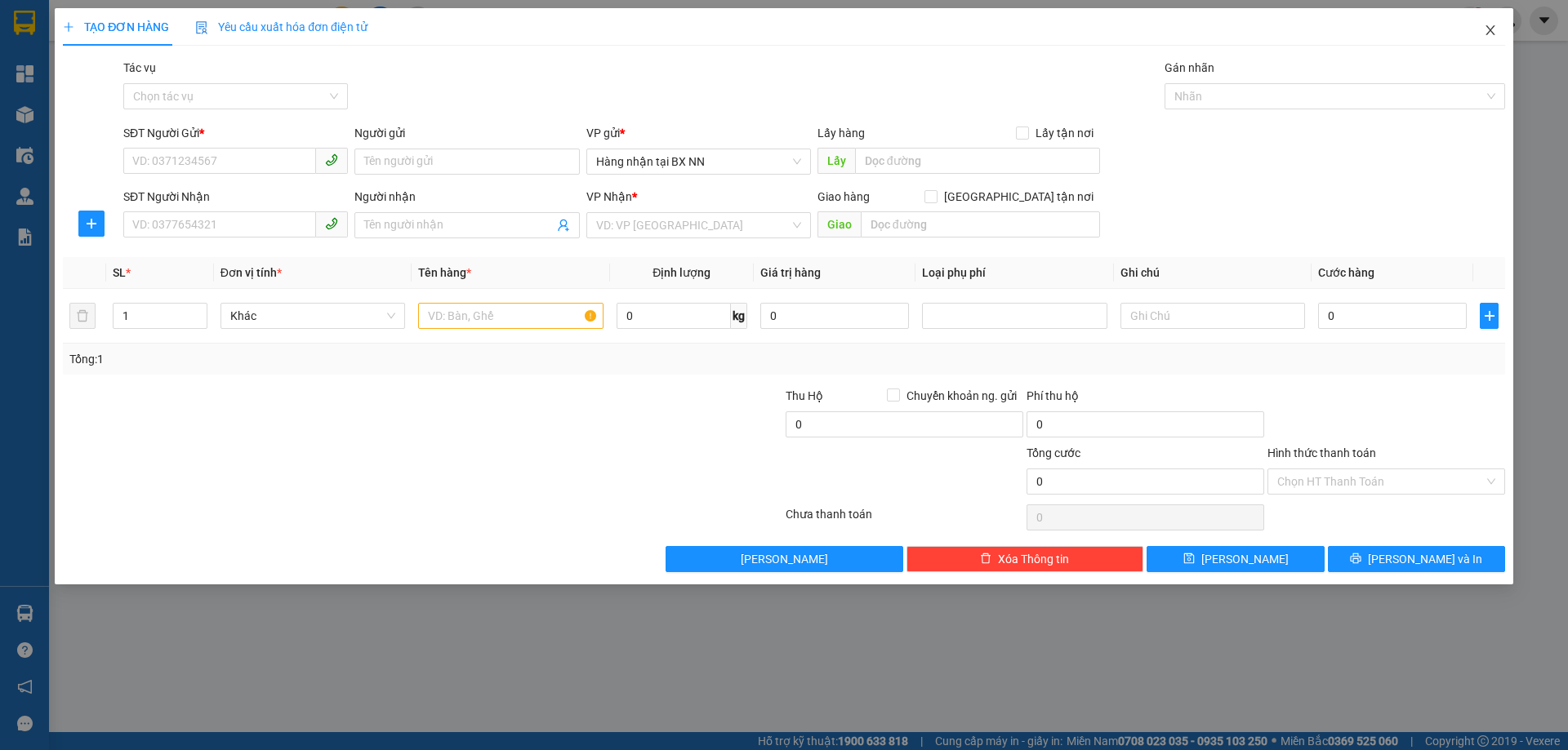
click at [1488, 29] on icon "close" at bounding box center [1489, 30] width 9 height 10
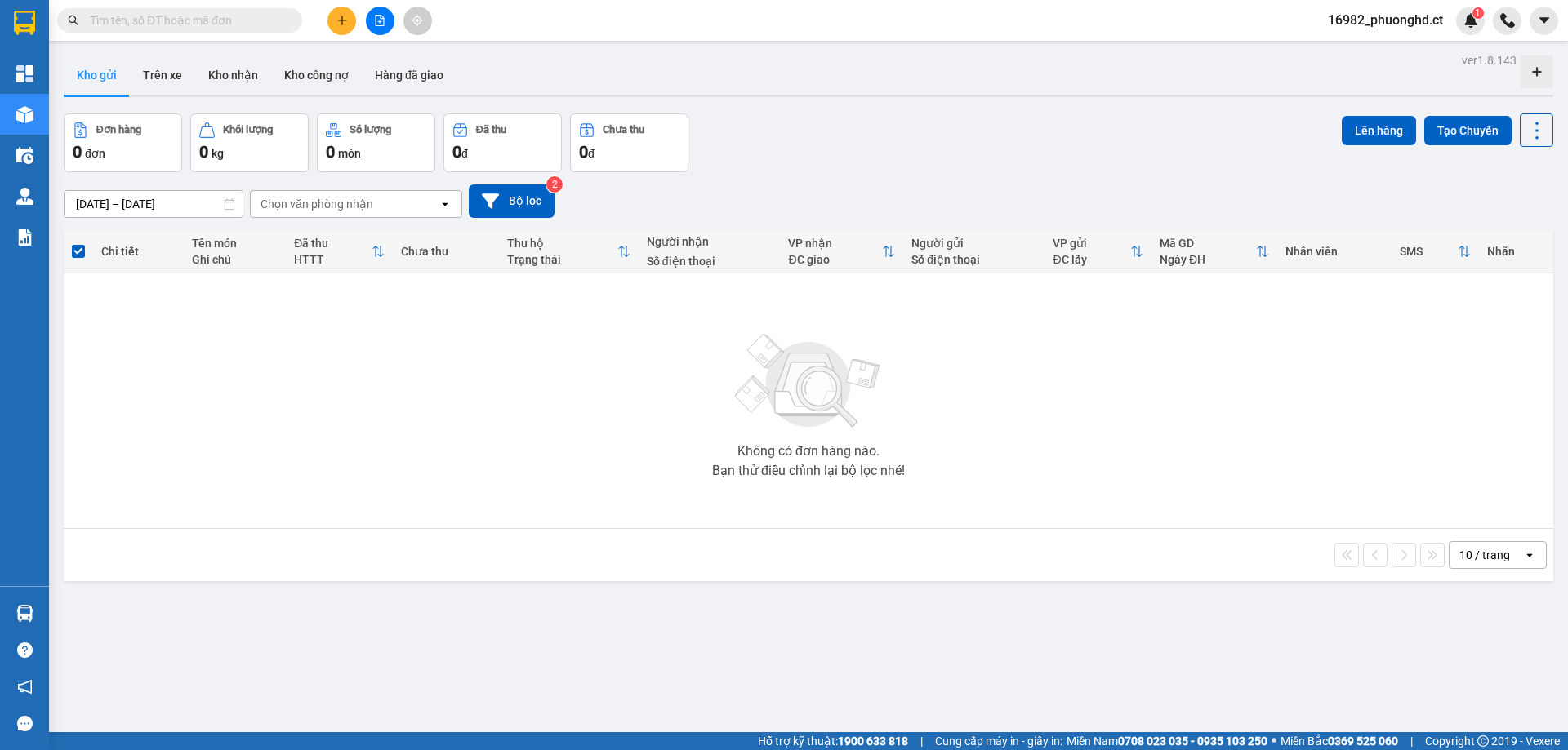
click at [1412, 29] on span "16982_phuonghd.ct" at bounding box center [1385, 20] width 142 height 21
click at [1400, 54] on span "Đăng xuất" at bounding box center [1392, 50] width 108 height 18
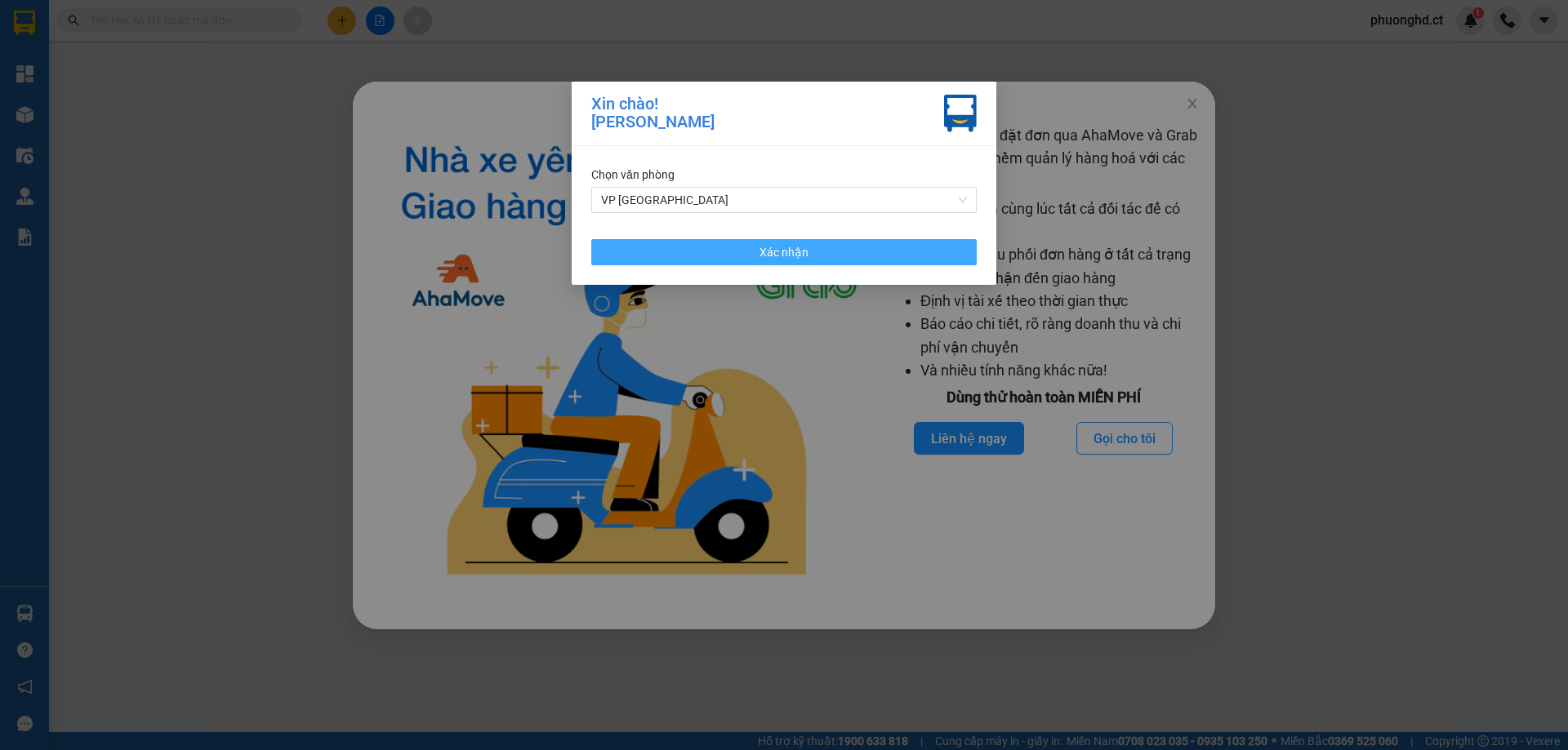
click at [771, 245] on span "Xác nhận" at bounding box center [784, 253] width 49 height 18
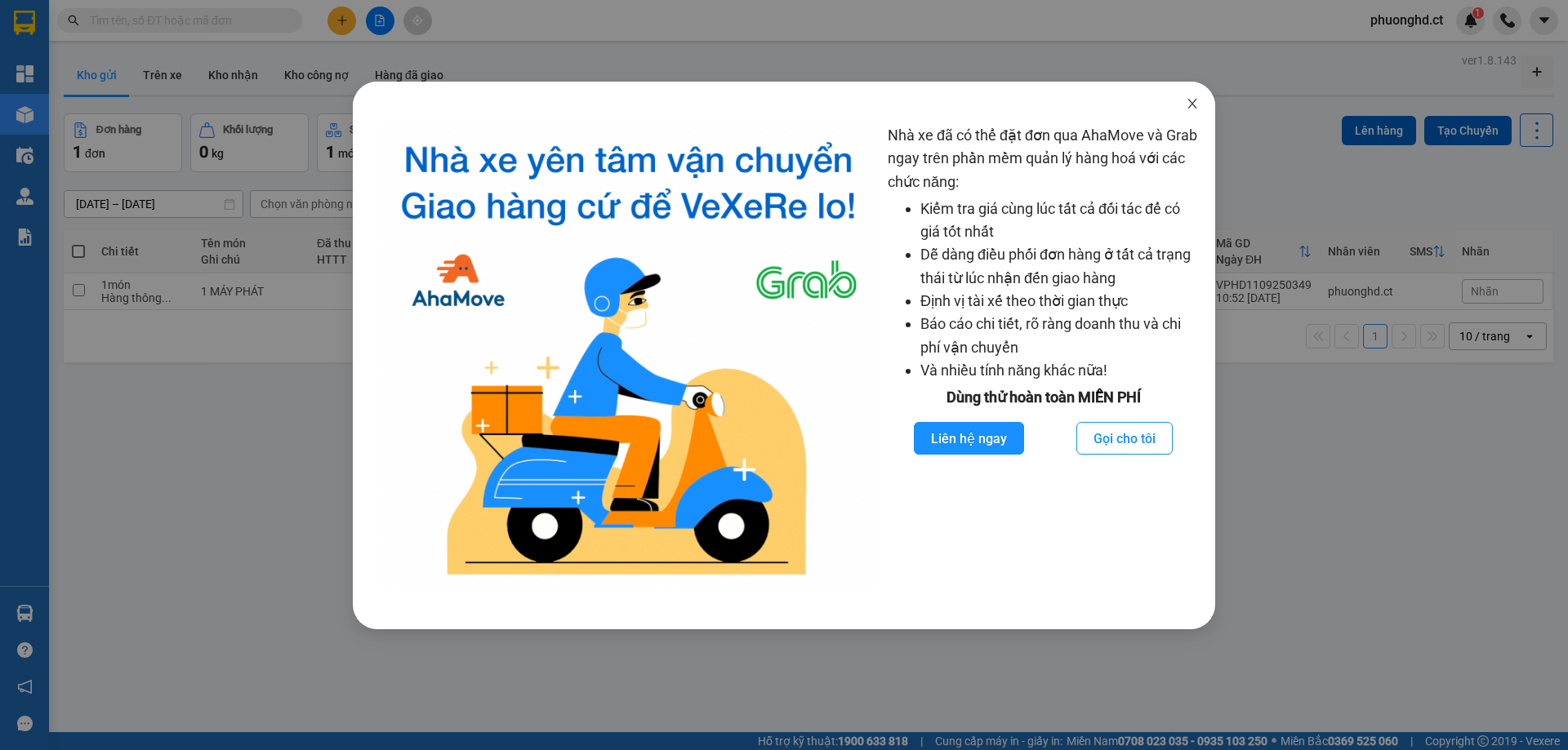
click at [1192, 96] on span "Close" at bounding box center [1191, 104] width 46 height 46
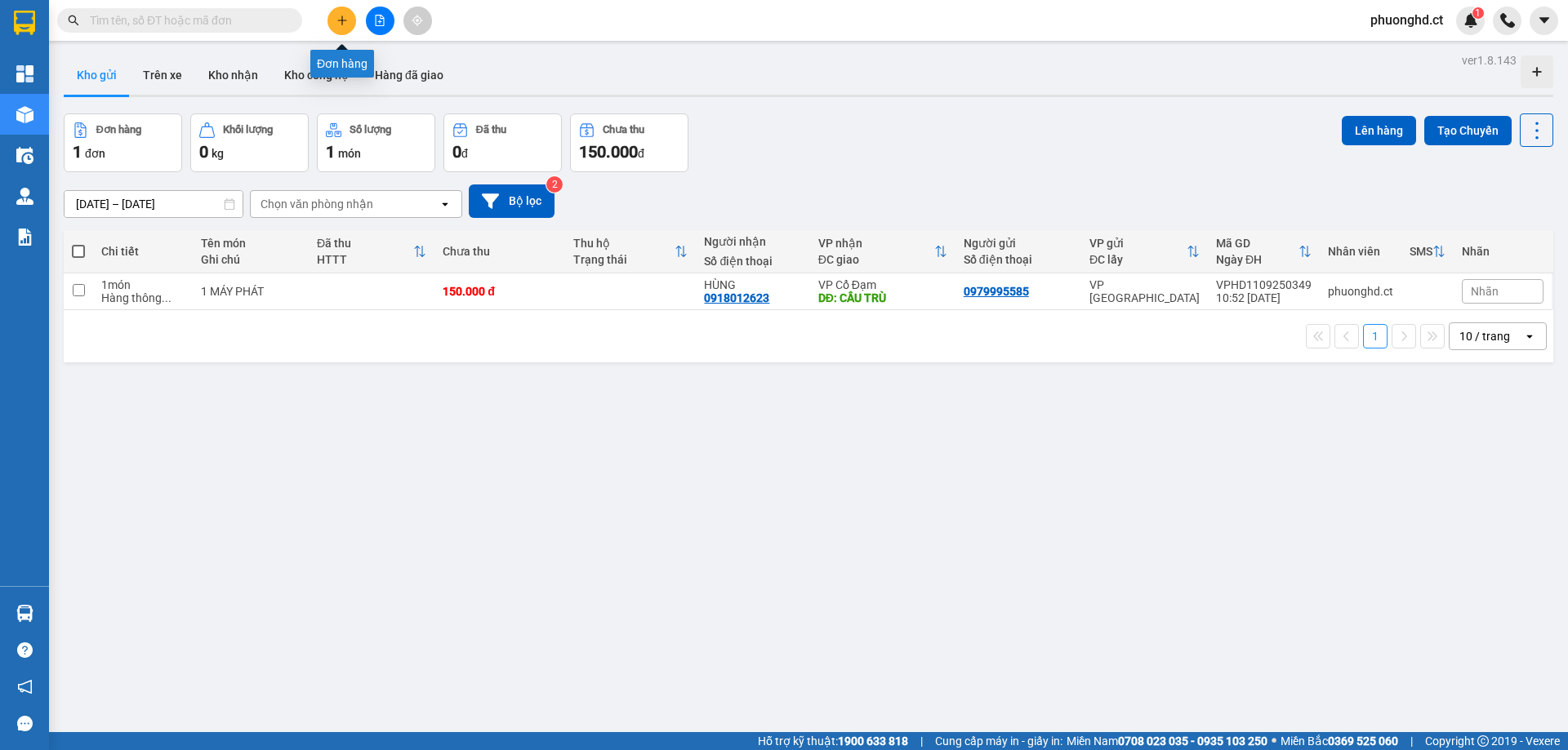
click at [343, 27] on button at bounding box center [341, 21] width 29 height 29
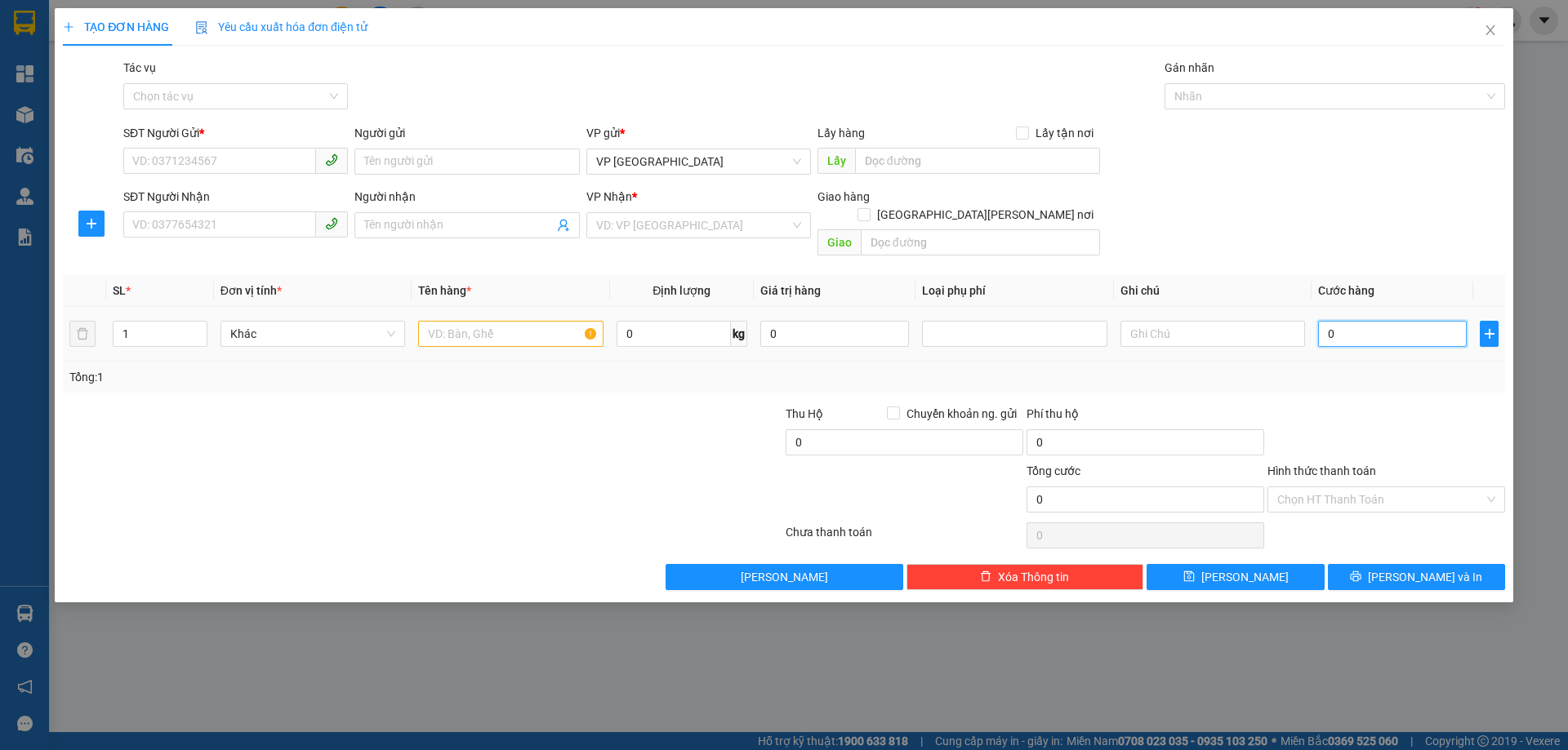
click at [1347, 320] on input "0" at bounding box center [1391, 333] width 148 height 27
click at [210, 164] on input "SĐT Người Gửi *" at bounding box center [219, 160] width 193 height 27
click at [248, 165] on input "SĐT Người Gửi *" at bounding box center [219, 160] width 193 height 27
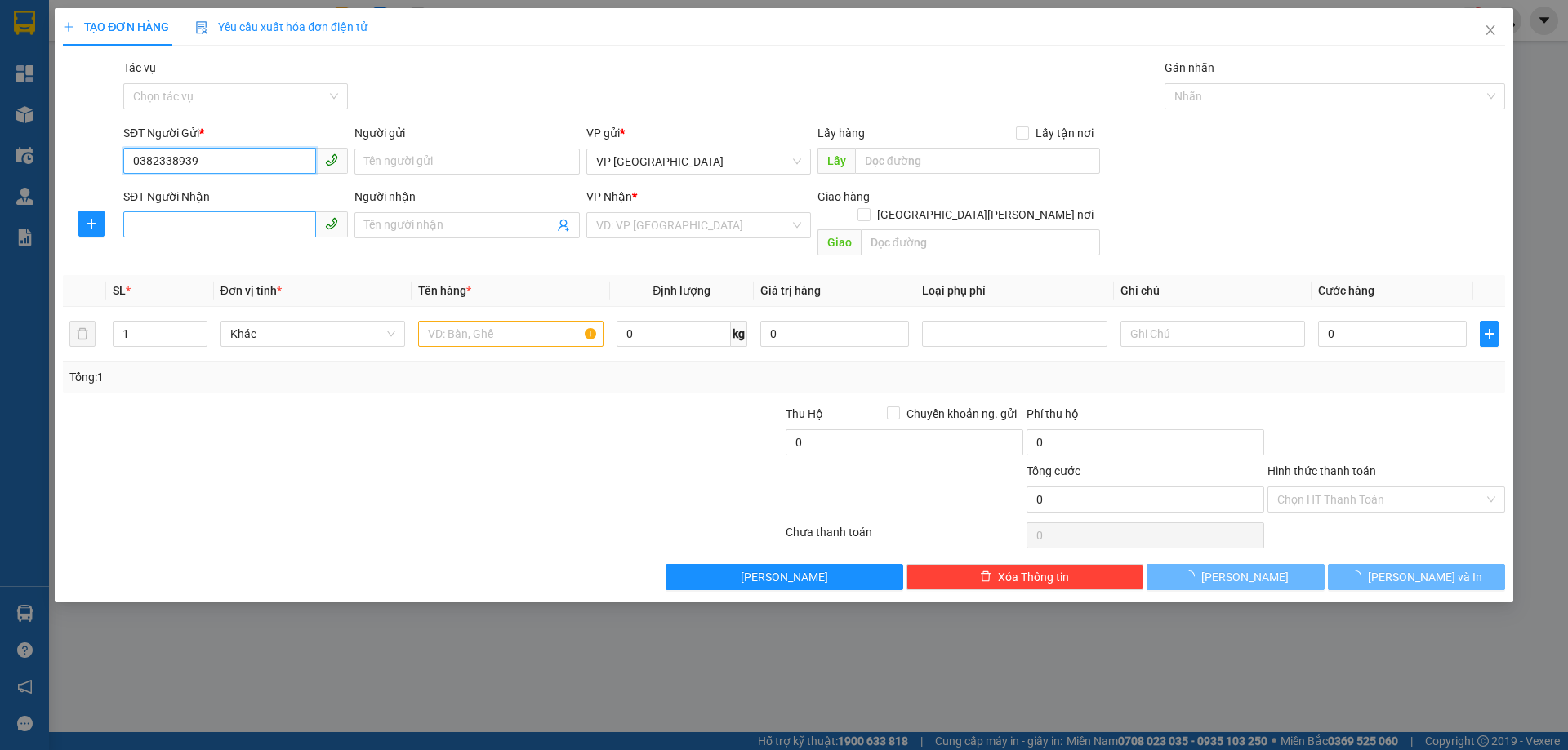
type input "0382338939"
click at [171, 229] on input "SĐT Người Nhận" at bounding box center [219, 224] width 193 height 27
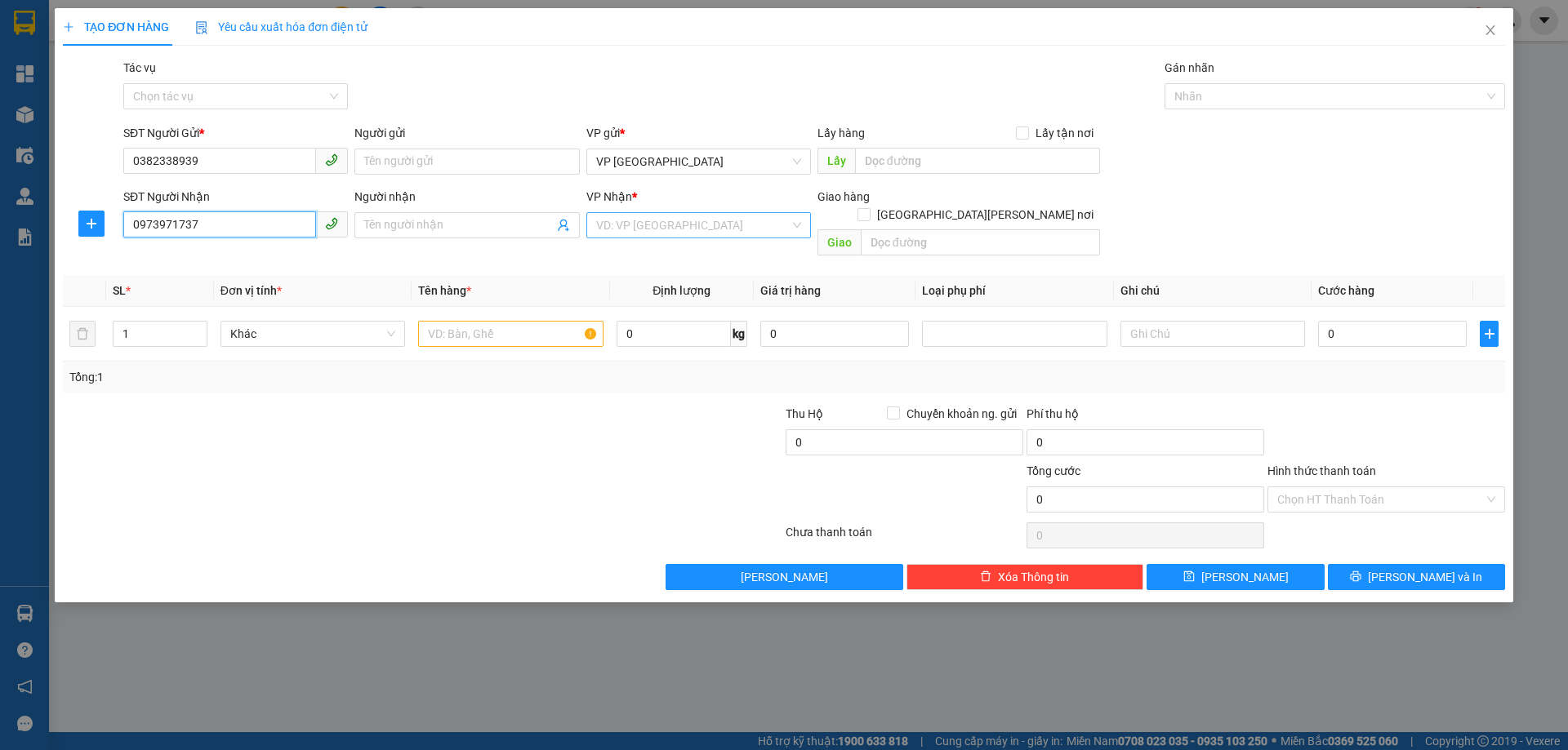
type input "0973971737"
click at [726, 233] on input "search" at bounding box center [692, 225] width 194 height 25
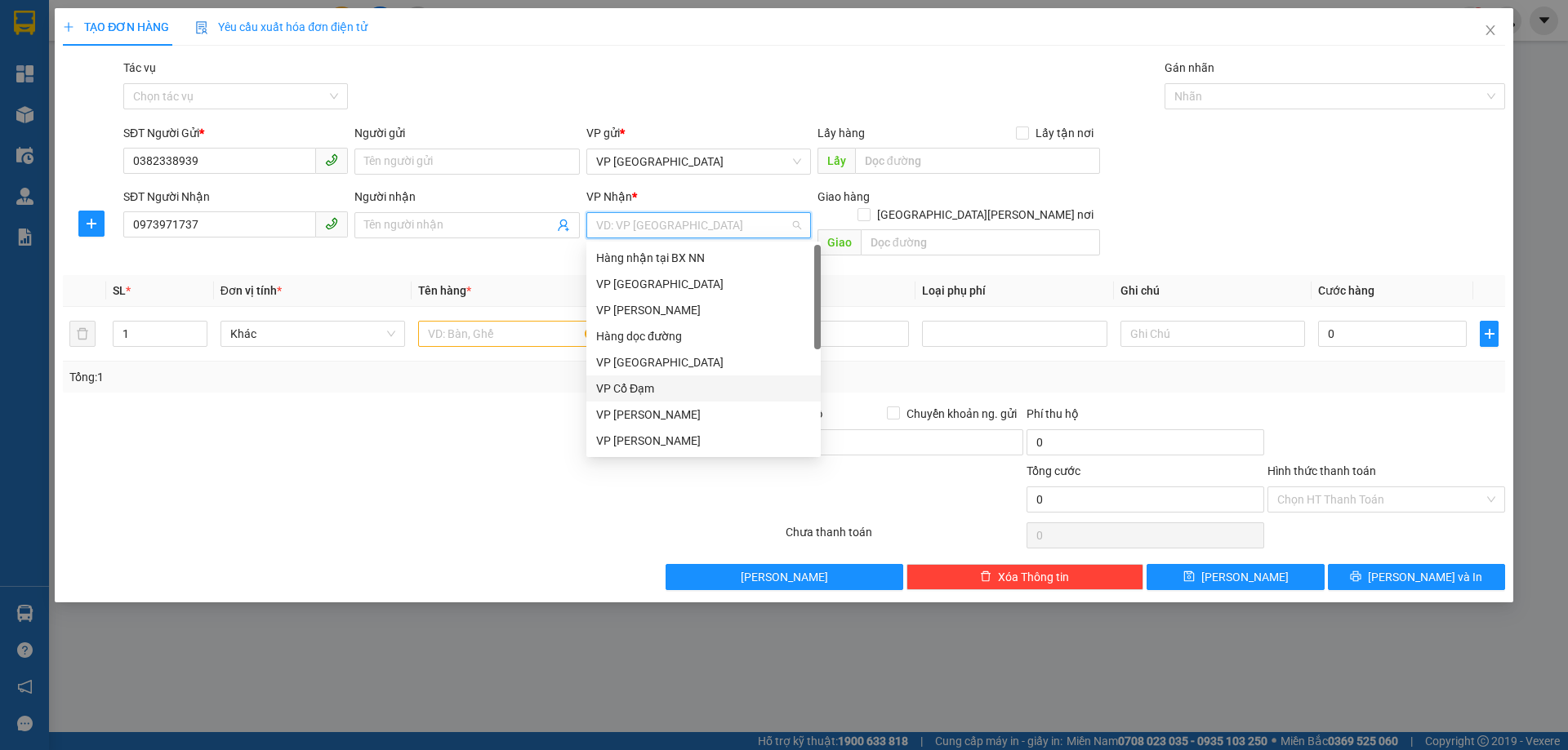
click at [619, 390] on div "VP Cổ Đạm" at bounding box center [703, 388] width 214 height 18
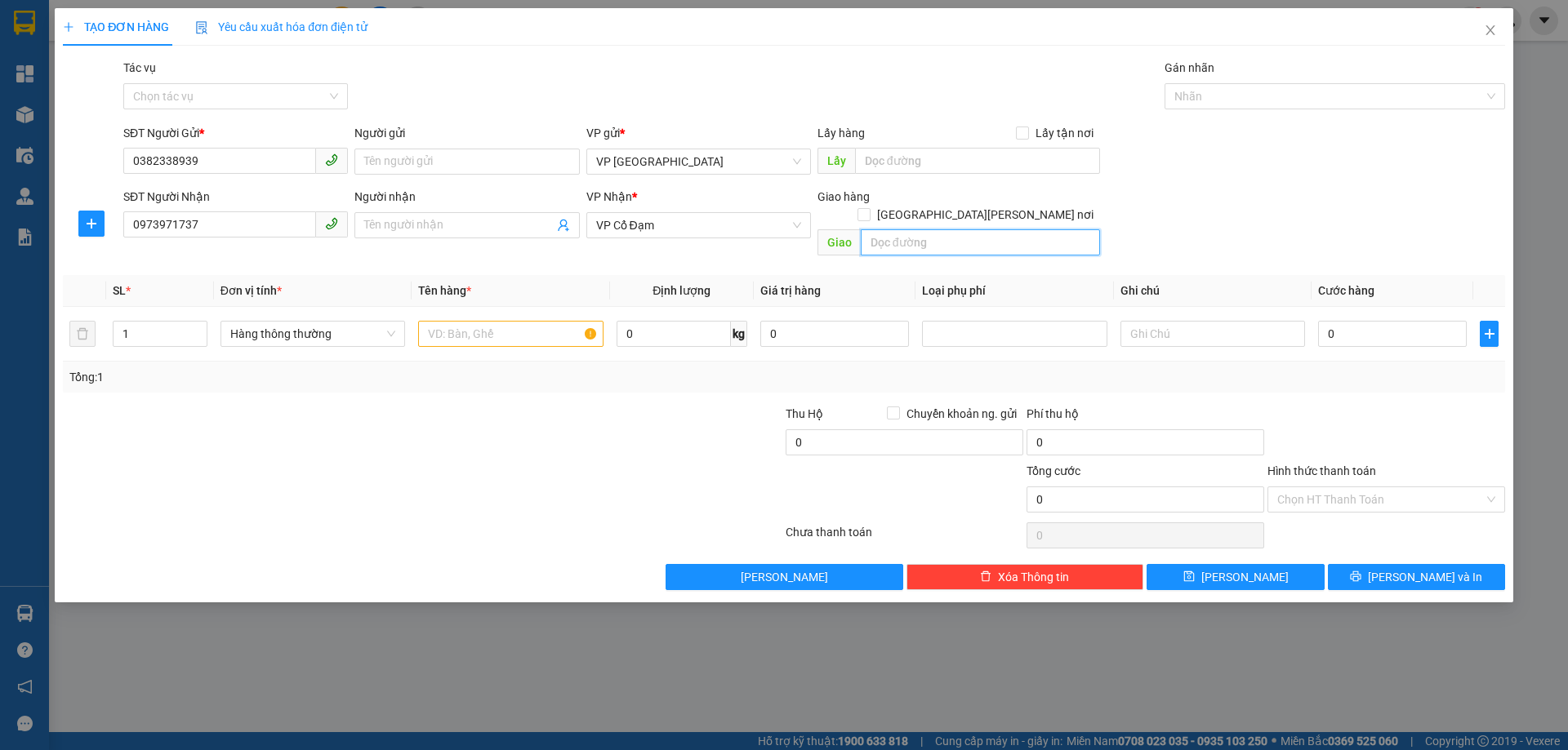
click at [973, 229] on input "text" at bounding box center [979, 242] width 239 height 27
type input "V"
type input "CỔ ĐẠM"
click at [542, 320] on input "text" at bounding box center [510, 333] width 185 height 27
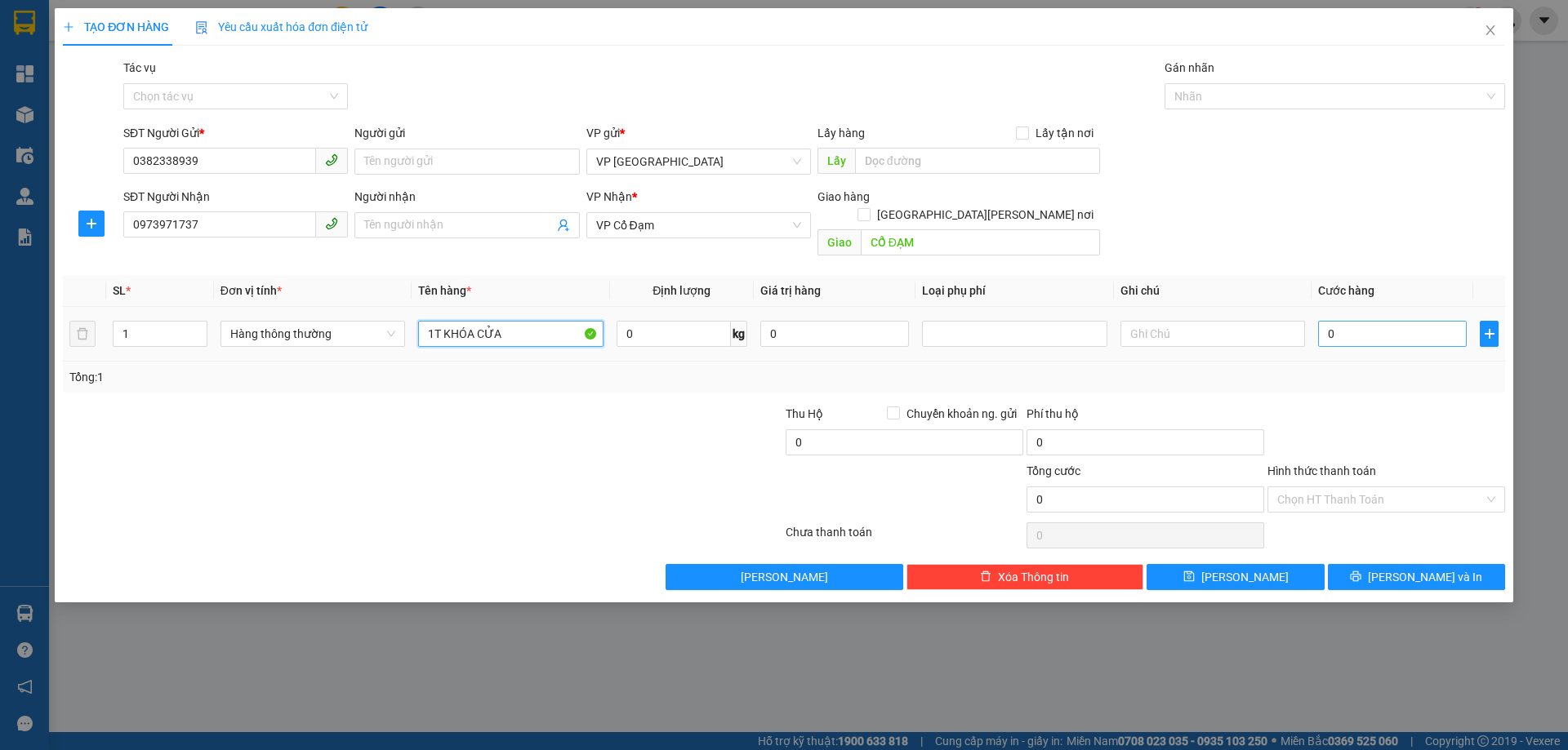
type input "1T KHÓA CỬA"
click at [1332, 320] on input "0" at bounding box center [1391, 333] width 148 height 27
type input "10"
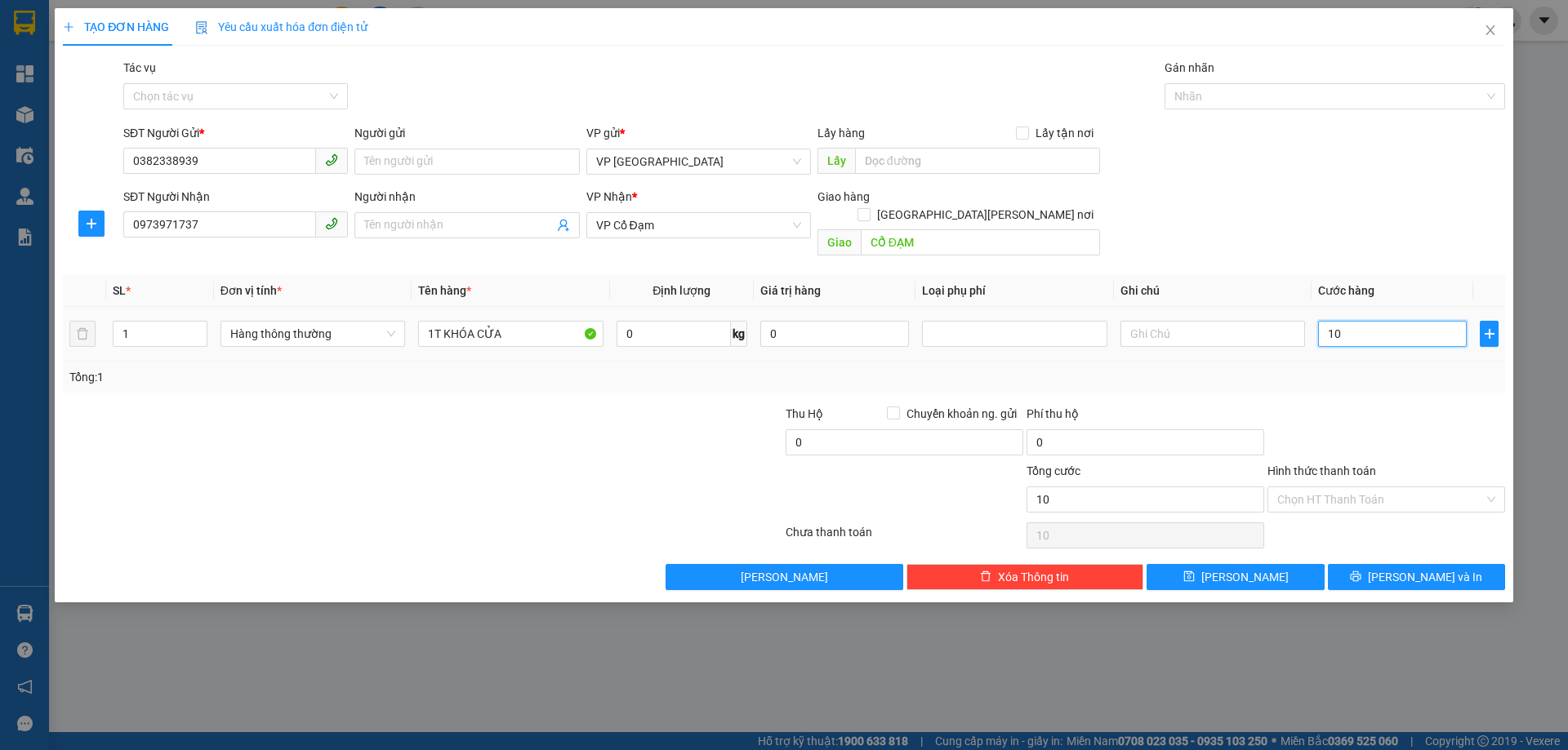
type input "120"
type input "120.000"
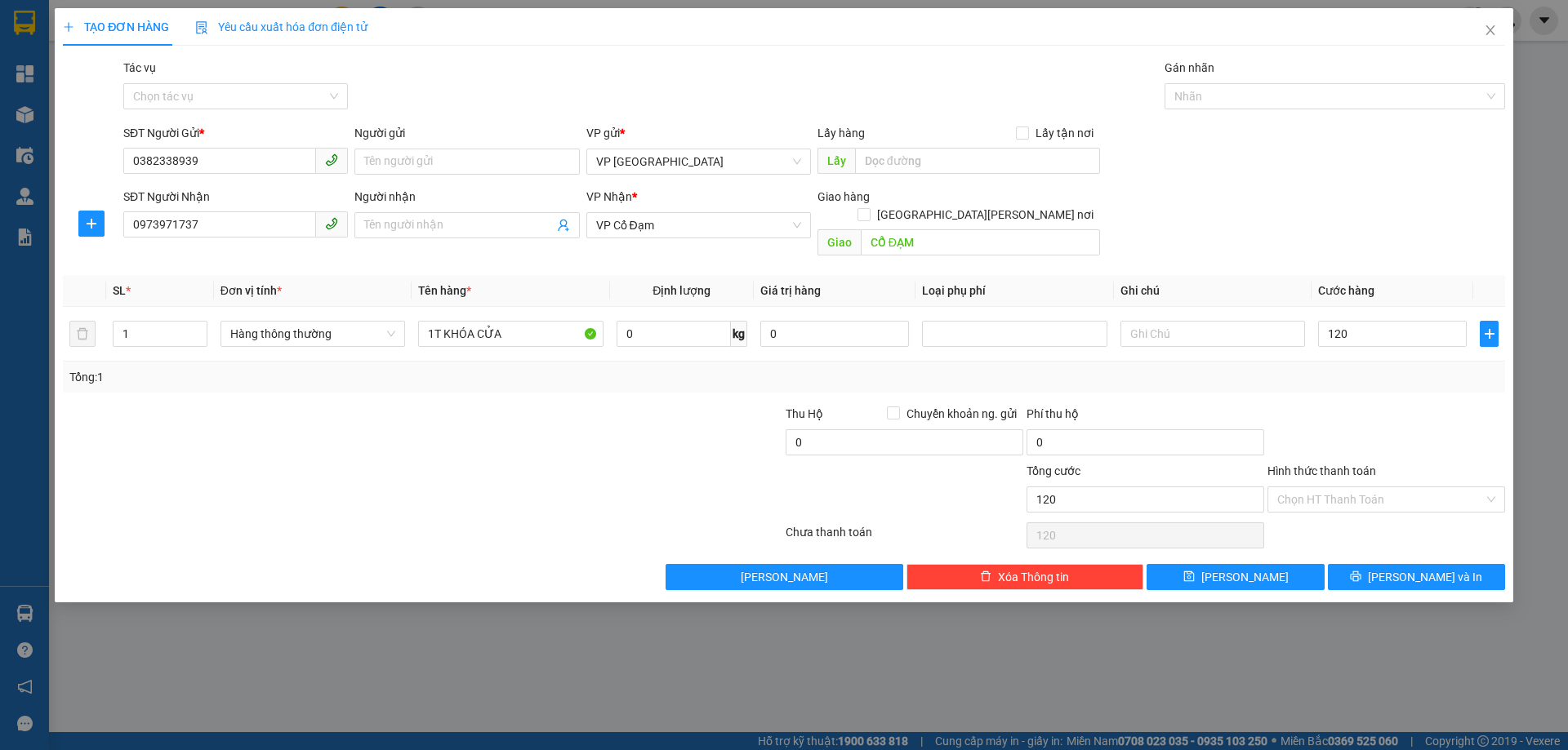
type input "120.000"
click at [1322, 223] on div "SĐT Người [PERSON_NAME] 0973971737 Người [PERSON_NAME] Tên người [PERSON_NAME] …" at bounding box center [814, 225] width 1388 height 75
click at [1404, 568] on span "[PERSON_NAME] và In" at bounding box center [1424, 577] width 114 height 18
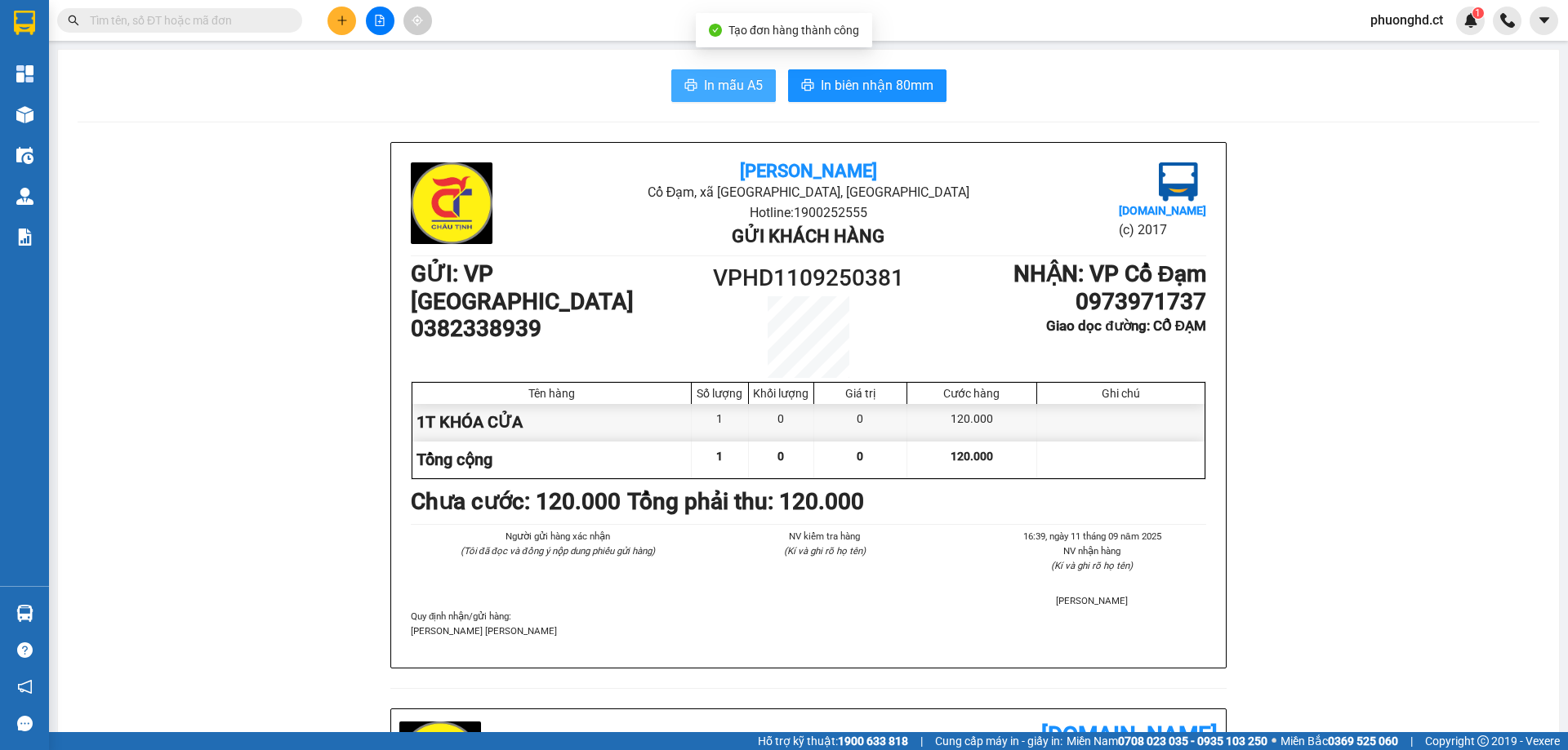
click at [696, 92] on button "In mẫu A5" at bounding box center [724, 86] width 104 height 32
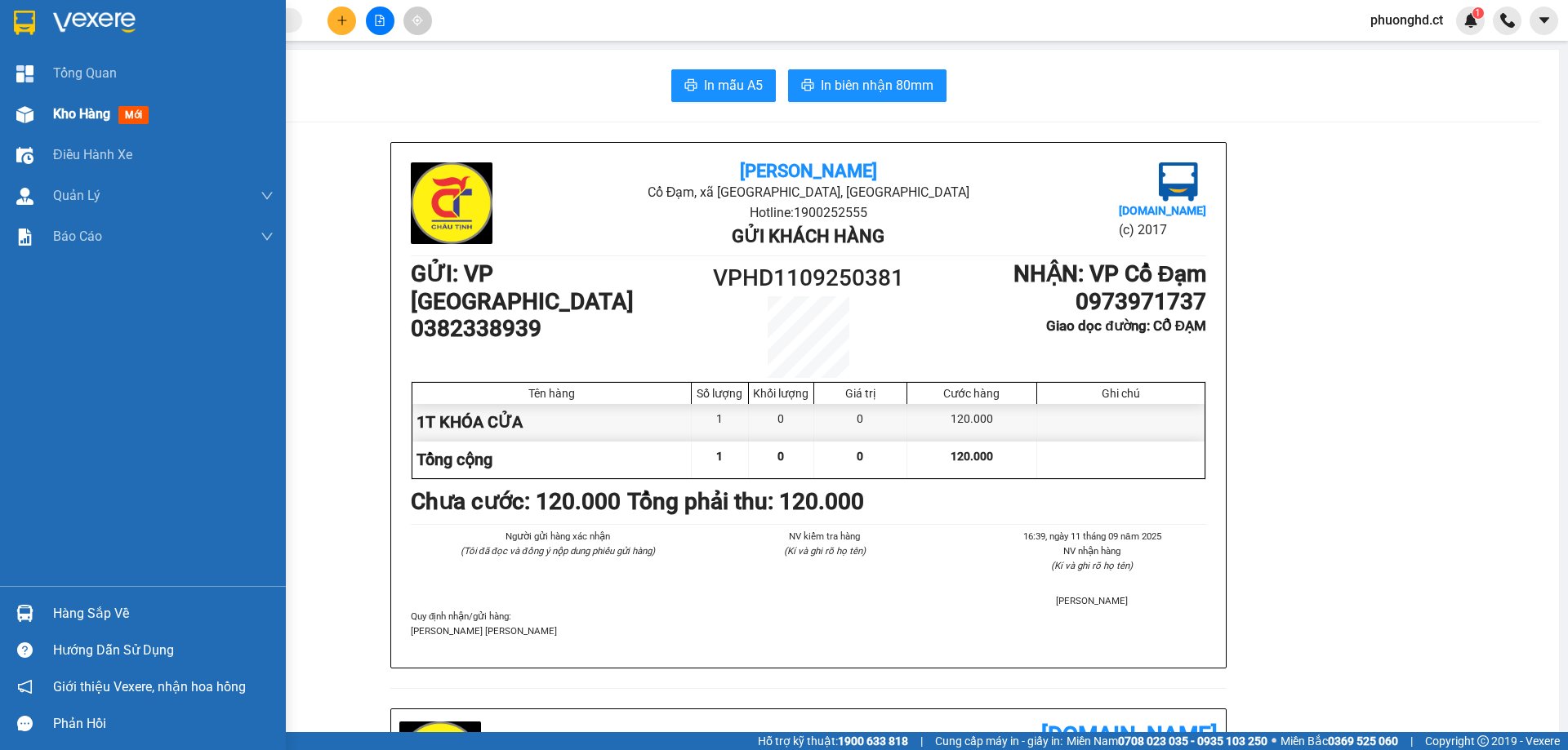
click at [12, 103] on div at bounding box center [25, 114] width 29 height 29
